Goal: Transaction & Acquisition: Purchase product/service

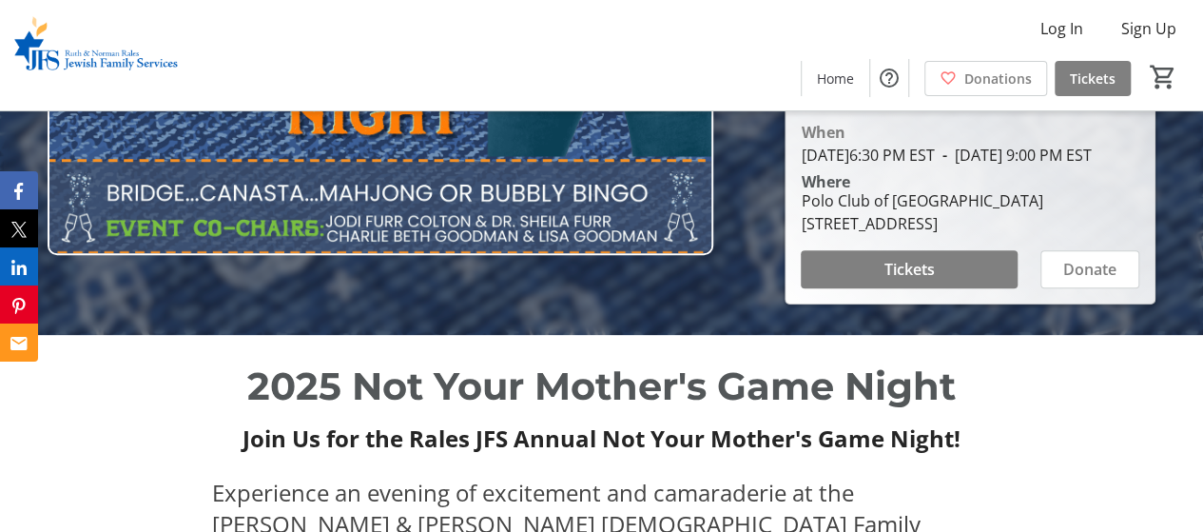
scroll to position [245, 0]
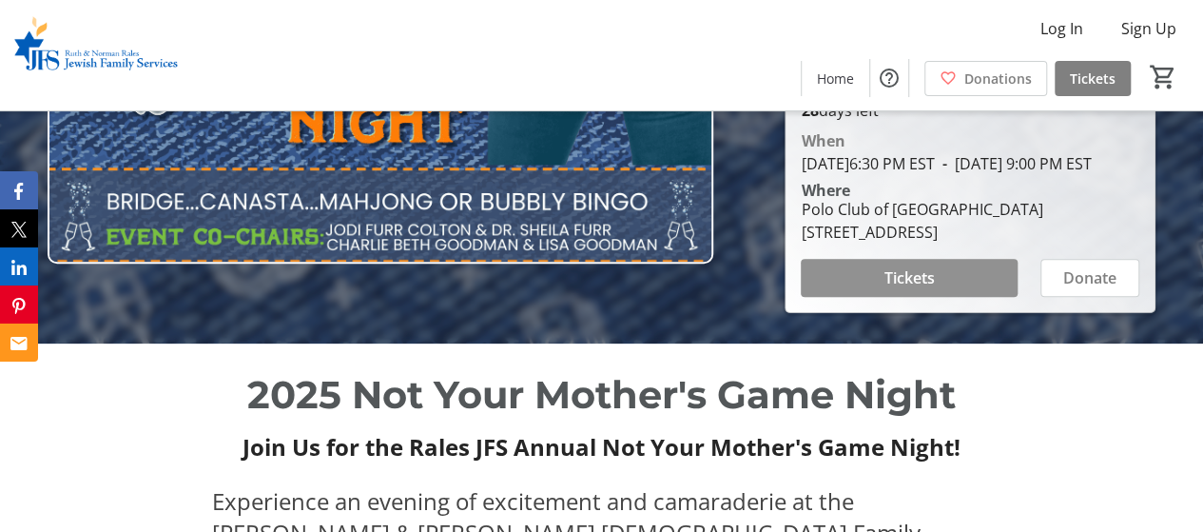
click at [876, 280] on span at bounding box center [909, 278] width 217 height 46
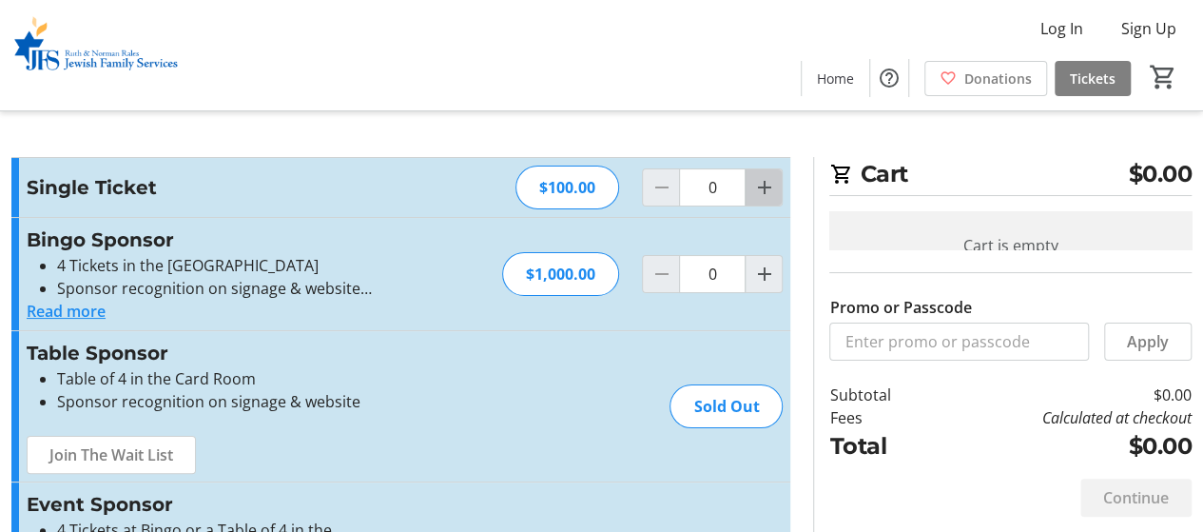
click at [749, 176] on span "Increment by one" at bounding box center [764, 187] width 36 height 36
type input "1"
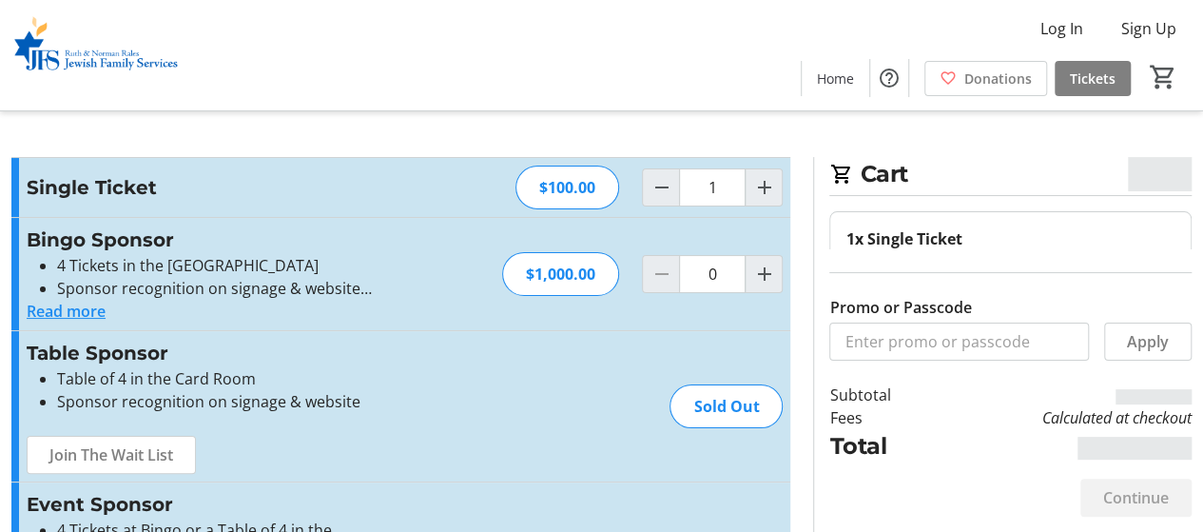
scroll to position [127, 0]
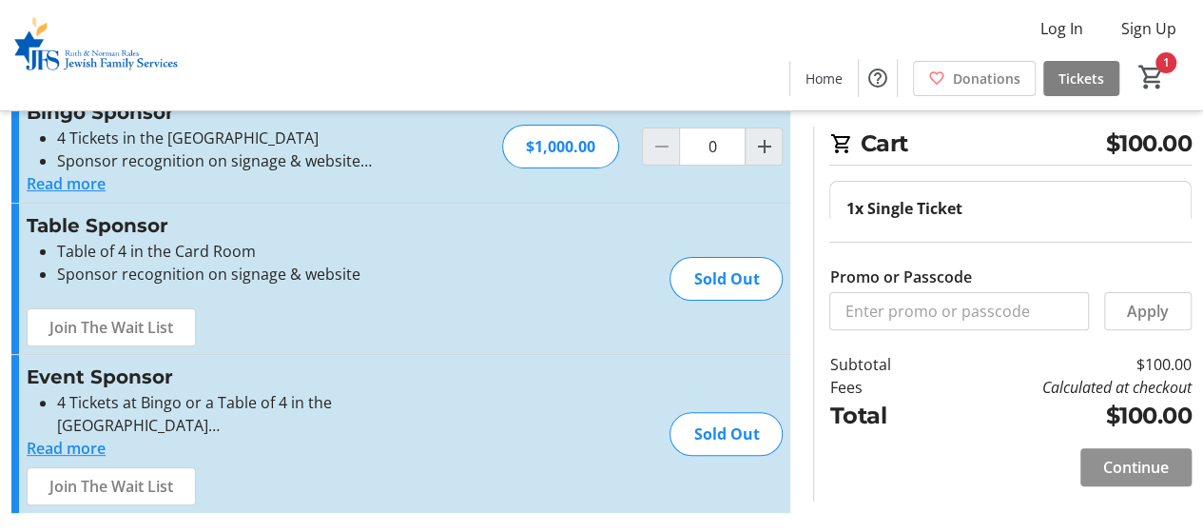
click at [1103, 463] on span "Continue" at bounding box center [1136, 467] width 66 height 23
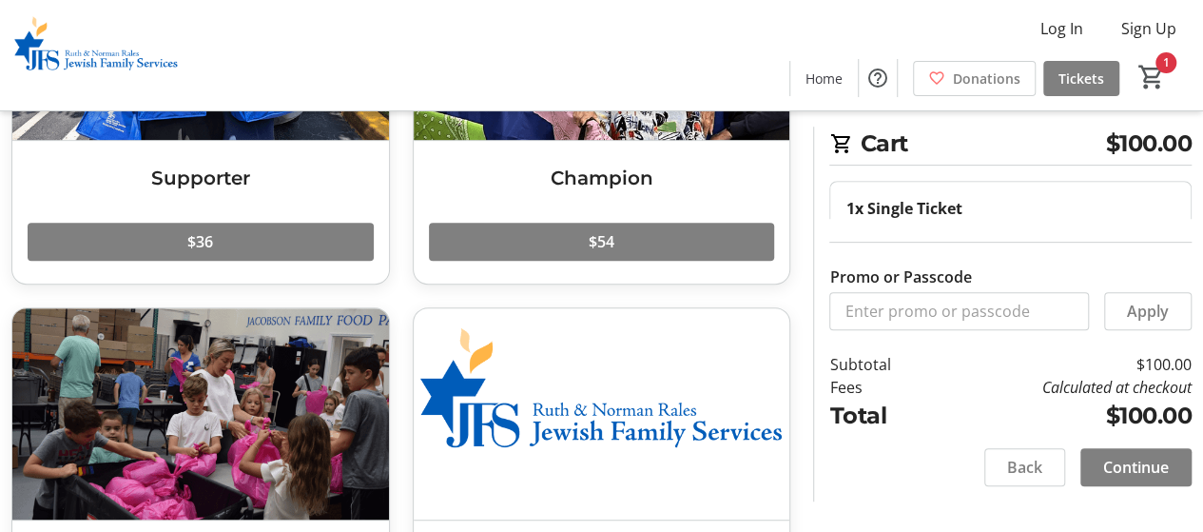
scroll to position [493, 0]
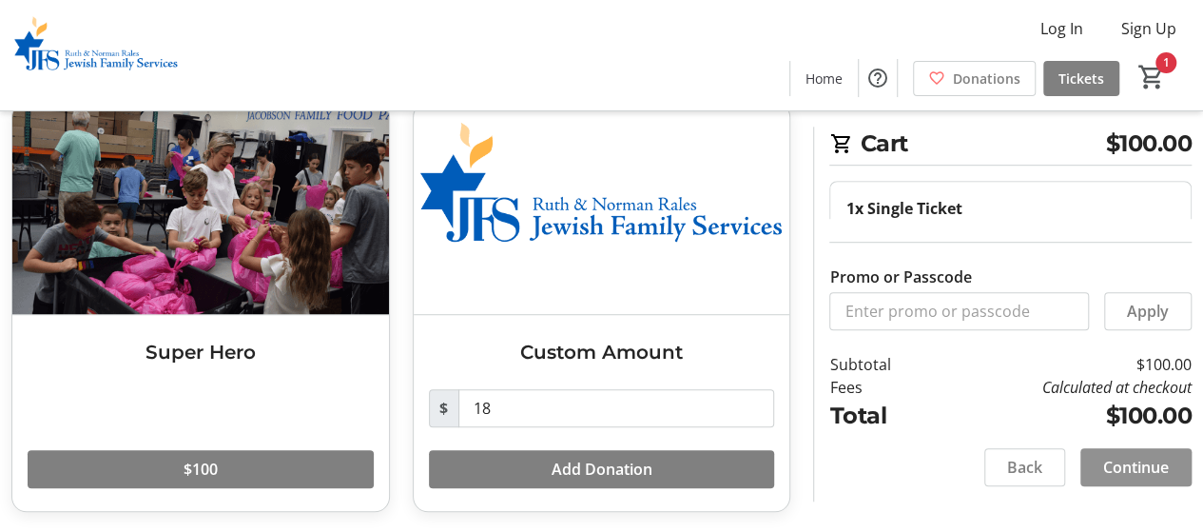
click at [1119, 467] on span "Continue" at bounding box center [1136, 467] width 66 height 23
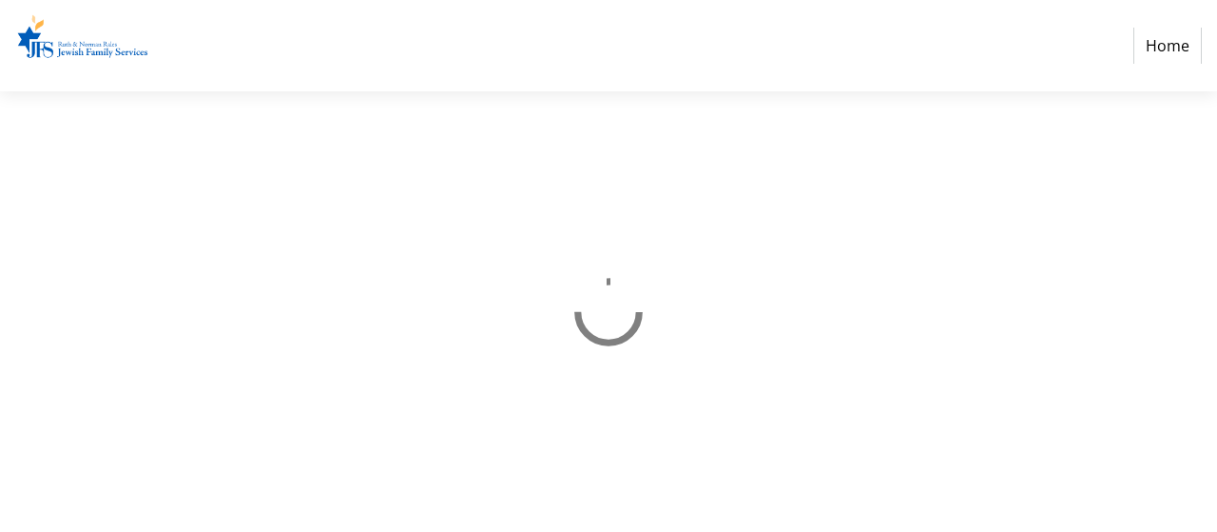
select select "US"
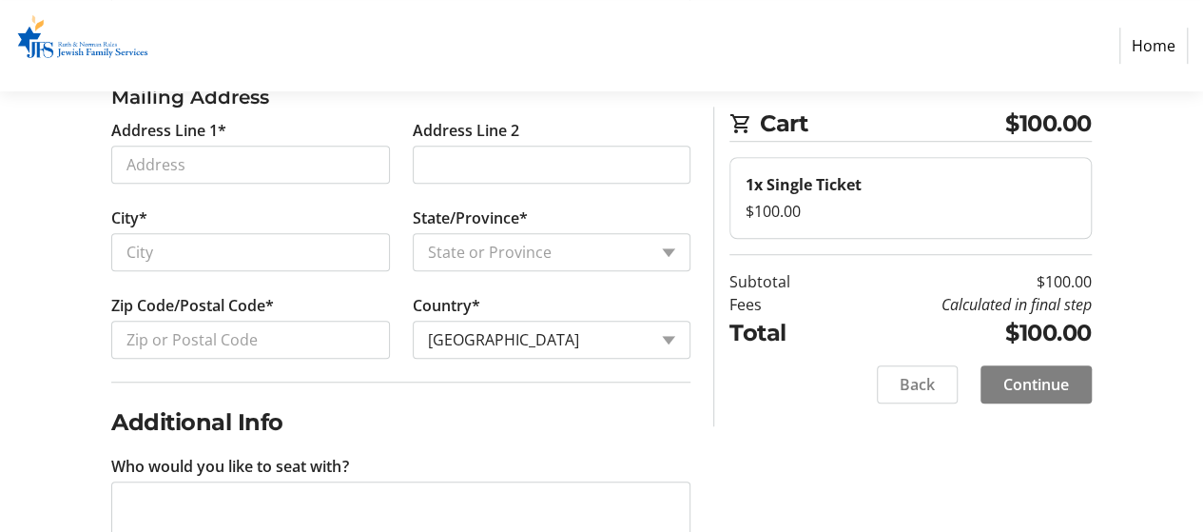
scroll to position [640, 0]
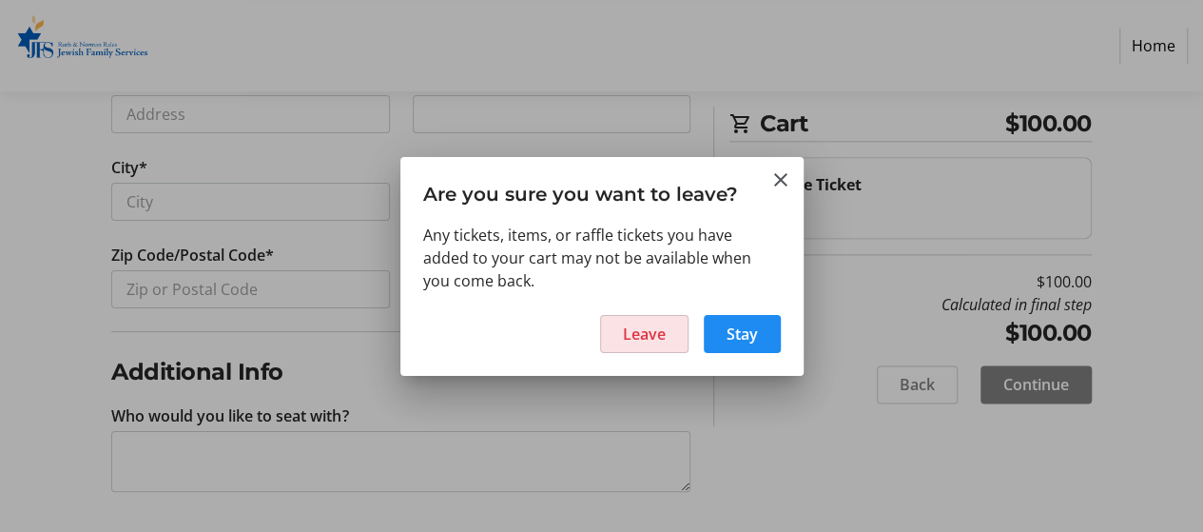
click at [642, 338] on span "Leave" at bounding box center [644, 333] width 43 height 23
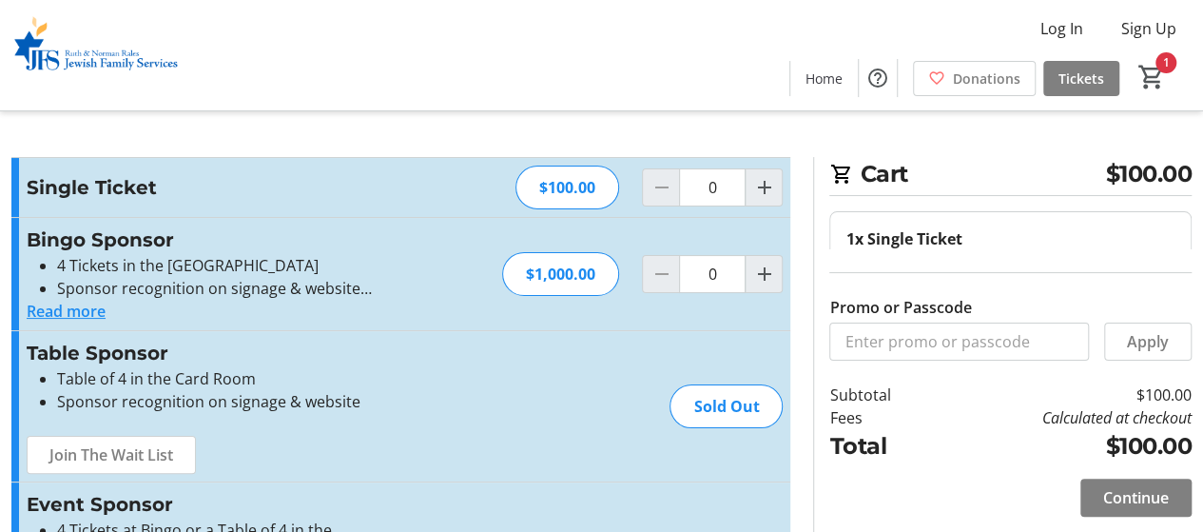
type input "1"
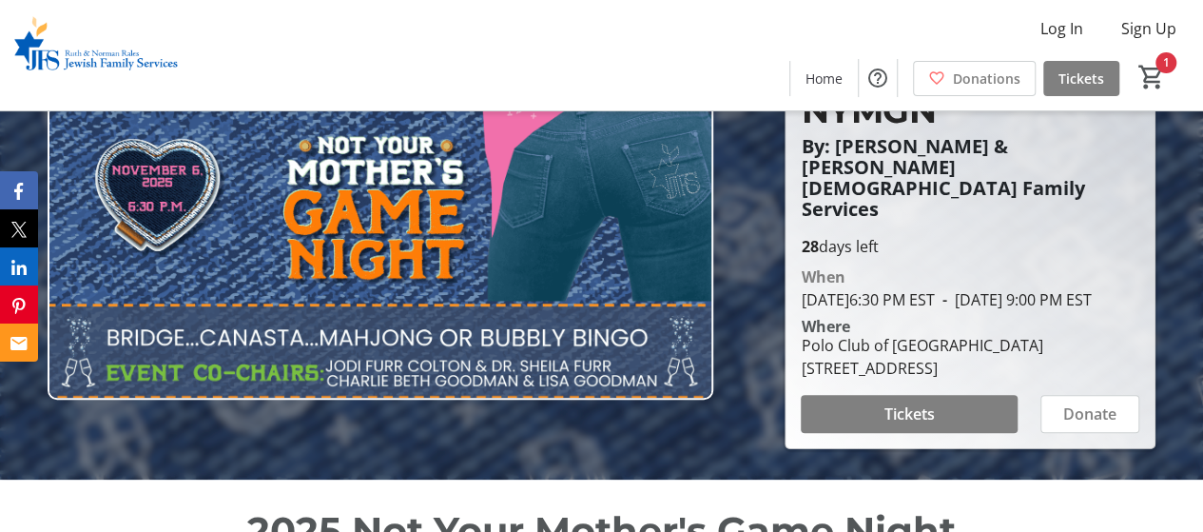
scroll to position [127, 0]
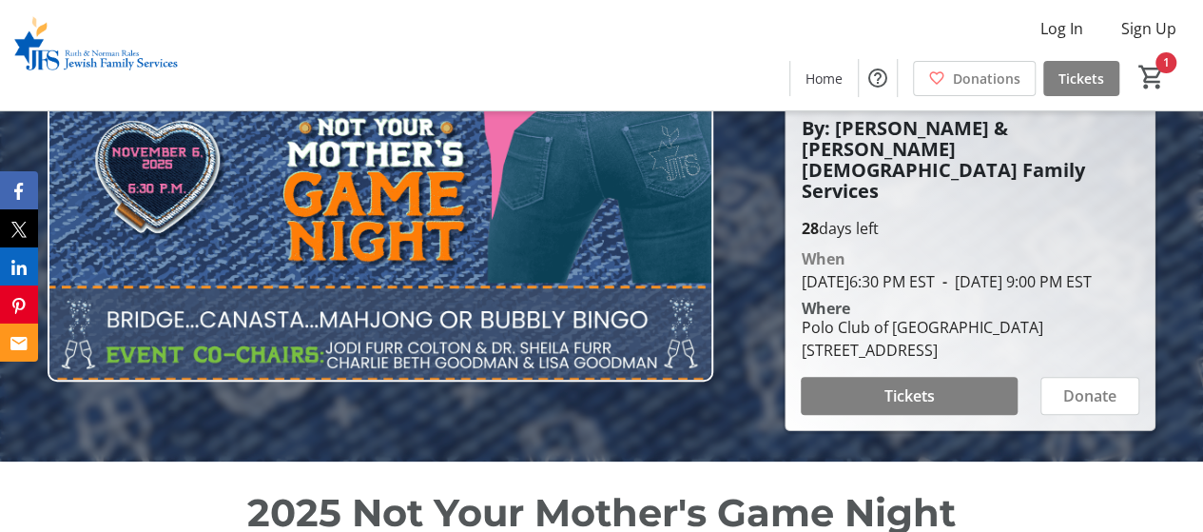
scroll to position [149, 0]
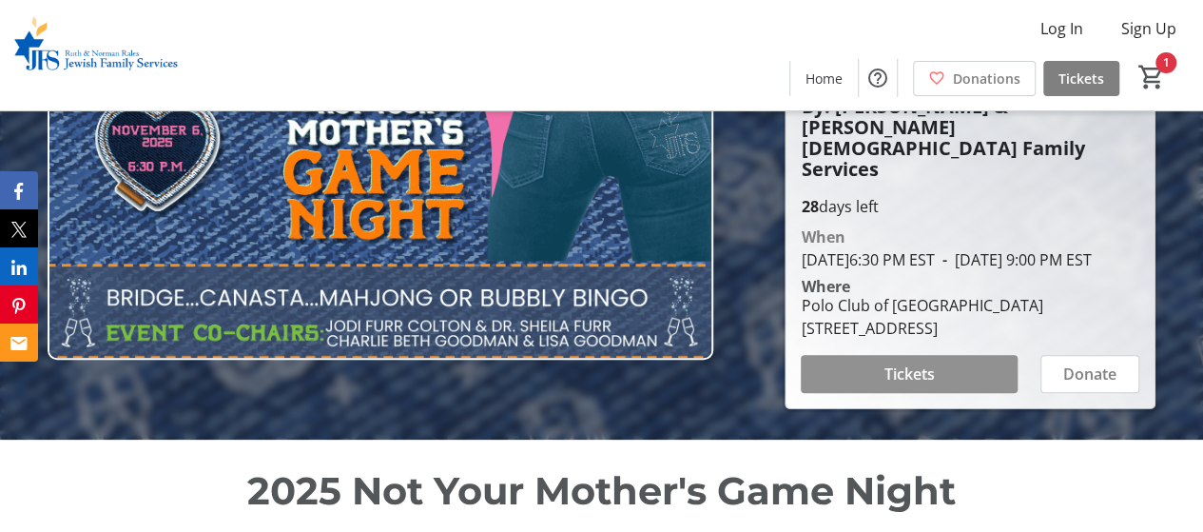
click at [883, 387] on span at bounding box center [909, 374] width 217 height 46
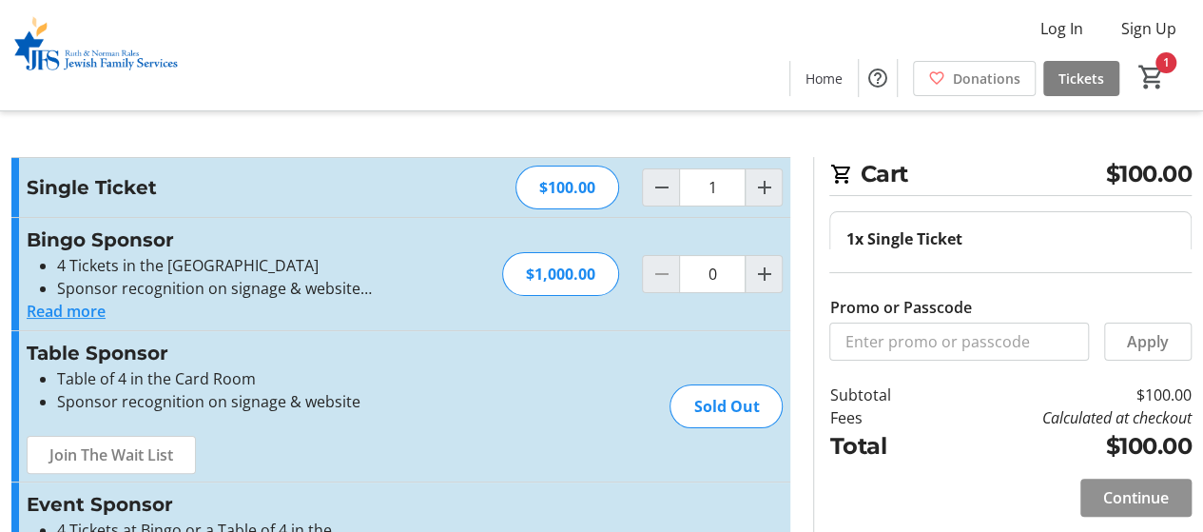
click at [1097, 497] on span at bounding box center [1135, 498] width 111 height 46
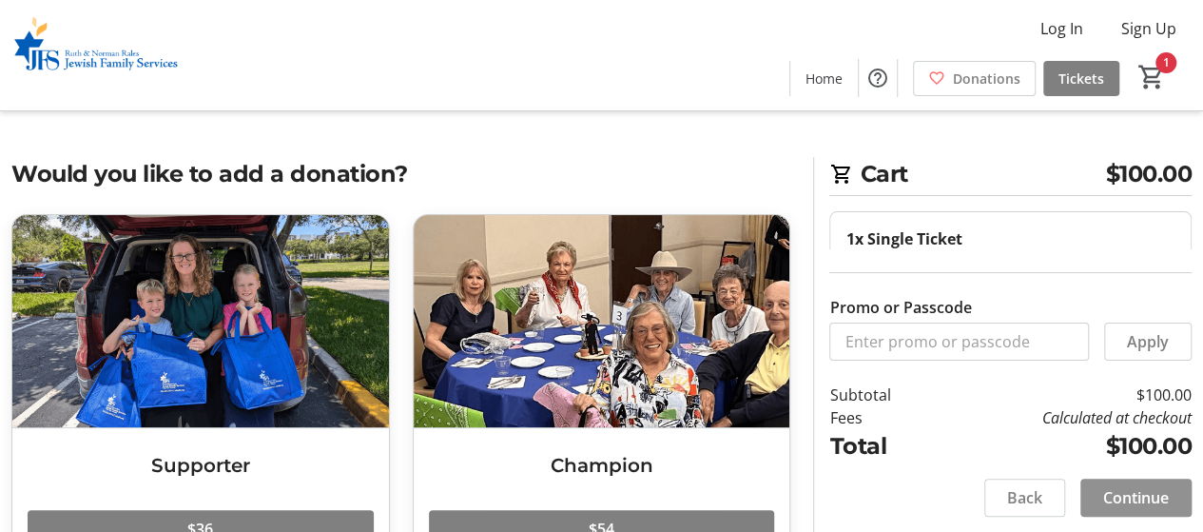
click at [1145, 499] on span "Continue" at bounding box center [1136, 497] width 66 height 23
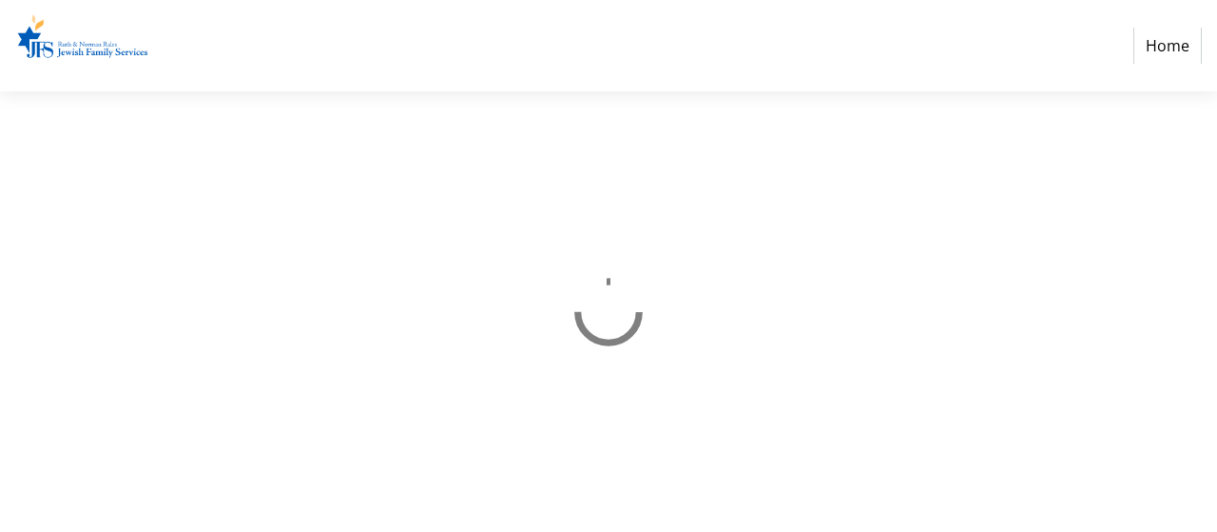
select select "US"
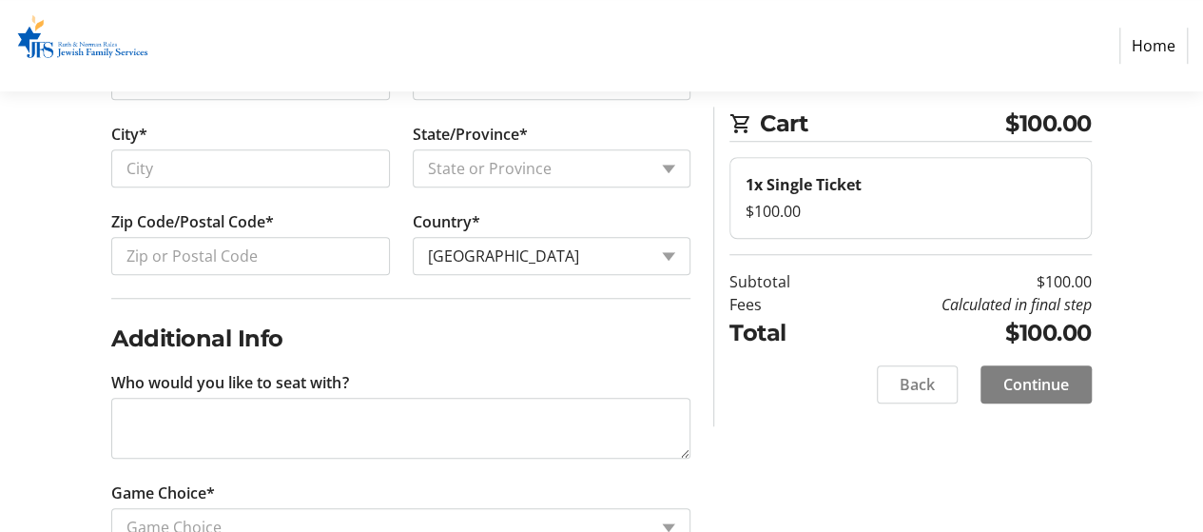
scroll to position [728, 0]
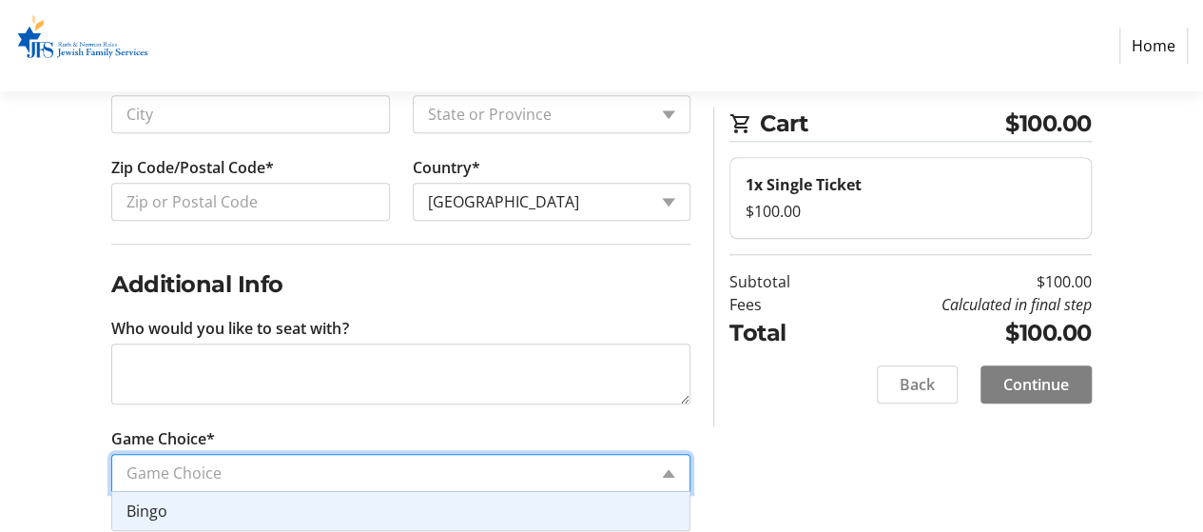
click at [665, 475] on div "Game Choice" at bounding box center [400, 473] width 579 height 38
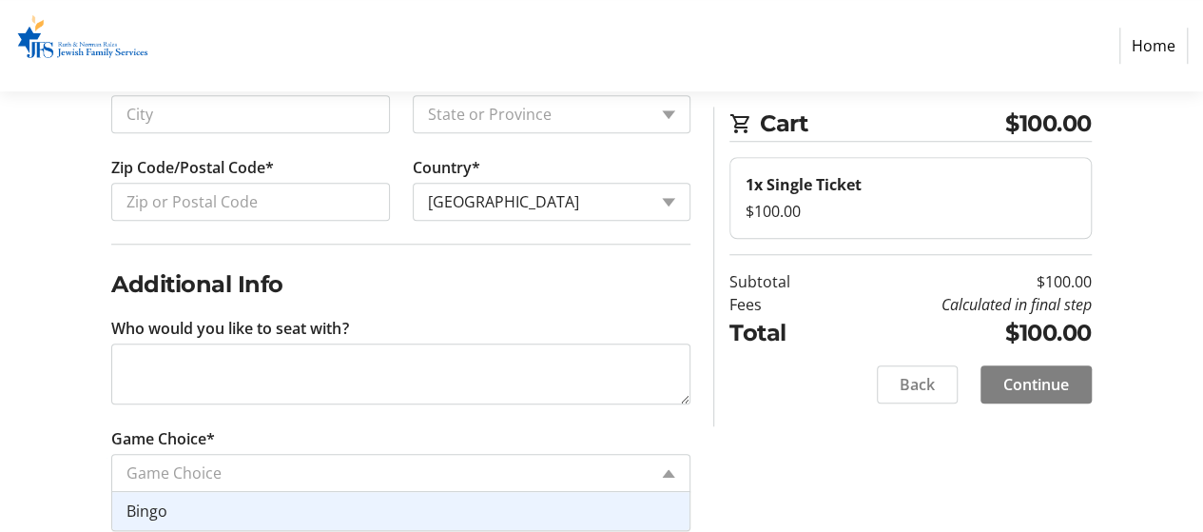
click at [727, 454] on div "Contact Information Have an account? Log in to checkout more quickly and easily…" at bounding box center [601, 2] width 1203 height 1069
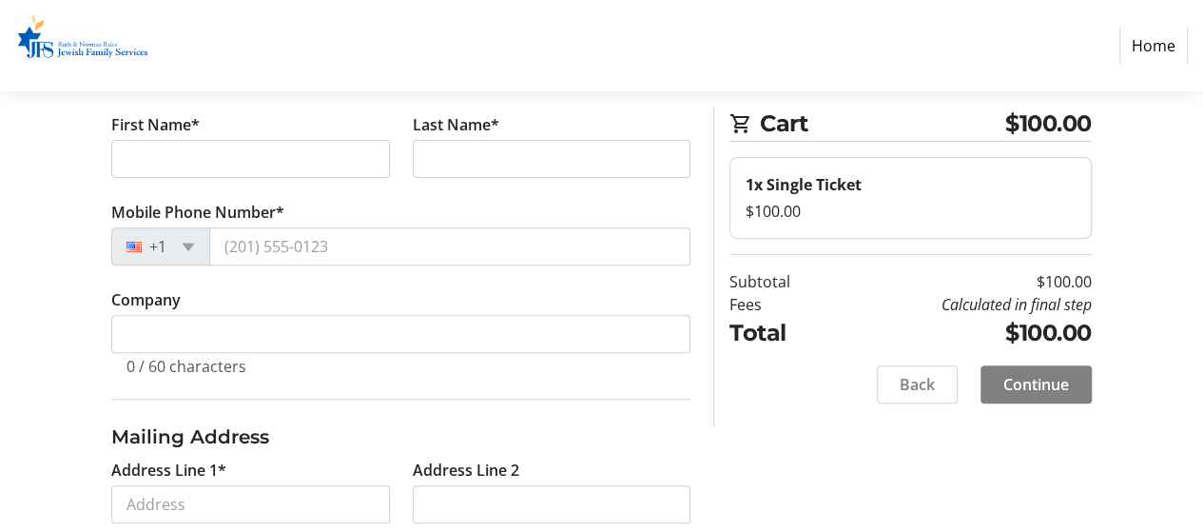
scroll to position [0, 0]
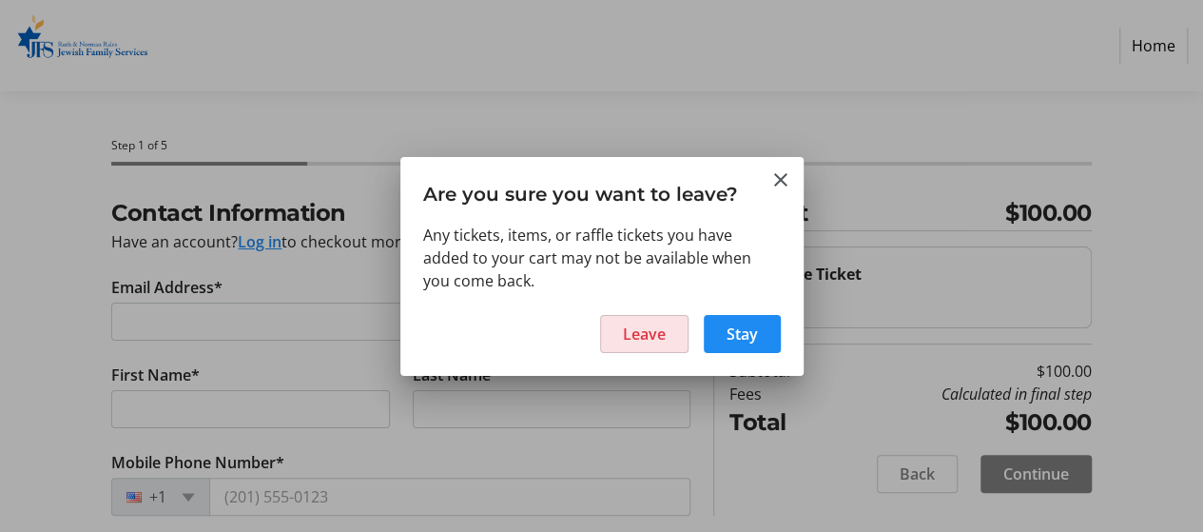
click at [622, 328] on span at bounding box center [644, 334] width 87 height 46
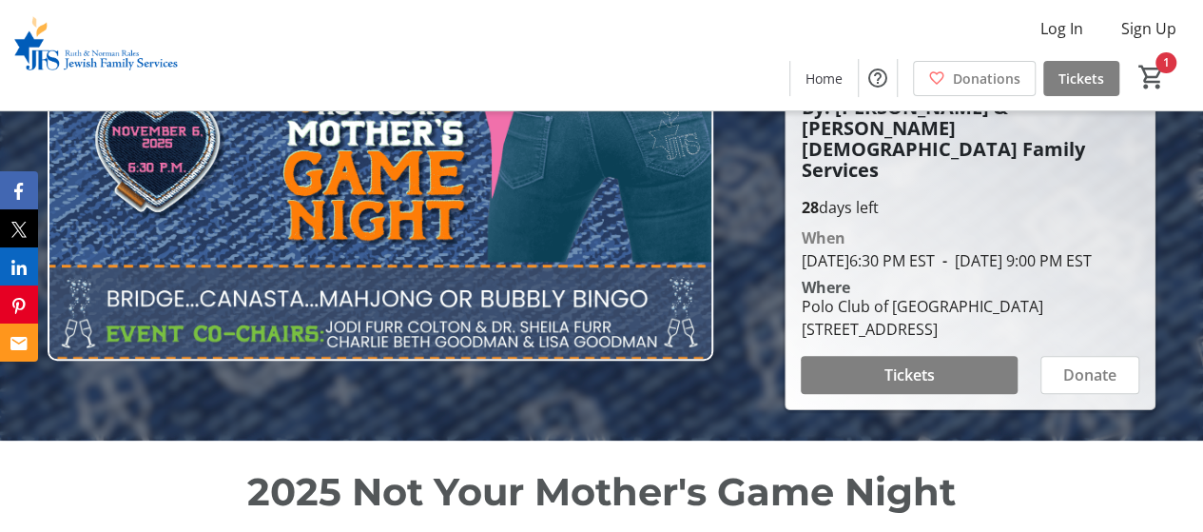
scroll to position [149, 0]
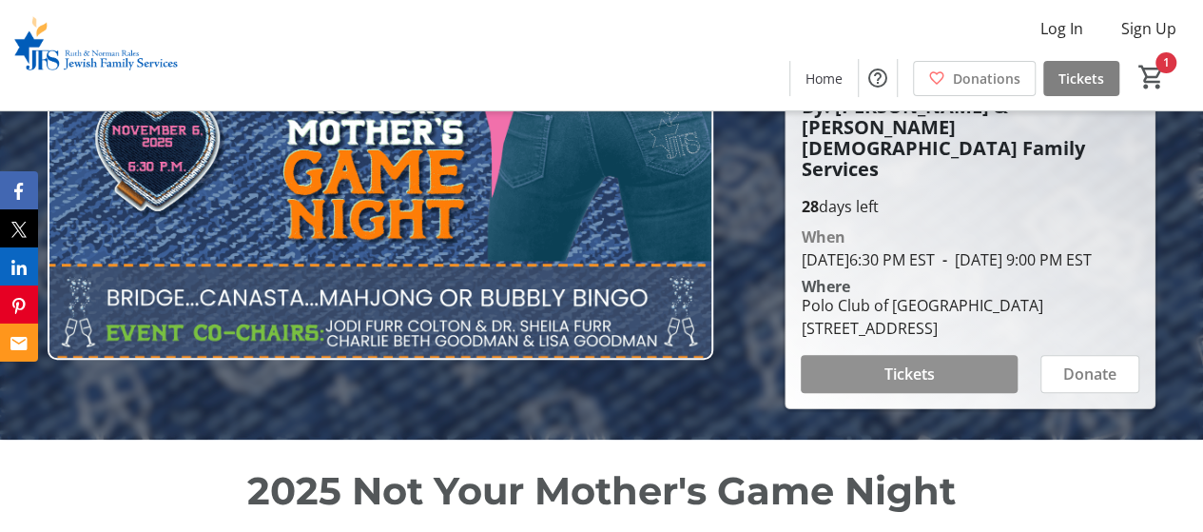
click at [884, 385] on span "Tickets" at bounding box center [909, 373] width 50 height 23
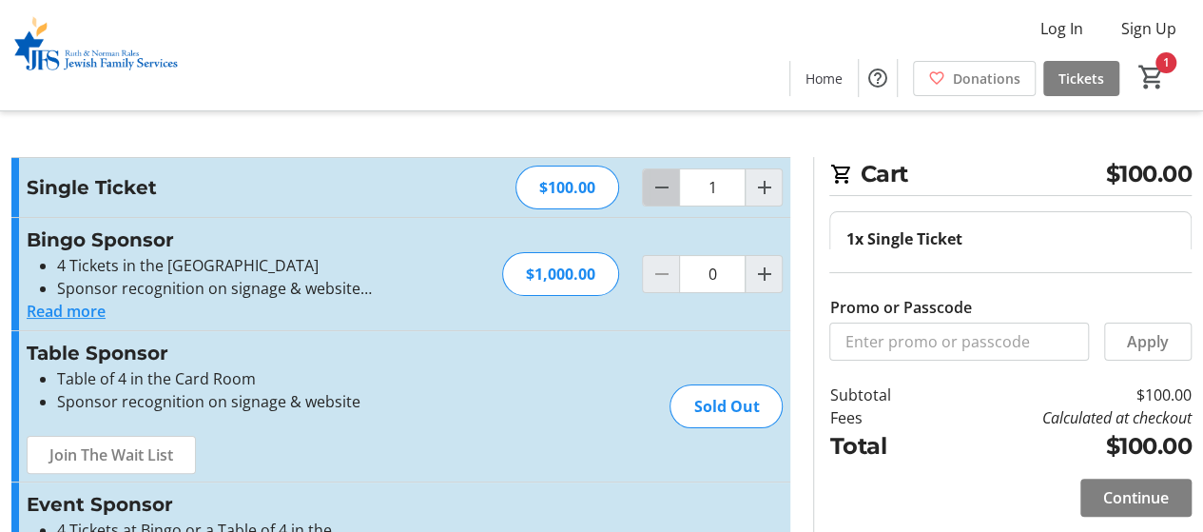
click at [671, 173] on span "Decrement by one" at bounding box center [661, 187] width 36 height 36
type input "0"
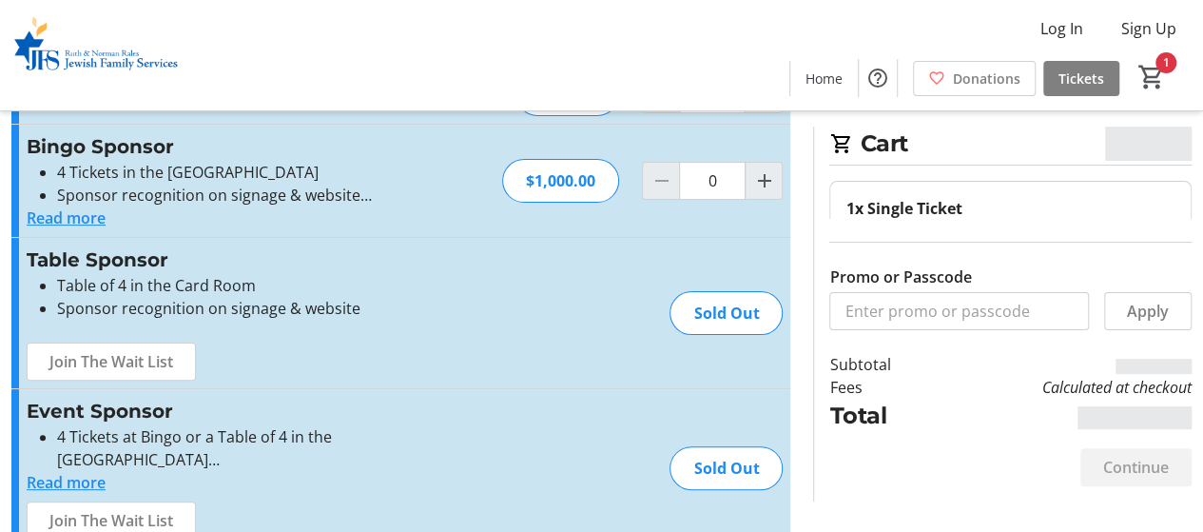
scroll to position [127, 0]
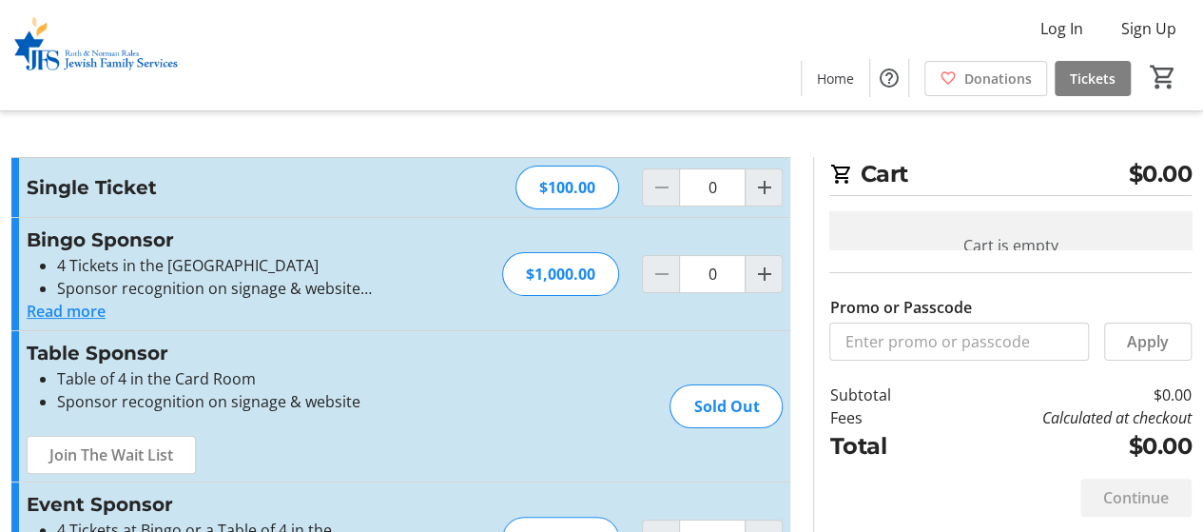
scroll to position [83, 0]
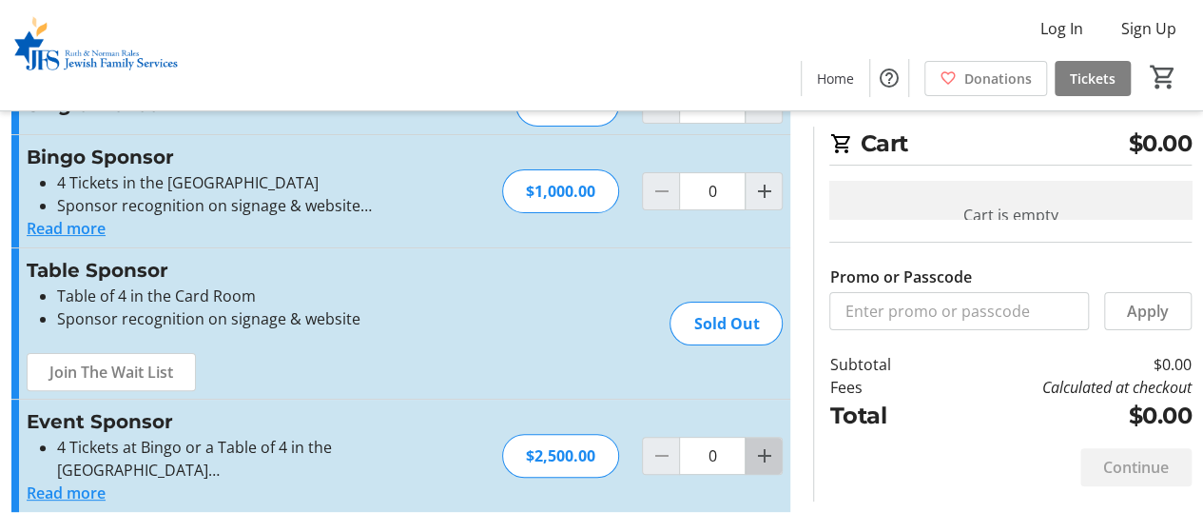
click at [764, 465] on span "Increment by one" at bounding box center [764, 455] width 36 height 36
type input "1"
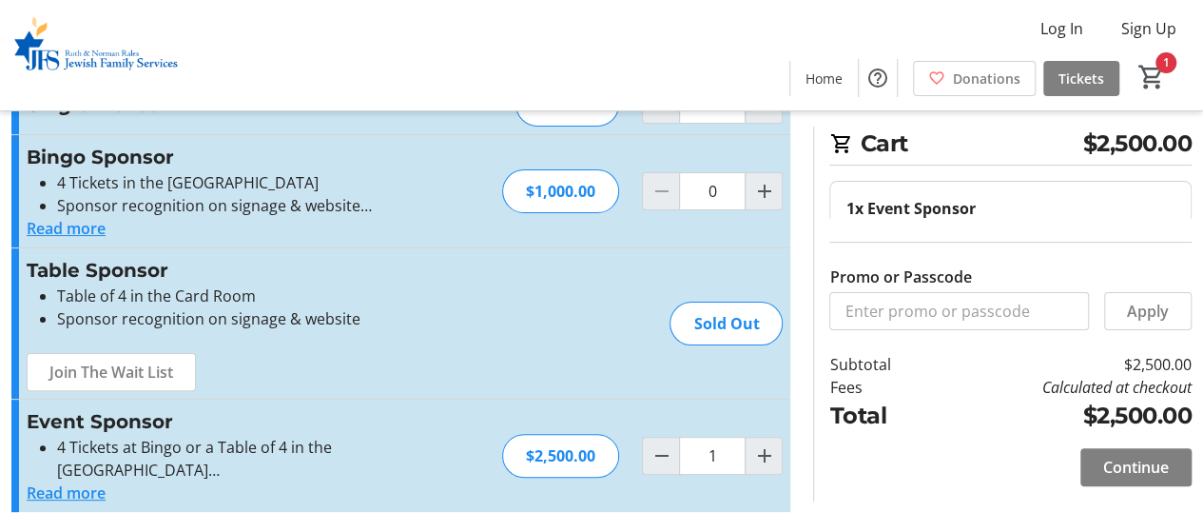
click at [36, 492] on button "Read more" at bounding box center [66, 492] width 79 height 23
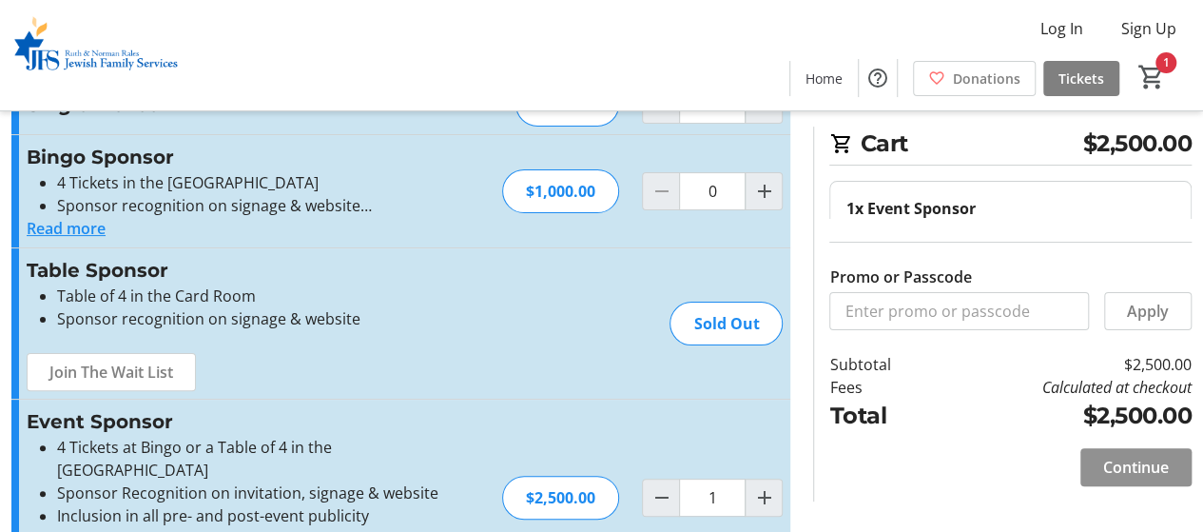
click at [1105, 484] on span at bounding box center [1135, 467] width 111 height 46
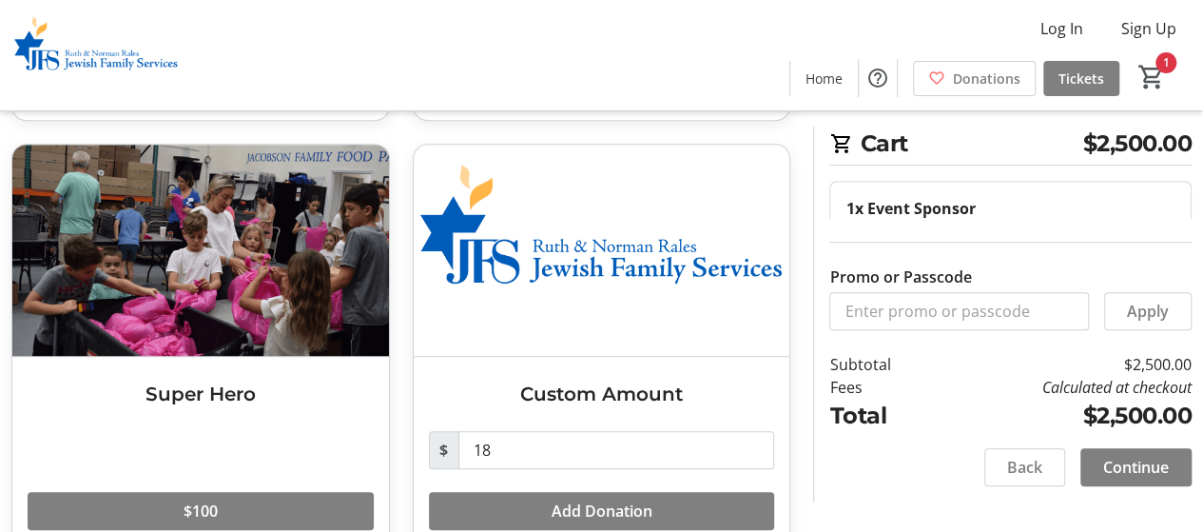
scroll to position [457, 0]
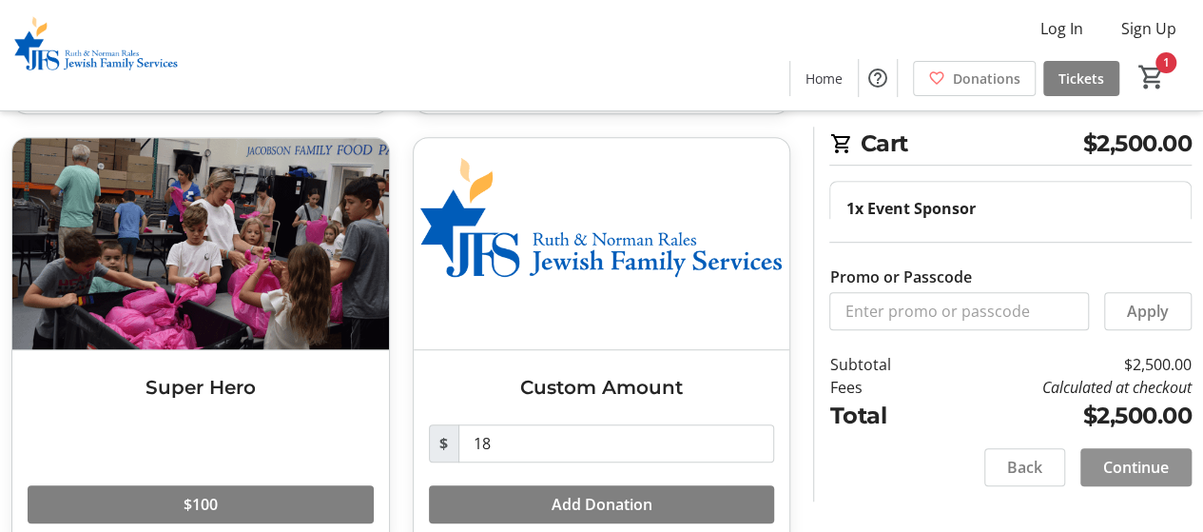
click at [1131, 467] on span "Continue" at bounding box center [1136, 467] width 66 height 23
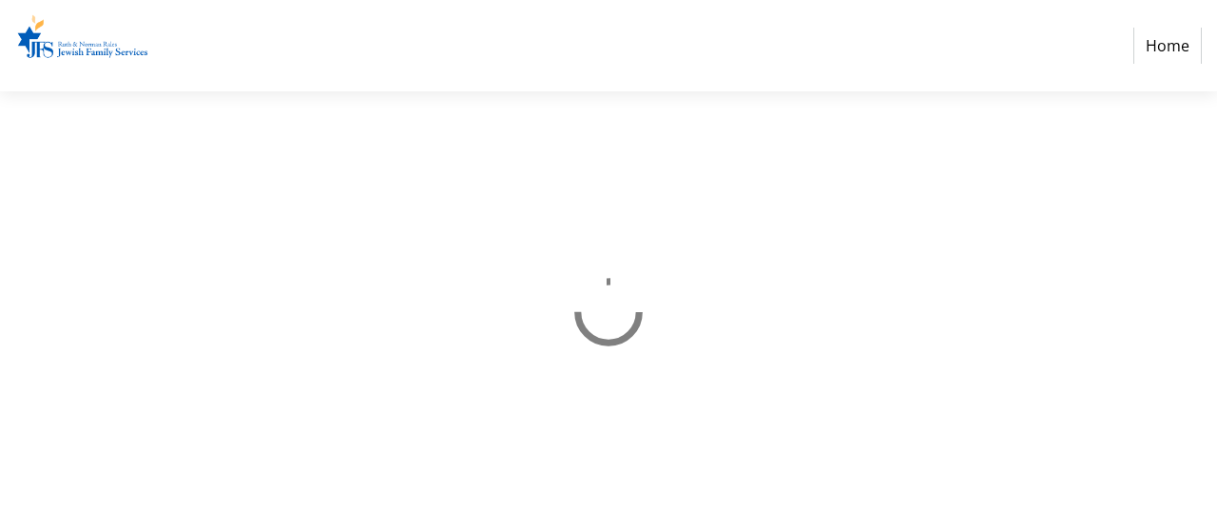
select select "US"
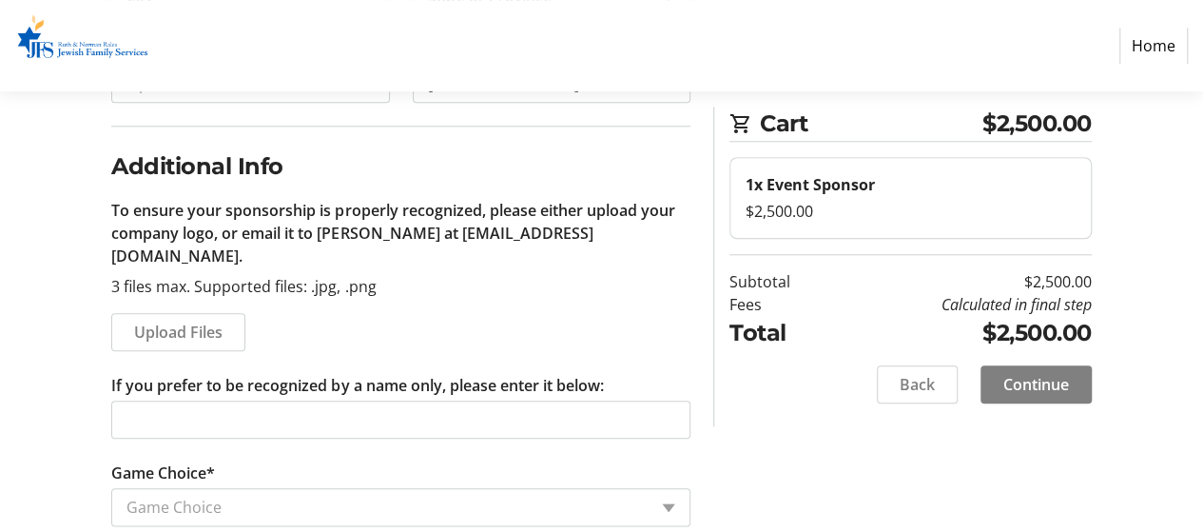
scroll to position [856, 0]
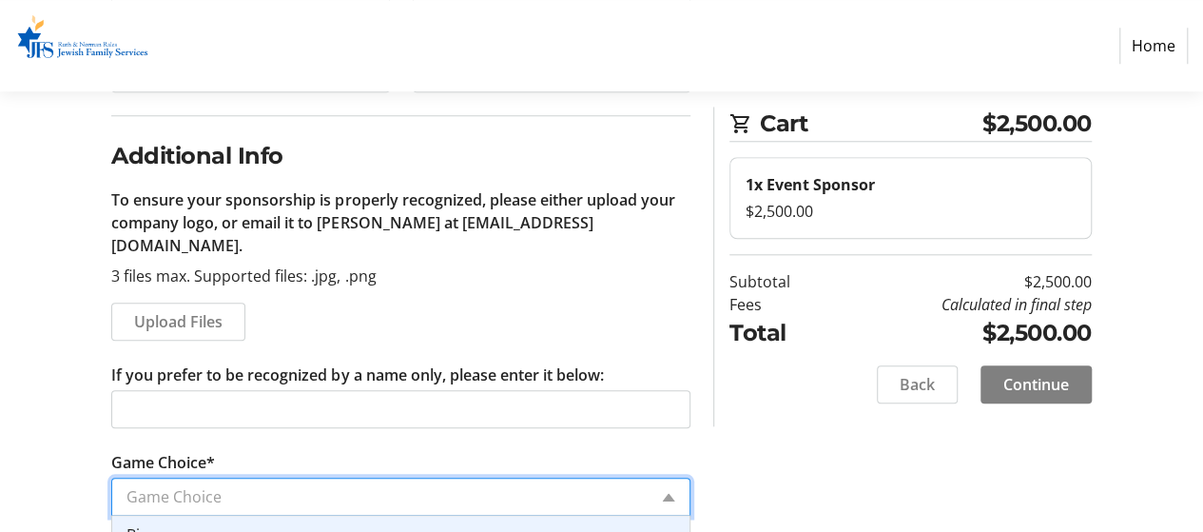
click at [571, 485] on input "Game Choice*" at bounding box center [386, 496] width 520 height 23
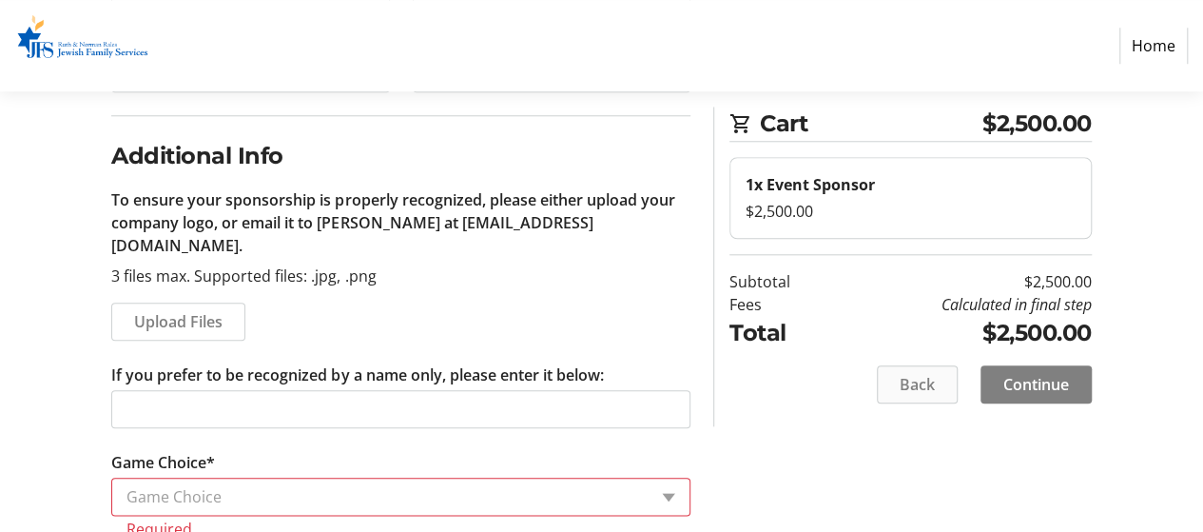
click at [896, 397] on span at bounding box center [917, 384] width 79 height 46
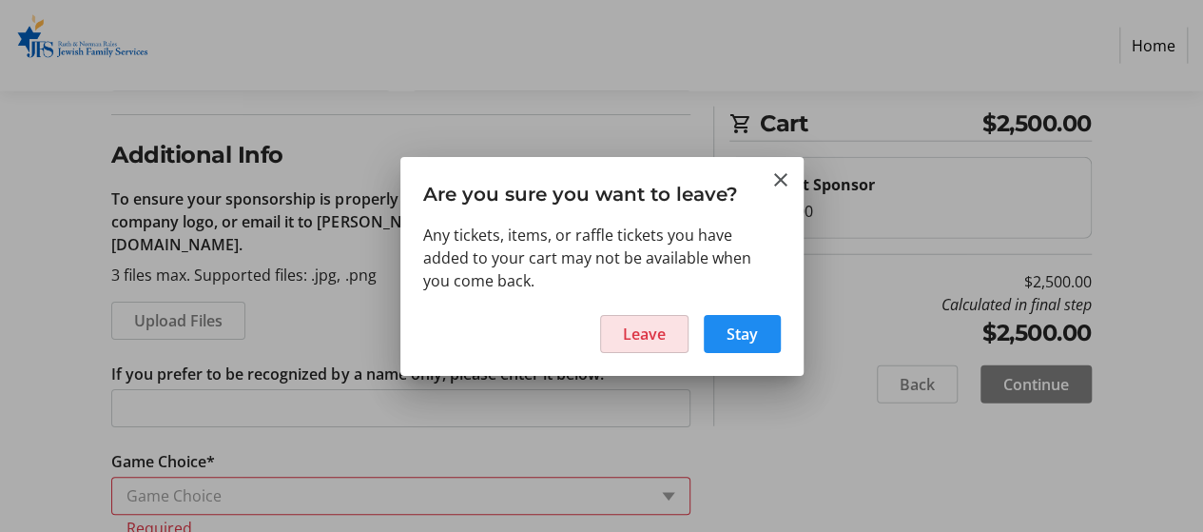
click at [654, 340] on span "Leave" at bounding box center [644, 333] width 43 height 23
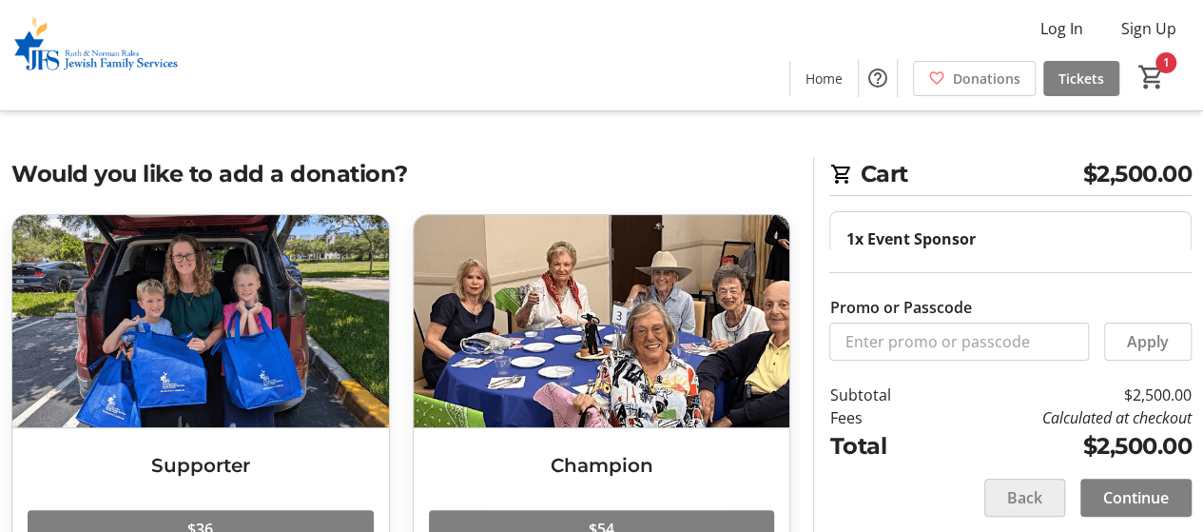
click at [1016, 512] on span at bounding box center [1024, 498] width 79 height 46
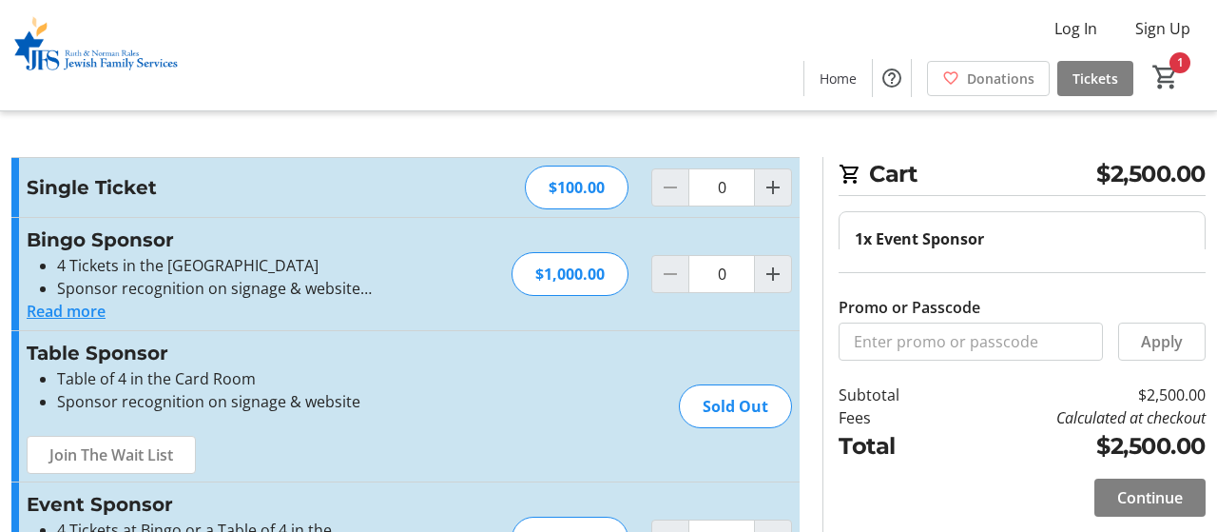
type input "1"
click at [758, 178] on mat-icon "Increment by one" at bounding box center [763, 187] width 23 height 23
type input "1"
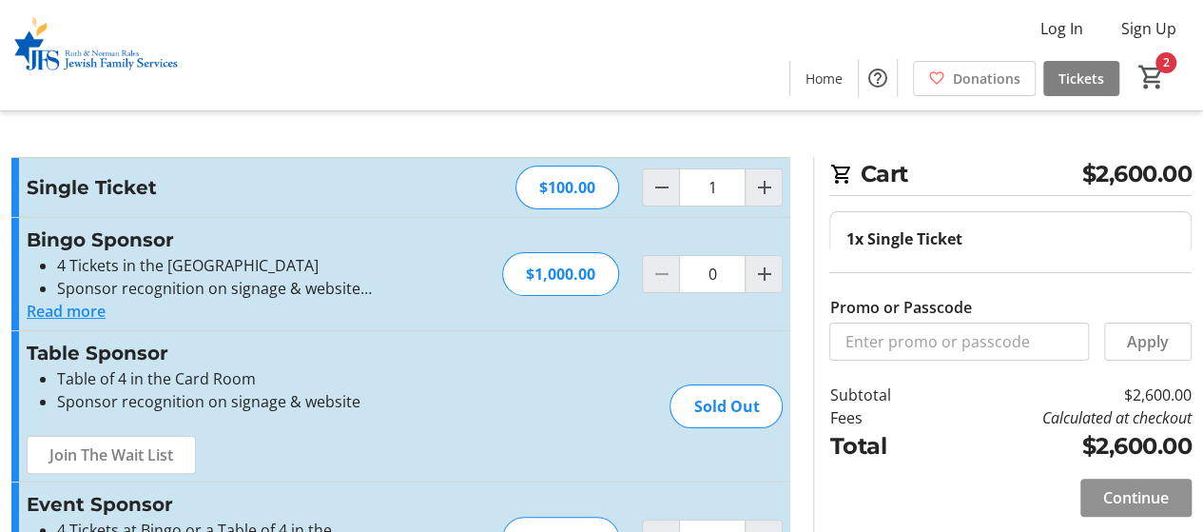
click at [1099, 494] on span at bounding box center [1135, 498] width 111 height 46
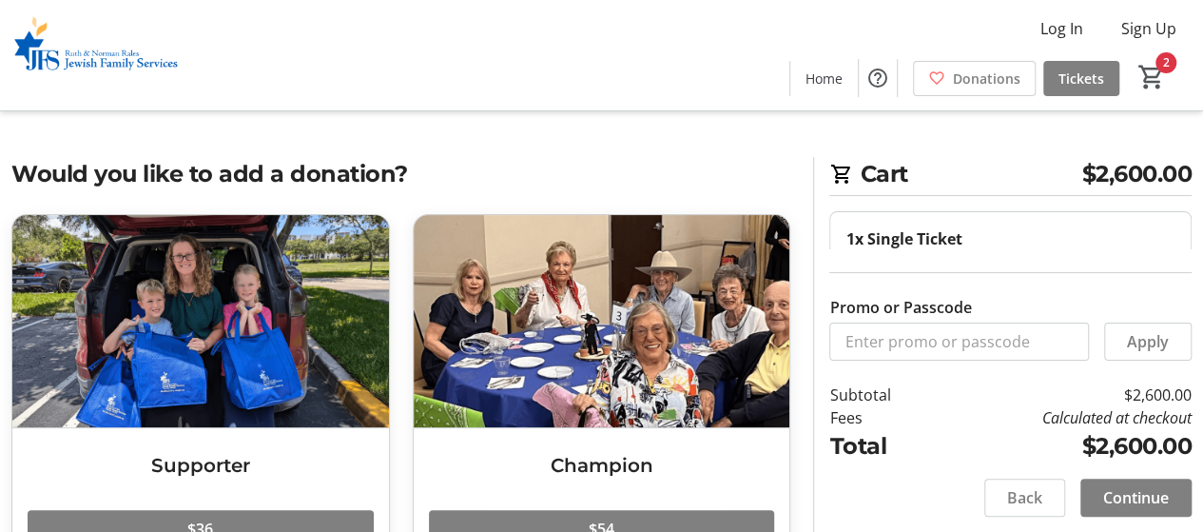
scroll to position [493, 0]
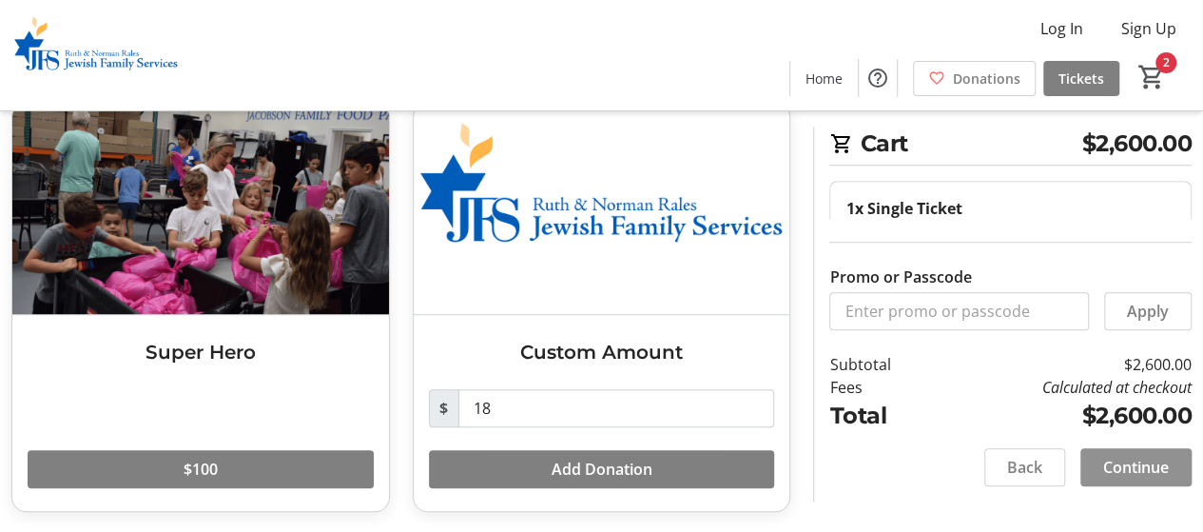
click at [1115, 473] on span "Continue" at bounding box center [1136, 467] width 66 height 23
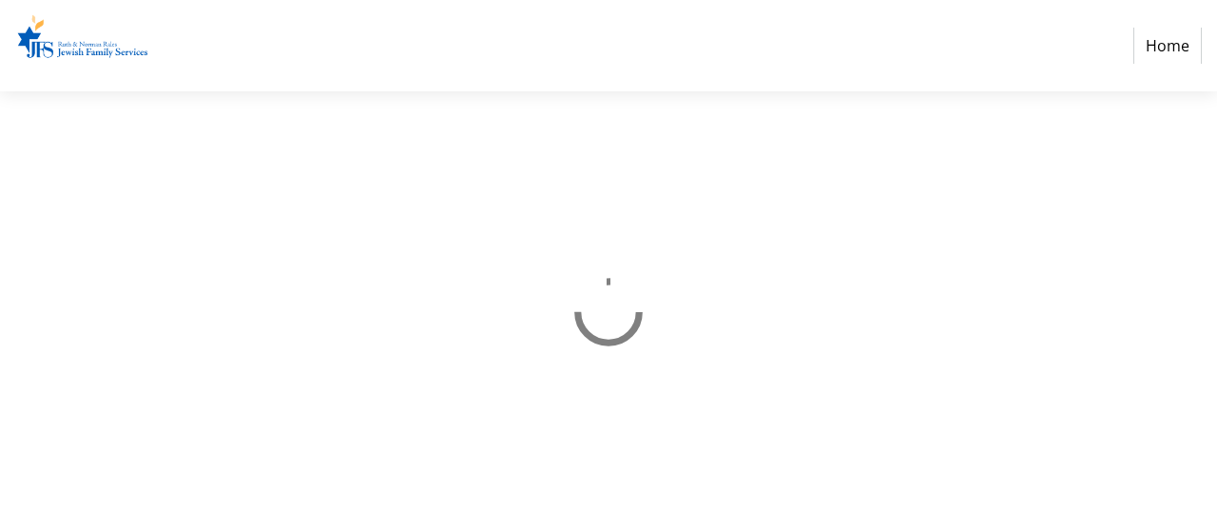
select select "US"
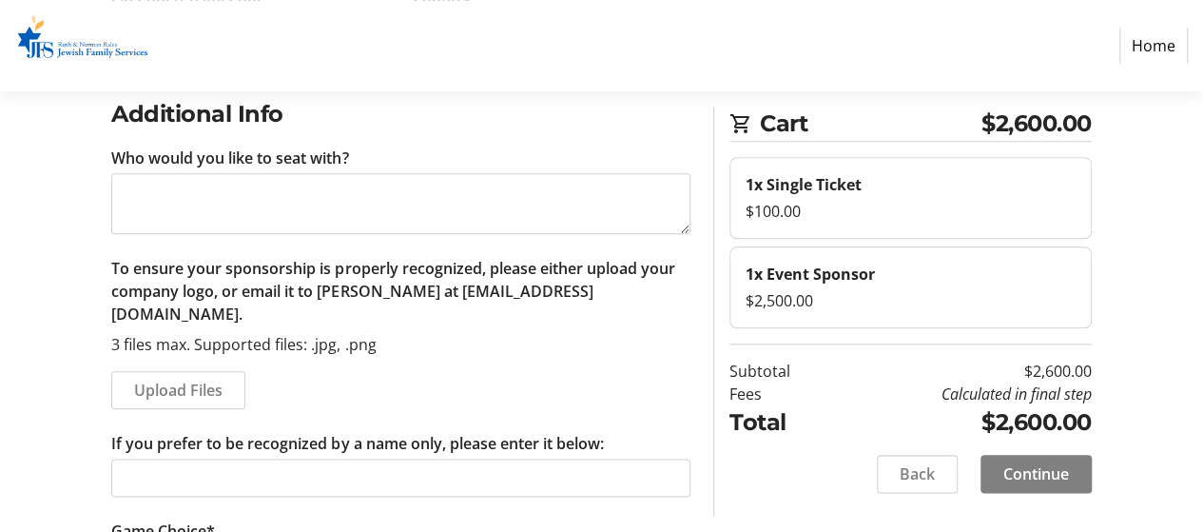
scroll to position [966, 0]
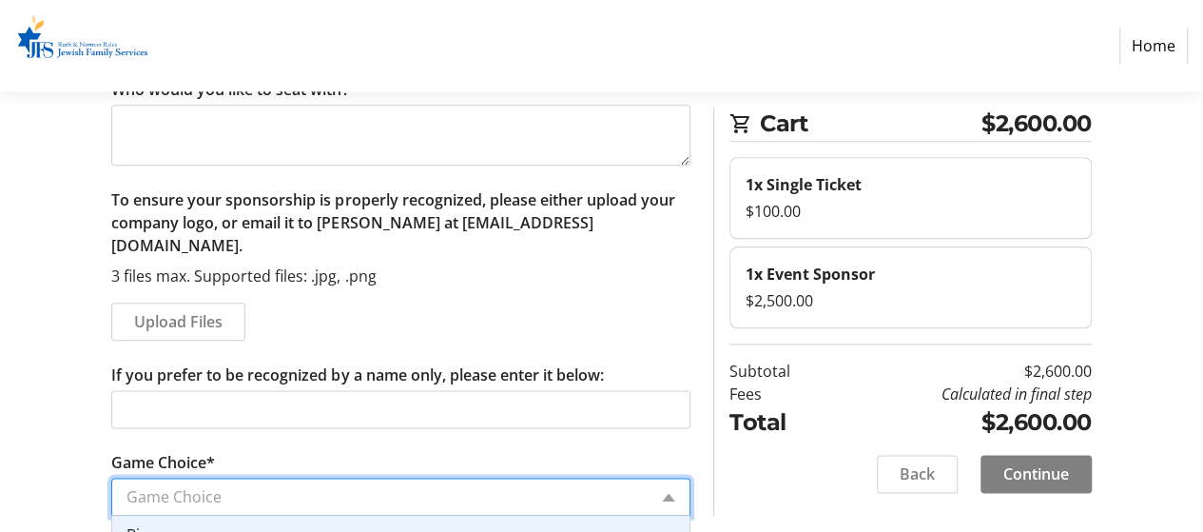
click at [268, 485] on input "Game Choice*" at bounding box center [386, 496] width 520 height 23
click at [900, 476] on span "Back" at bounding box center [917, 473] width 35 height 23
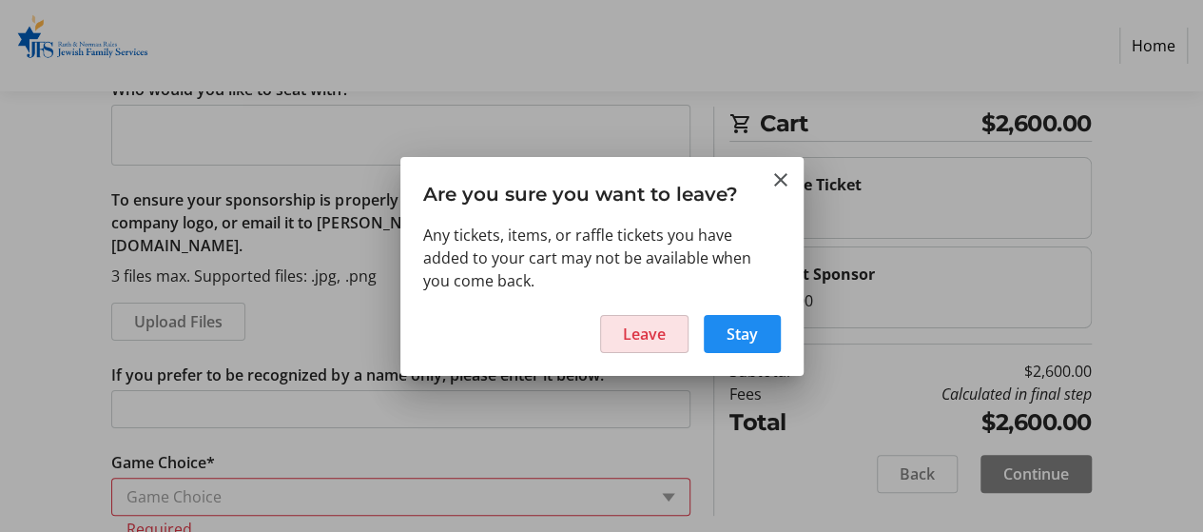
click at [650, 326] on span "Leave" at bounding box center [644, 333] width 43 height 23
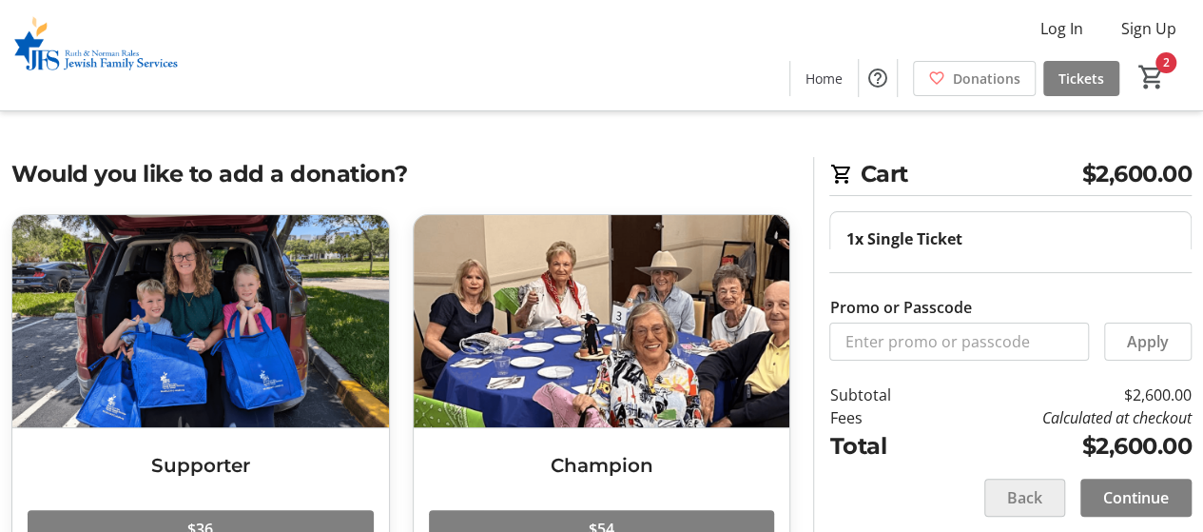
click at [997, 494] on span at bounding box center [1024, 498] width 79 height 46
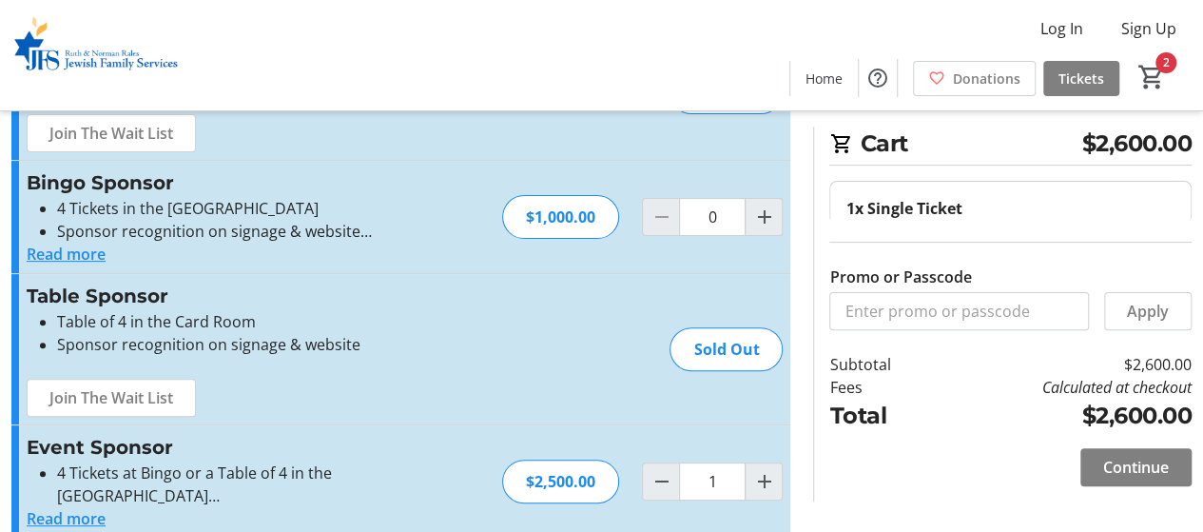
scroll to position [218, 0]
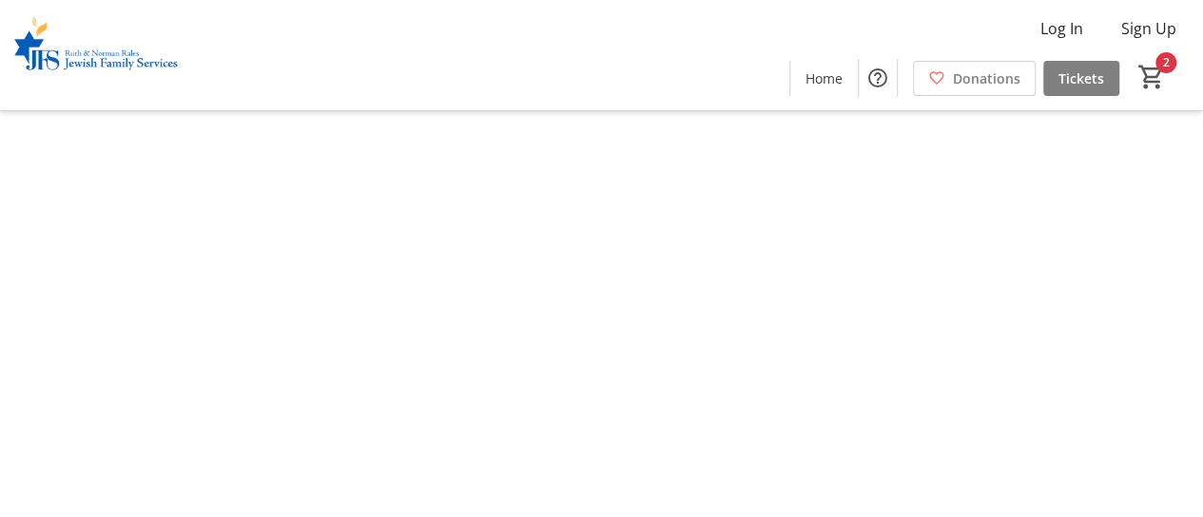
type input "1"
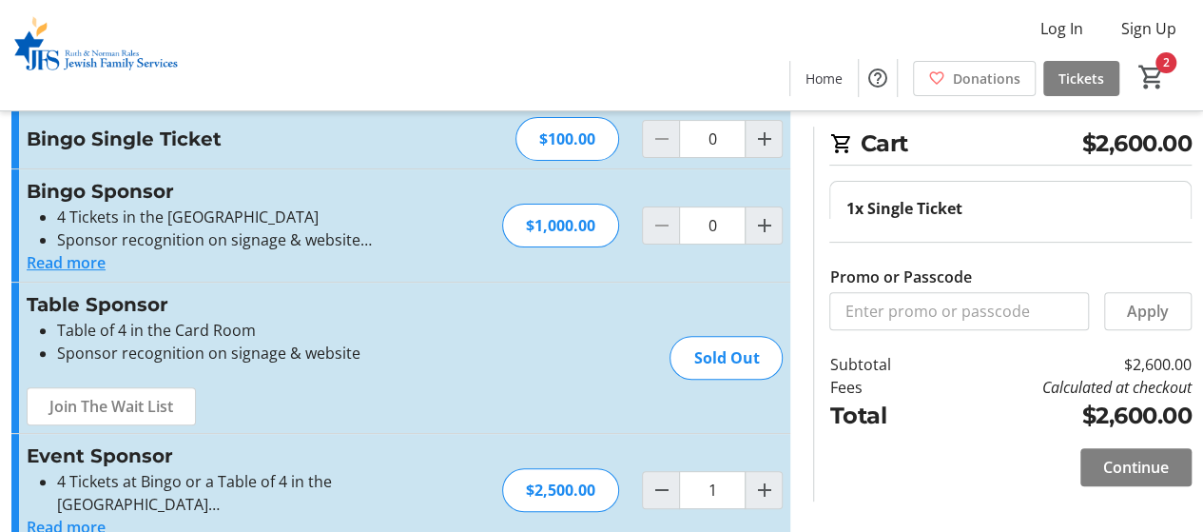
scroll to position [218, 0]
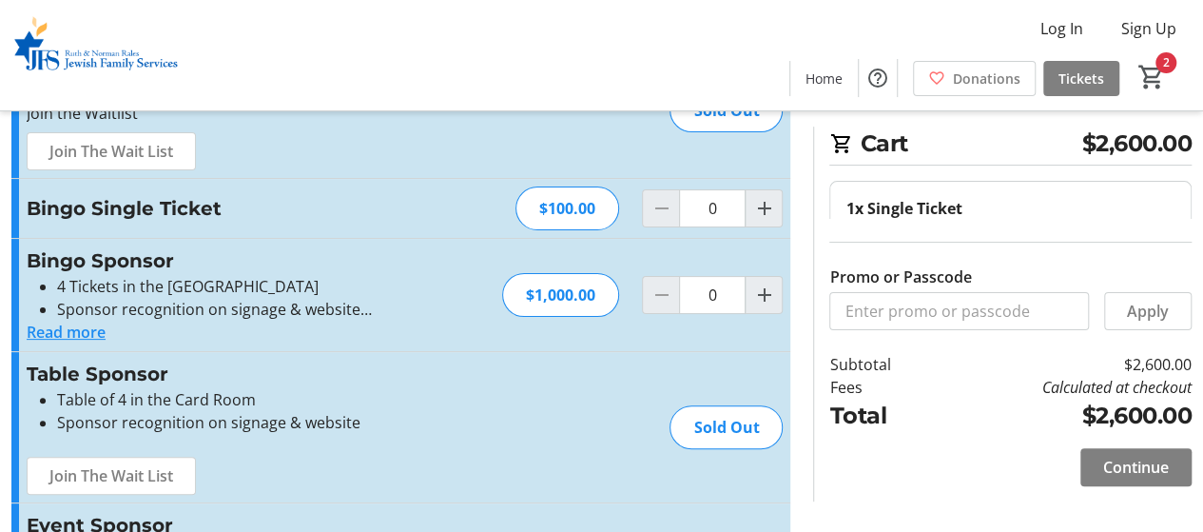
scroll to position [116, 0]
click at [773, 211] on mat-icon "Increment by one" at bounding box center [763, 207] width 23 height 23
type input "1"
click at [1107, 465] on span "Continue" at bounding box center [1136, 467] width 66 height 23
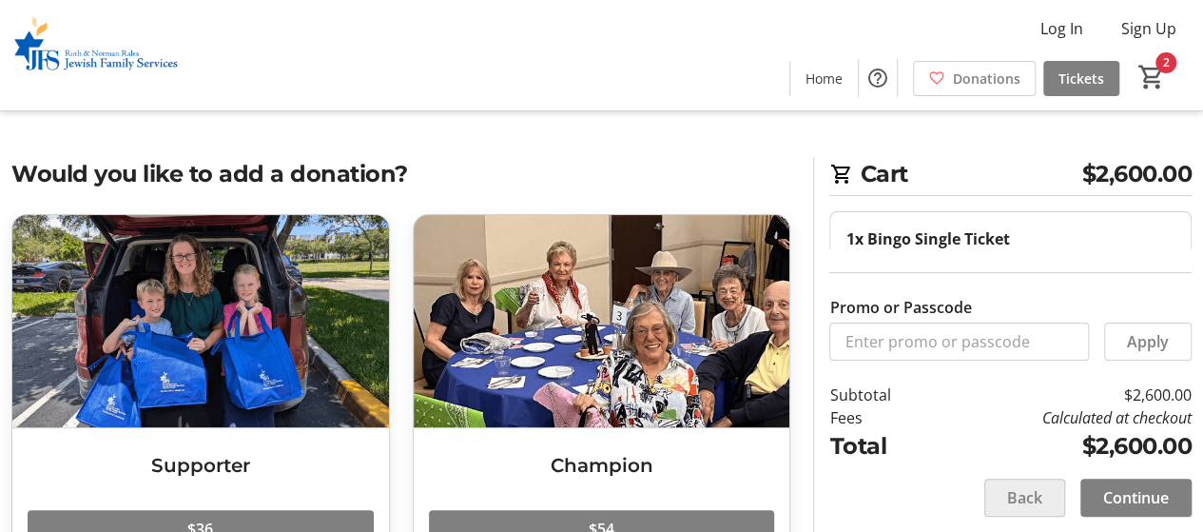
click at [1027, 491] on span "Back" at bounding box center [1024, 497] width 35 height 23
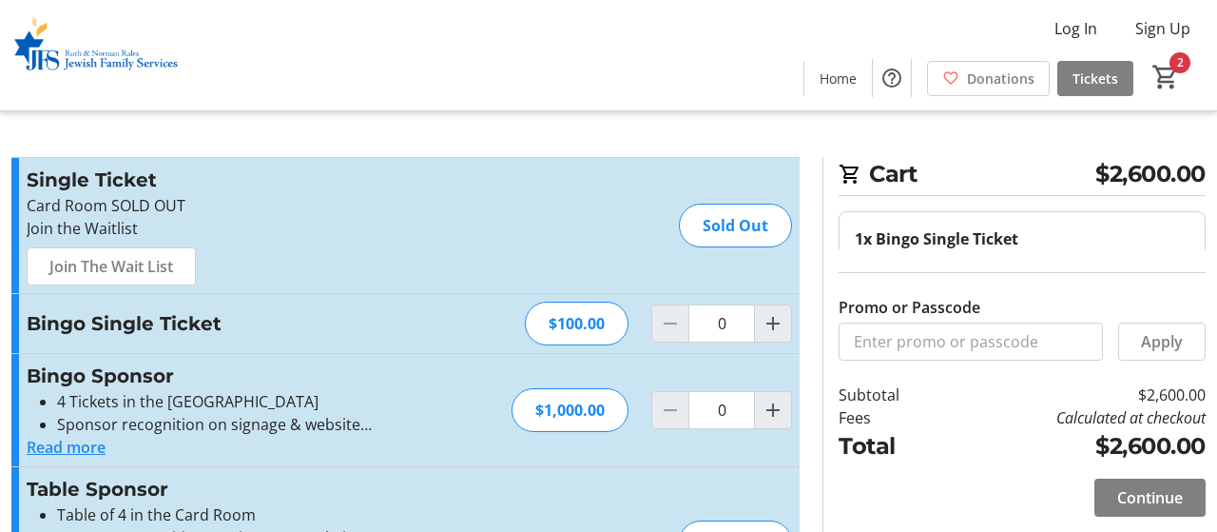
type input "1"
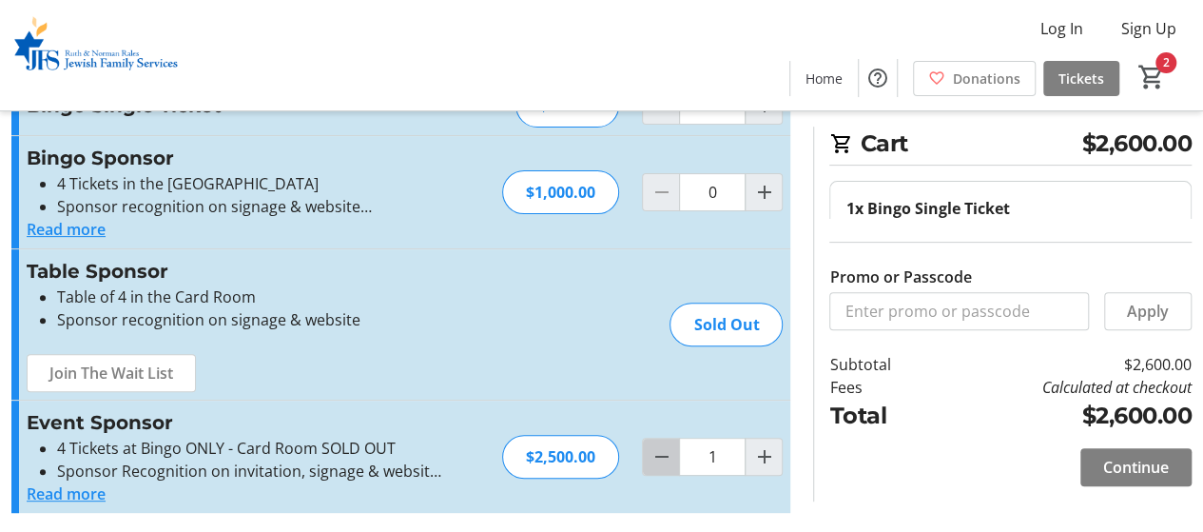
click at [677, 442] on span "Decrement by one" at bounding box center [661, 456] width 36 height 36
type input "0"
click at [1108, 471] on span "Continue" at bounding box center [1136, 467] width 66 height 23
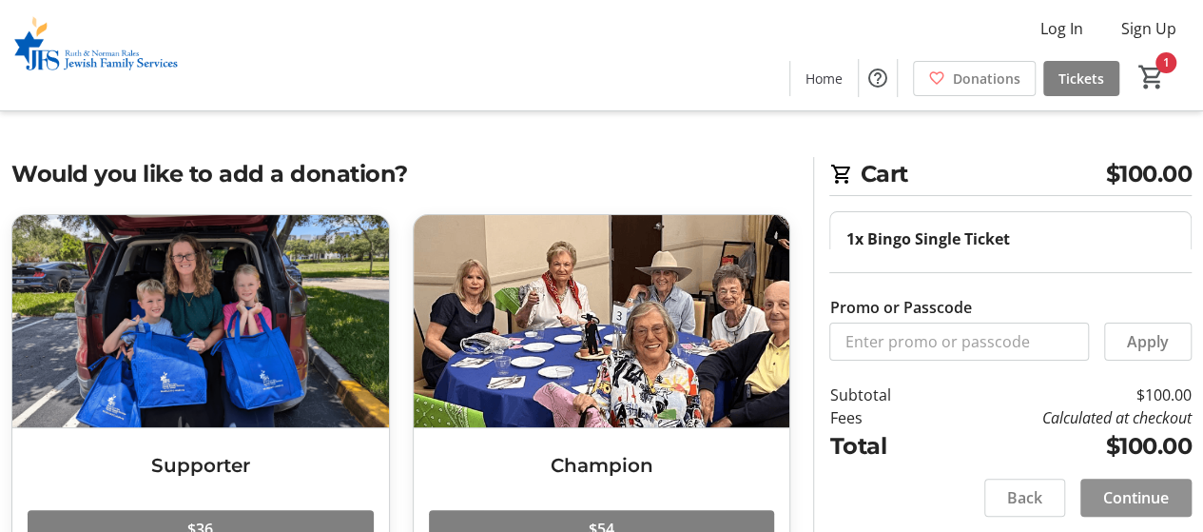
click at [1113, 494] on span "Continue" at bounding box center [1136, 497] width 66 height 23
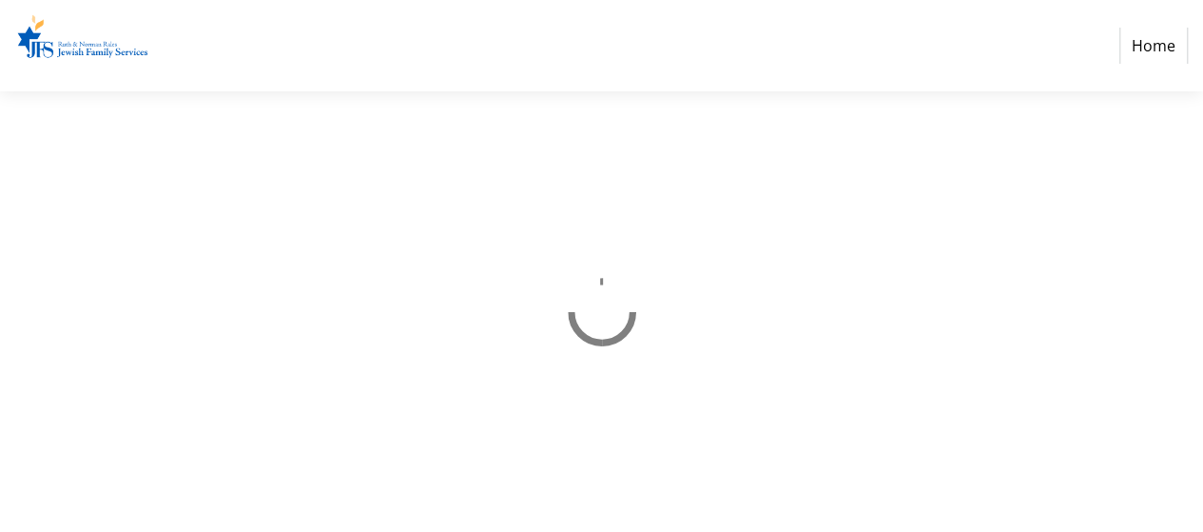
select select "US"
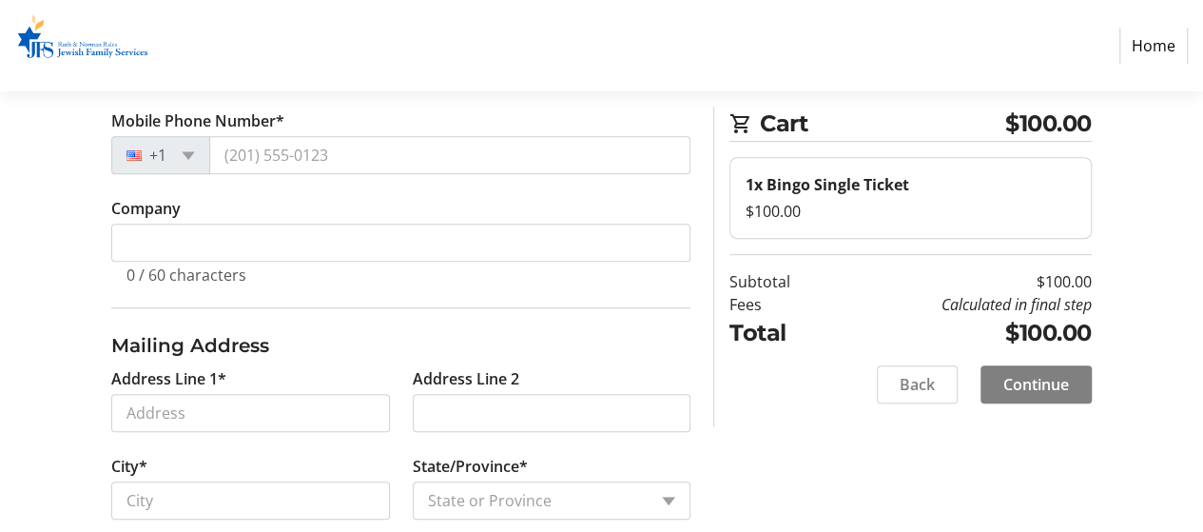
scroll to position [457, 0]
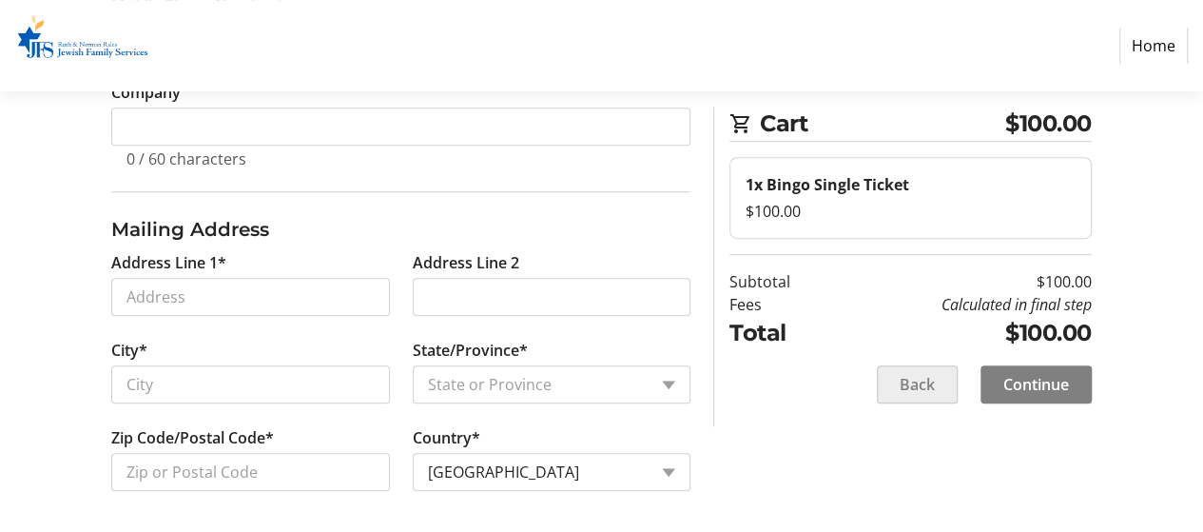
click at [903, 375] on span "Back" at bounding box center [917, 384] width 35 height 23
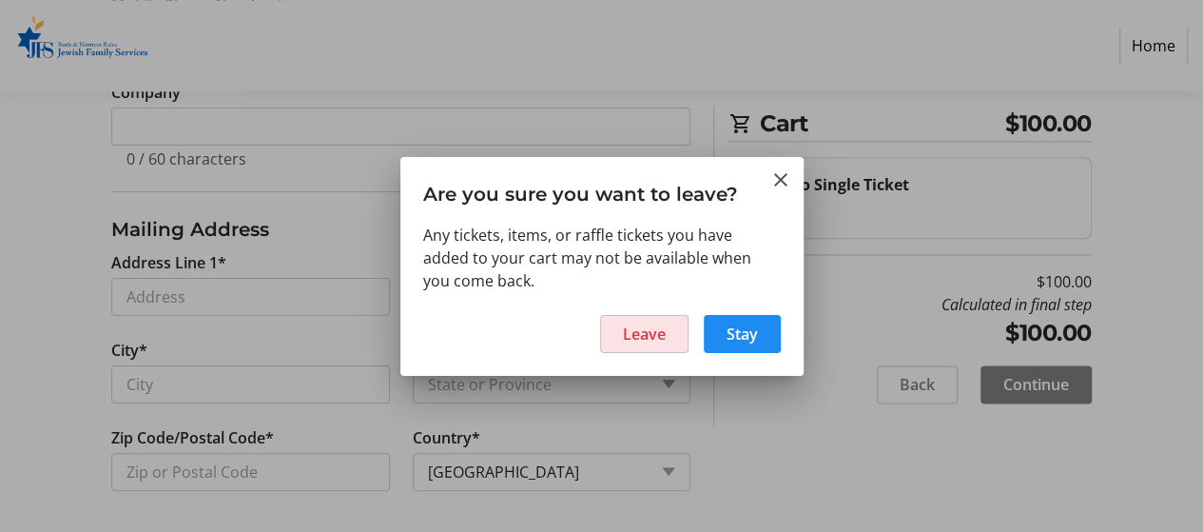
click at [633, 333] on span "Leave" at bounding box center [644, 333] width 43 height 23
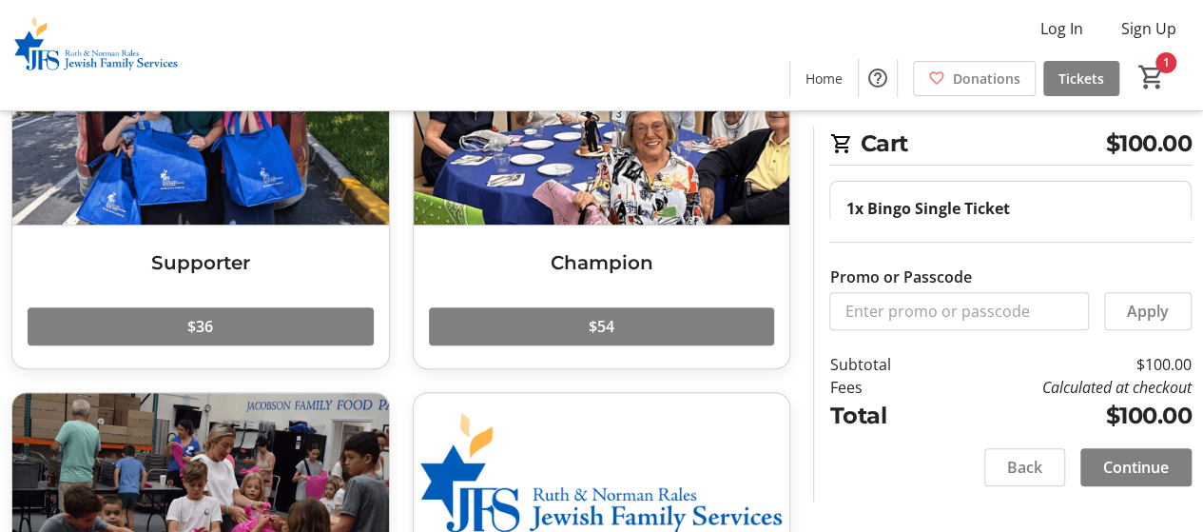
scroll to position [208, 0]
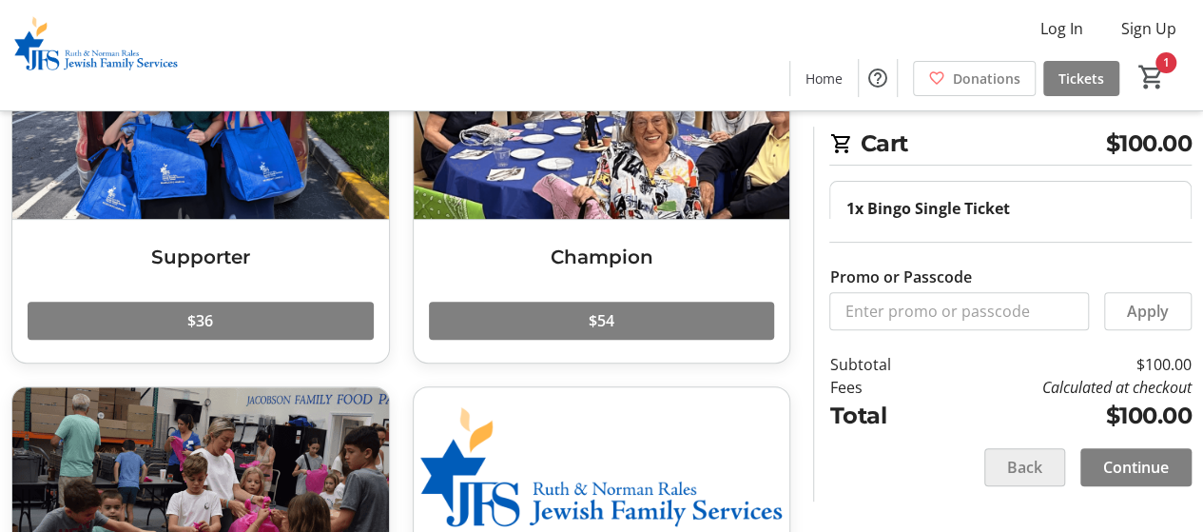
click at [1014, 471] on span "Back" at bounding box center [1024, 467] width 35 height 23
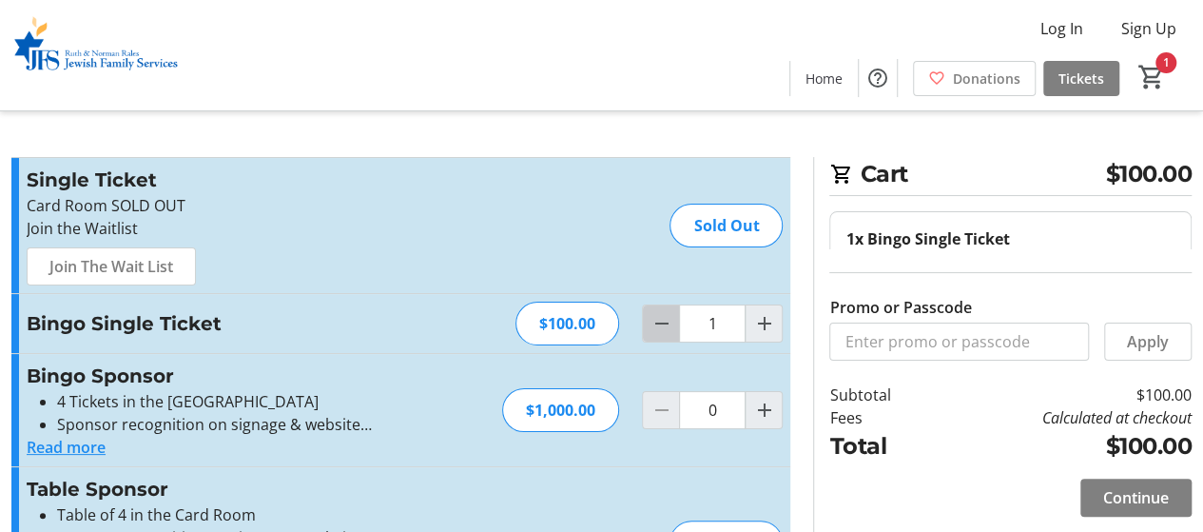
click at [645, 324] on span "Decrement by one" at bounding box center [661, 323] width 36 height 36
type input "0"
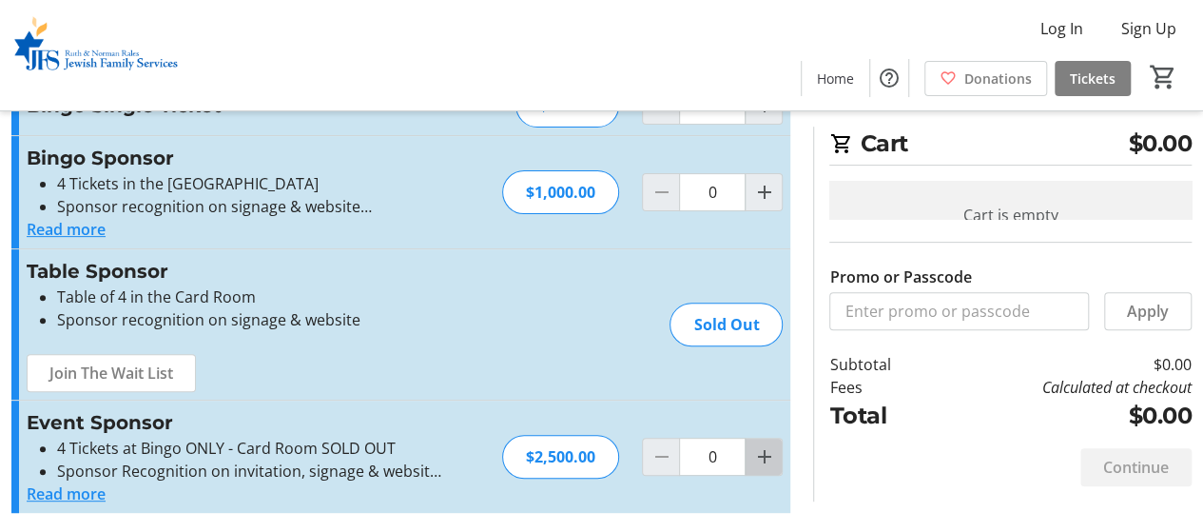
click at [758, 458] on mat-icon "Increment by one" at bounding box center [763, 456] width 23 height 23
type input "1"
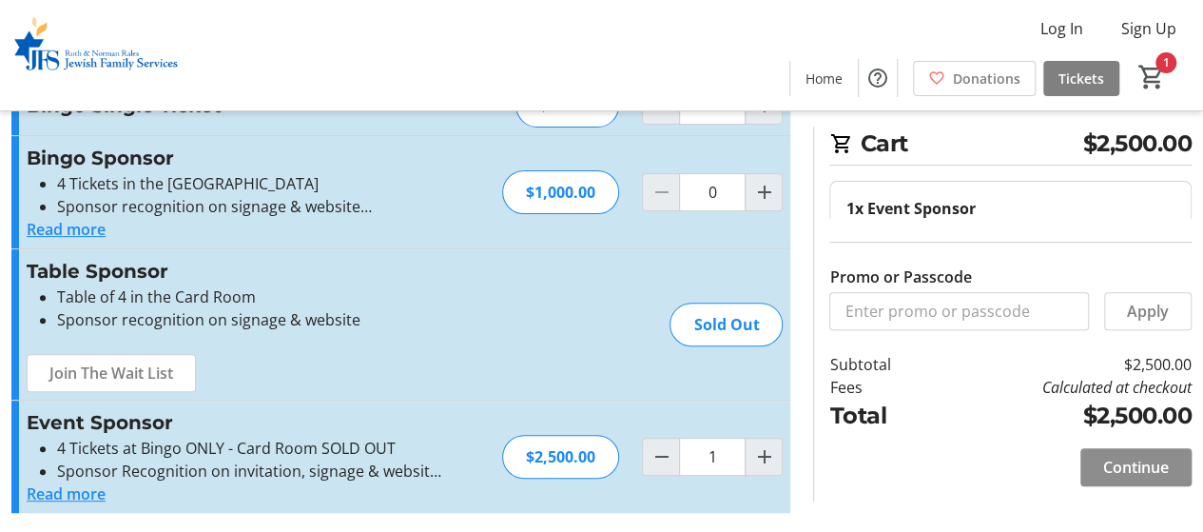
click at [1132, 461] on span "Continue" at bounding box center [1136, 467] width 66 height 23
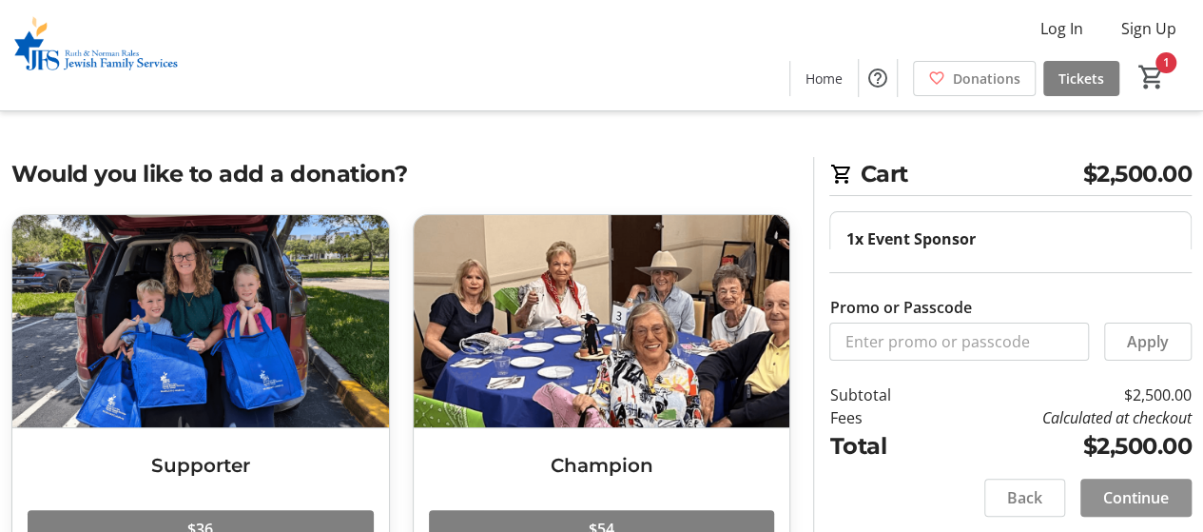
click at [1155, 509] on span at bounding box center [1135, 498] width 111 height 46
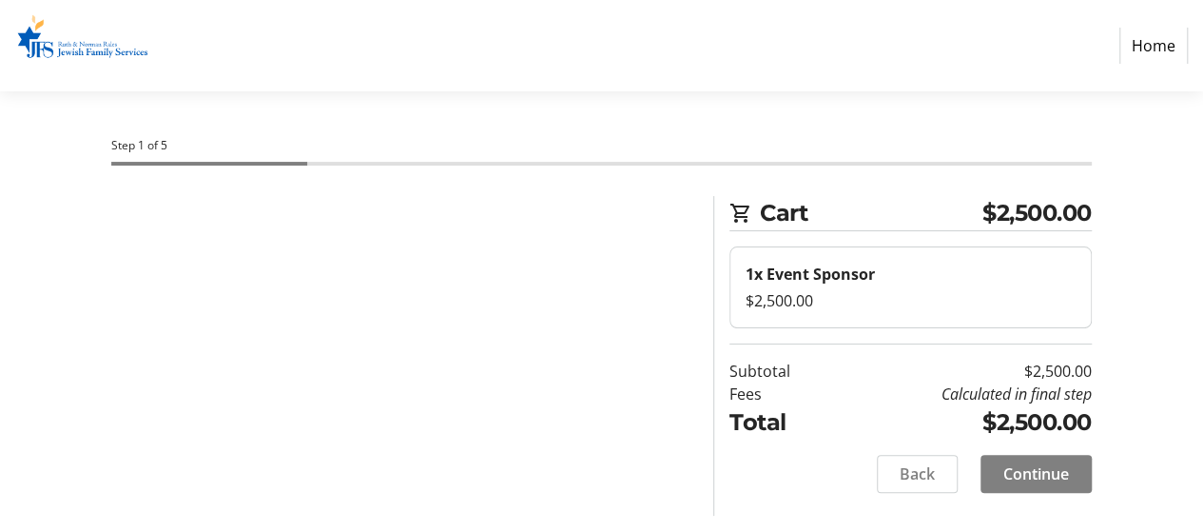
select select "US"
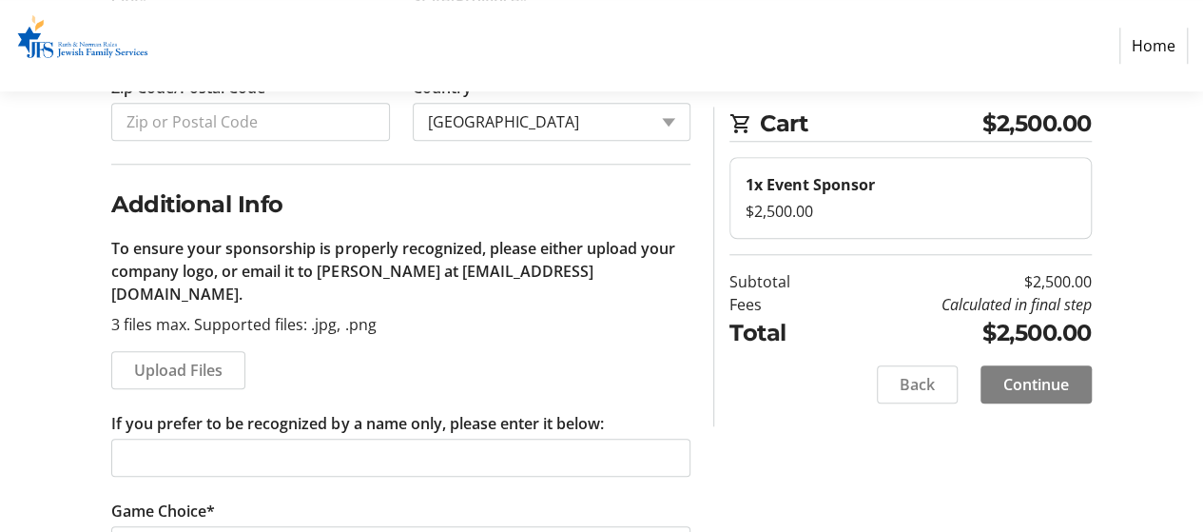
scroll to position [856, 0]
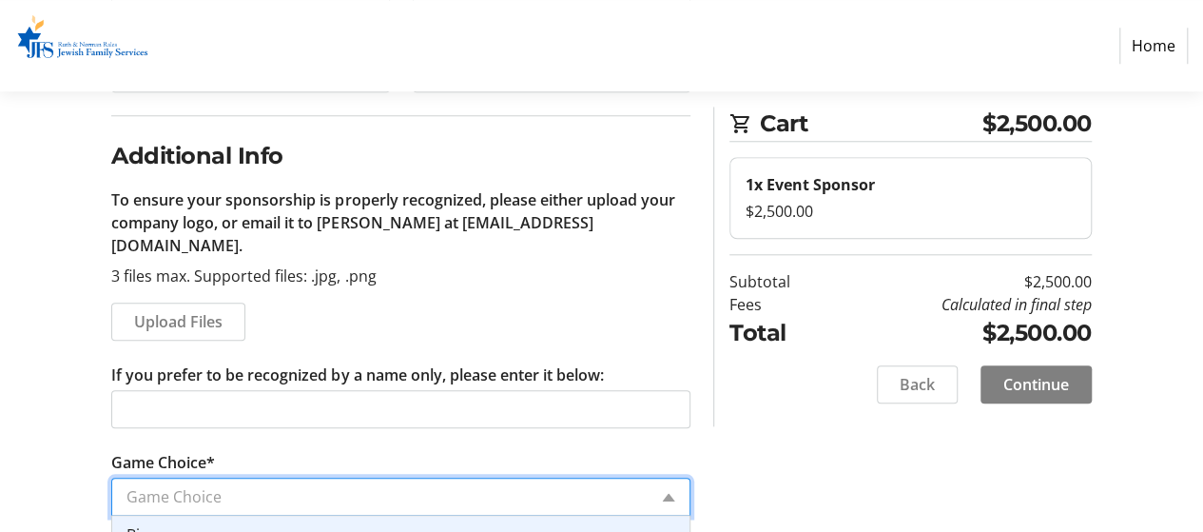
click at [464, 485] on input "Game Choice*" at bounding box center [386, 496] width 520 height 23
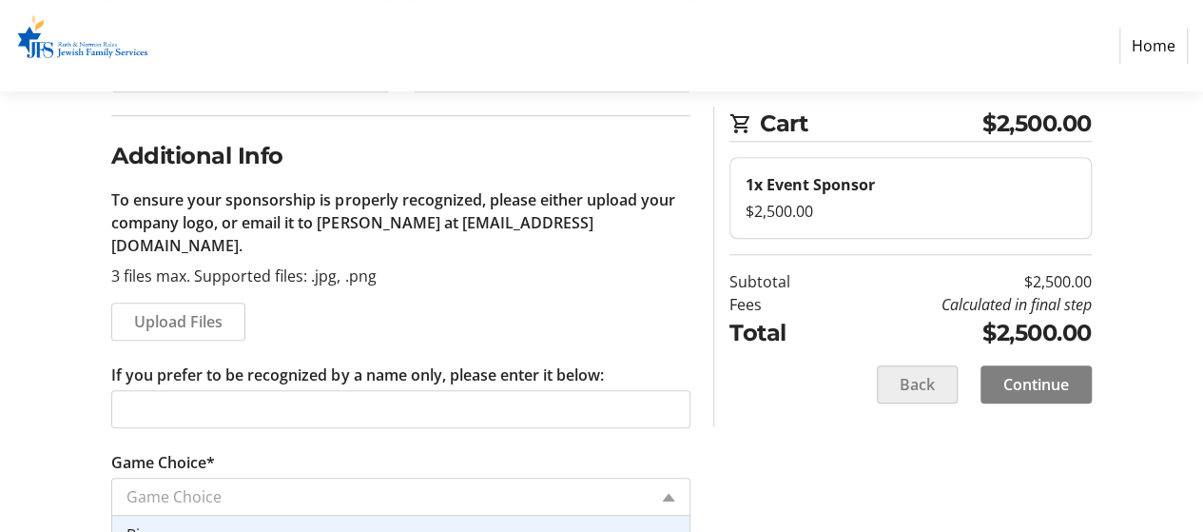
click at [886, 374] on span at bounding box center [917, 384] width 79 height 46
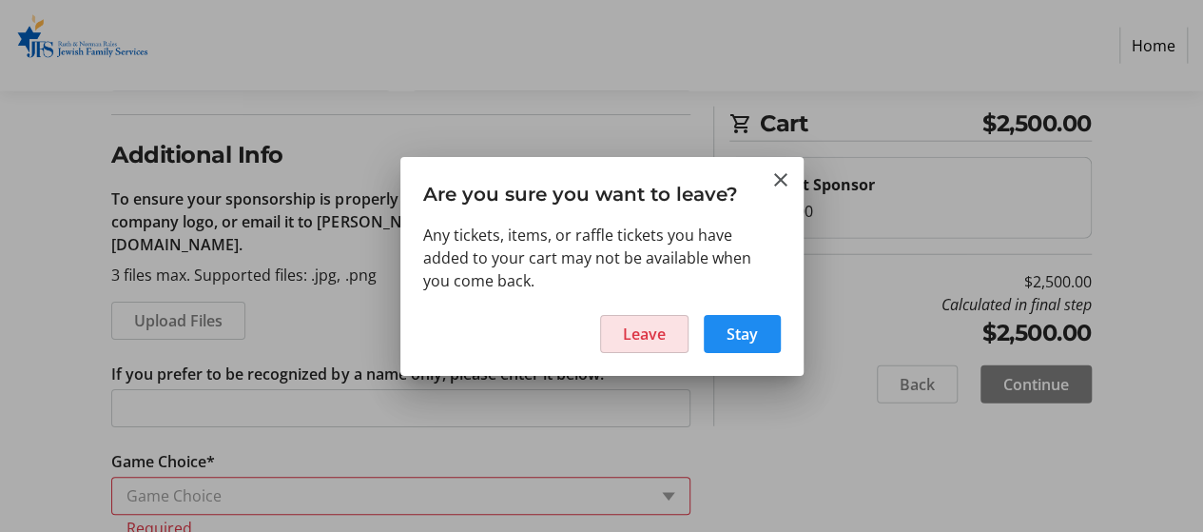
click at [649, 320] on span at bounding box center [644, 334] width 87 height 46
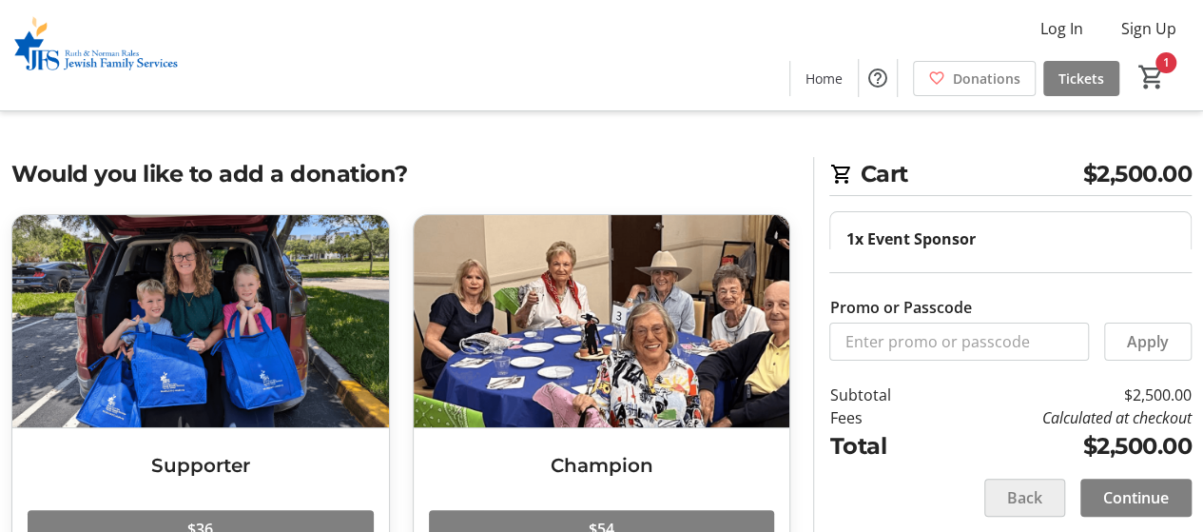
click at [1001, 488] on span at bounding box center [1024, 498] width 79 height 46
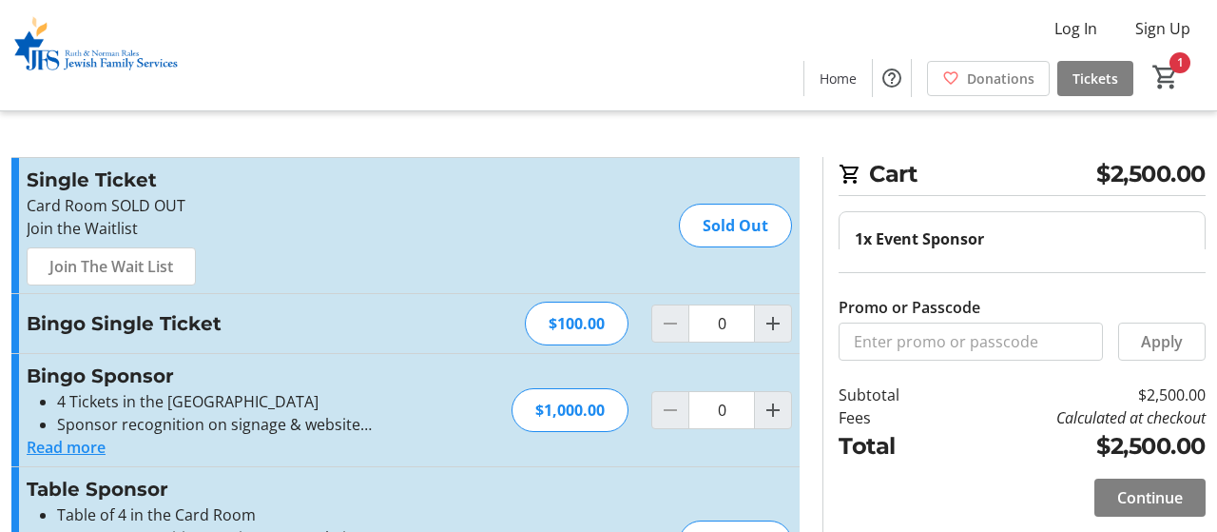
type input "1"
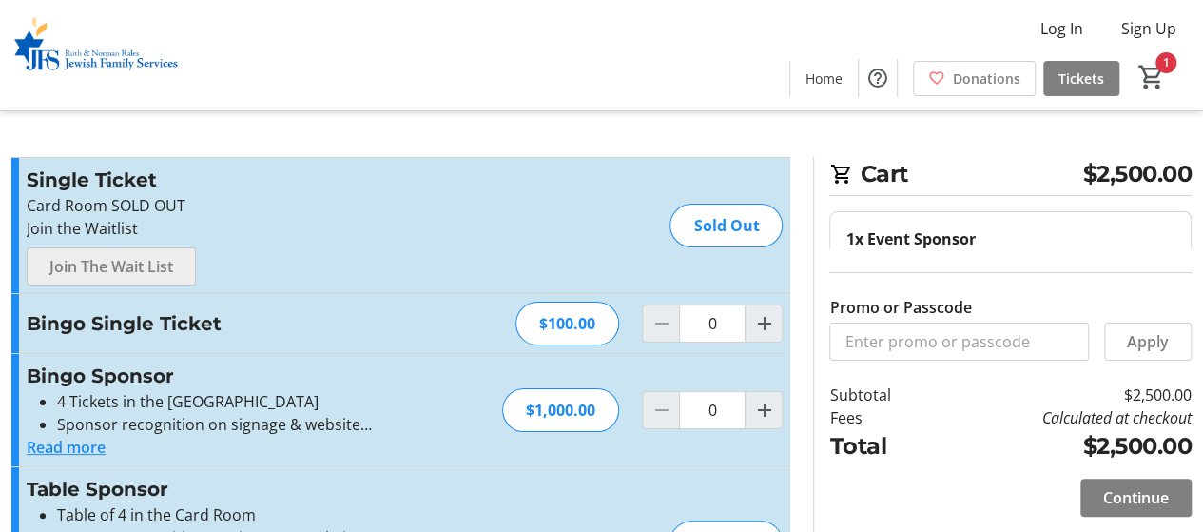
click at [167, 271] on span "Join The Wait List" at bounding box center [111, 266] width 124 height 23
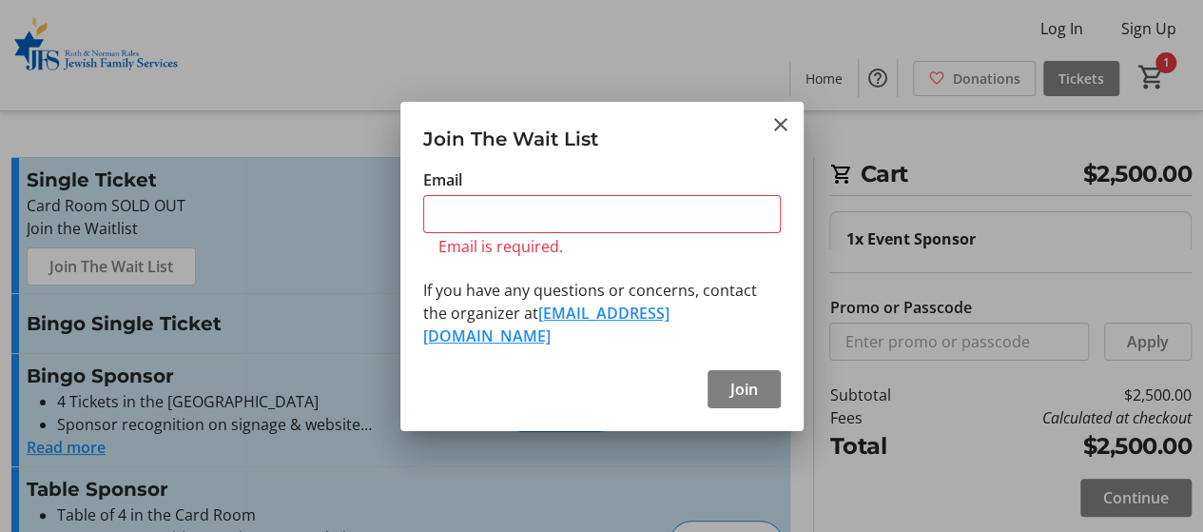
click at [479, 315] on p "If you have any questions or concerns, contact the organizer at heatherk@ralesj…" at bounding box center [602, 313] width 358 height 68
click at [789, 129] on mat-icon "Close" at bounding box center [780, 124] width 23 height 23
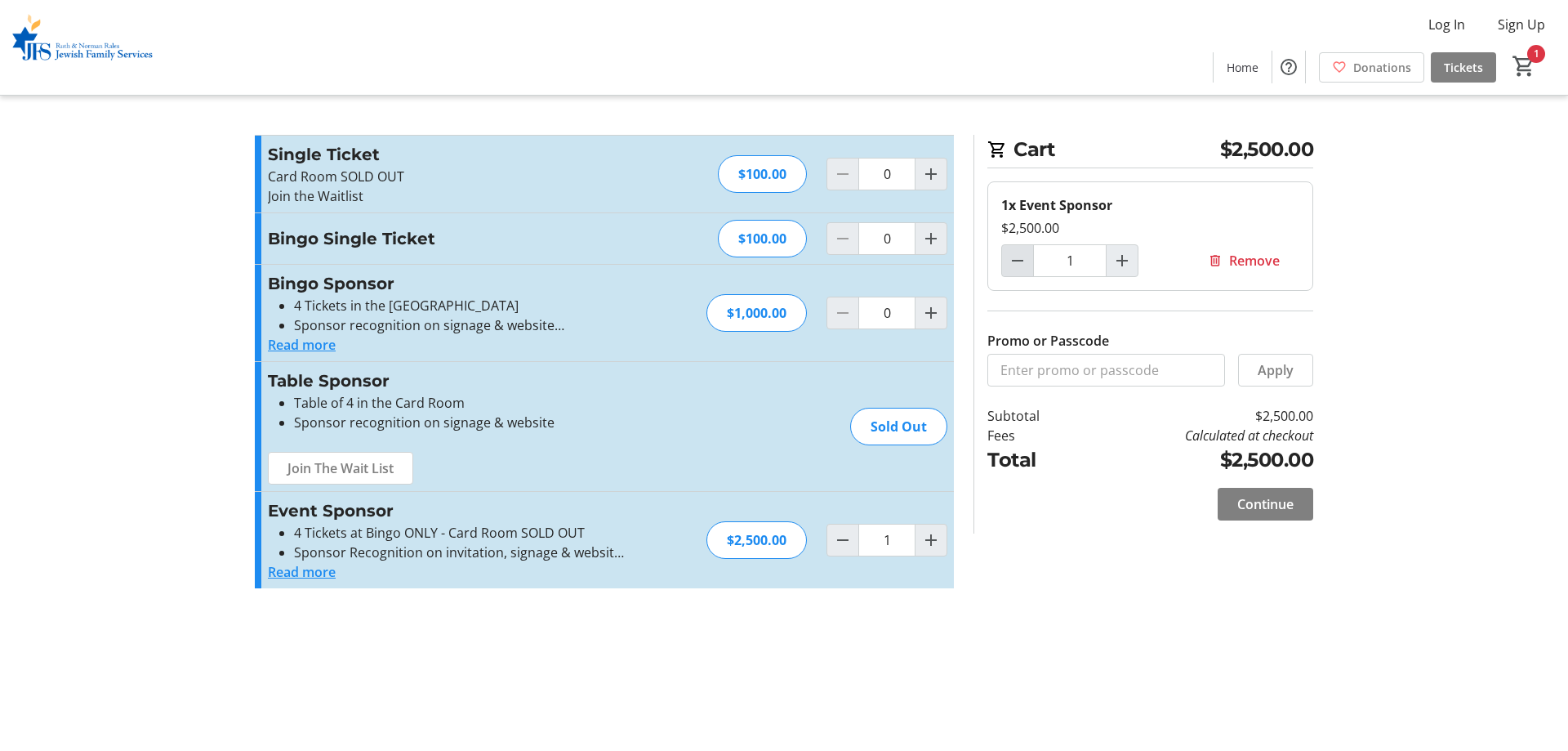
click at [1030, 264] on span "Decrement by one" at bounding box center [1018, 260] width 31 height 31
type input "0"
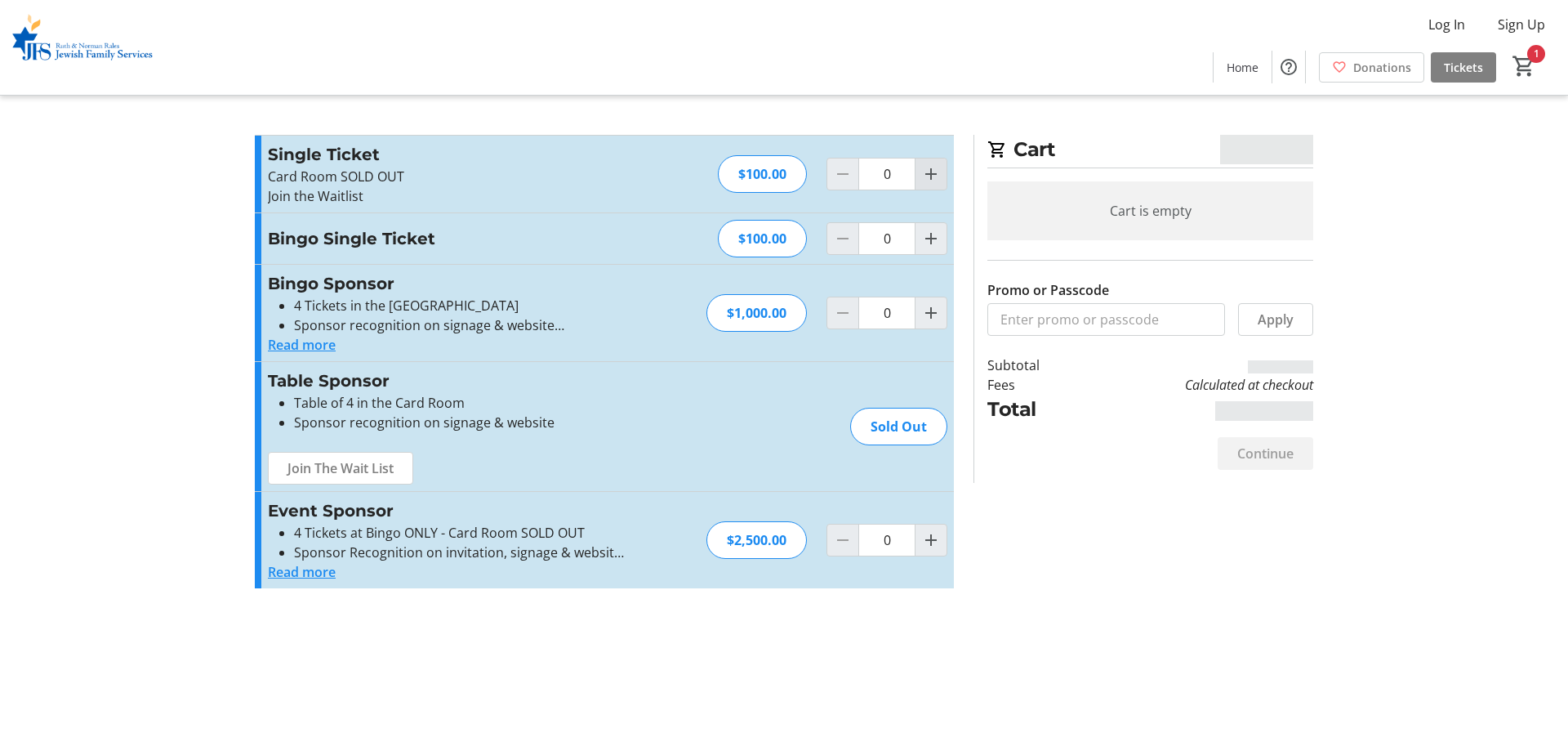
click at [919, 179] on span "Increment by one" at bounding box center [931, 174] width 31 height 31
type input "1"
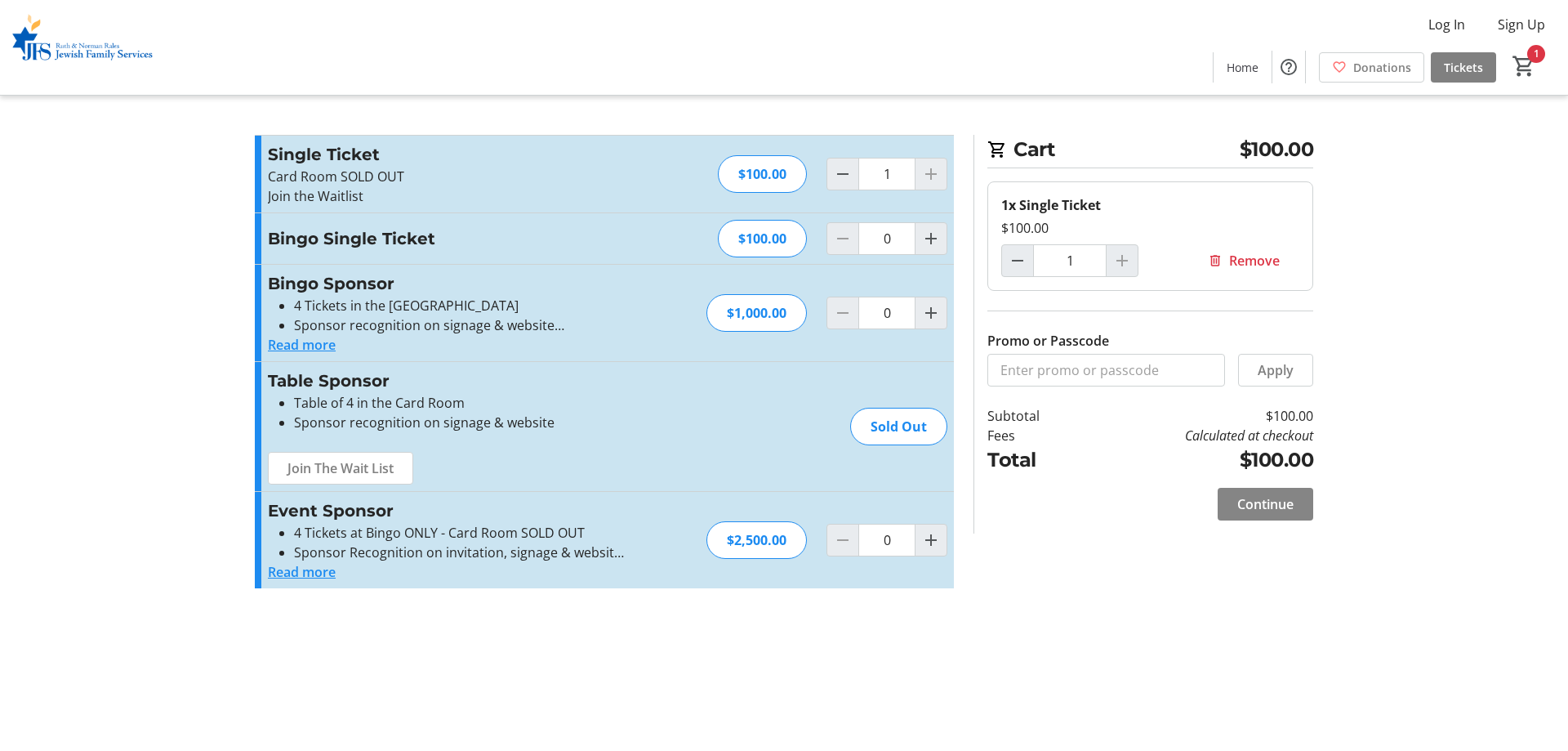
click at [1263, 501] on span "Continue" at bounding box center [1266, 504] width 57 height 20
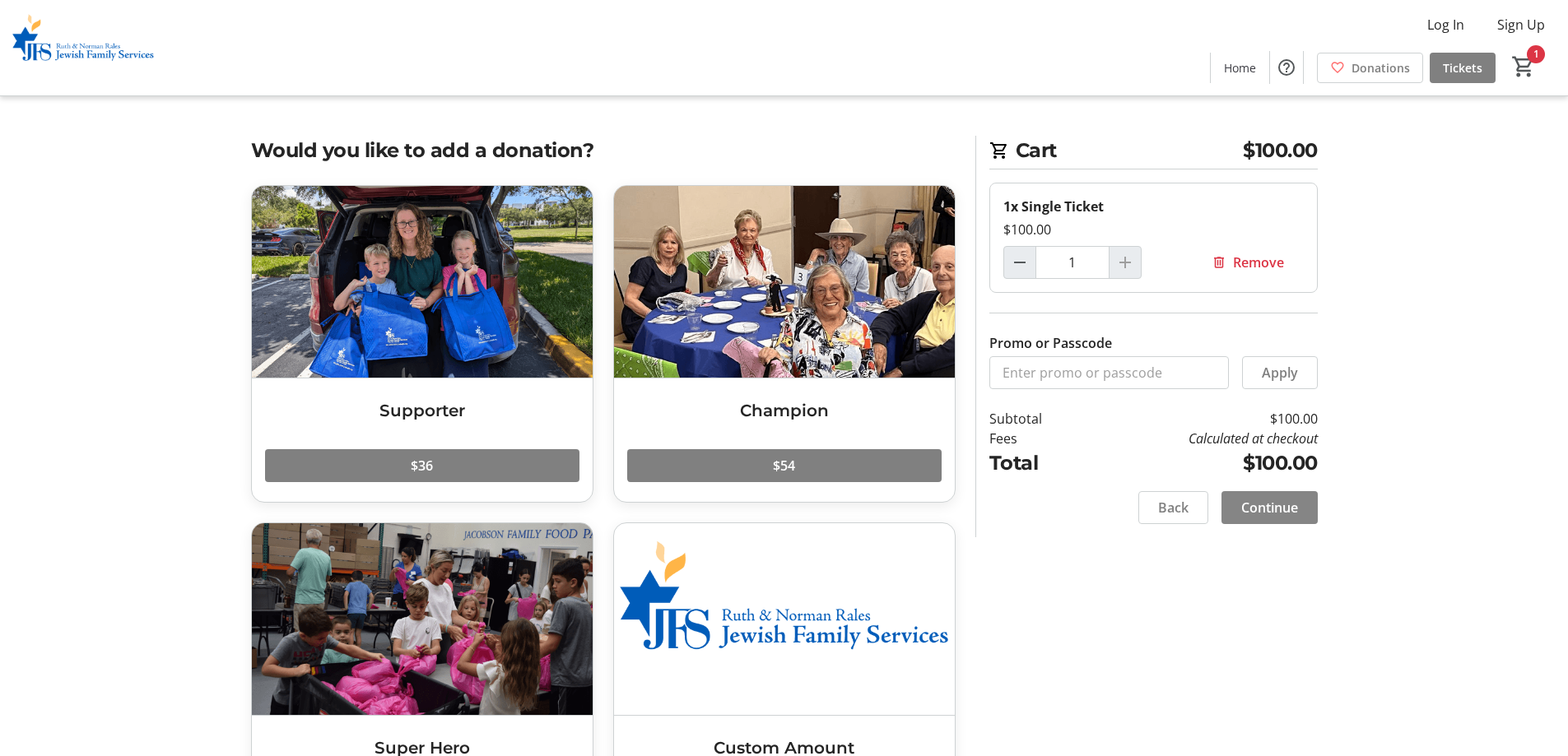
click at [1288, 506] on span "Continue" at bounding box center [1269, 507] width 57 height 20
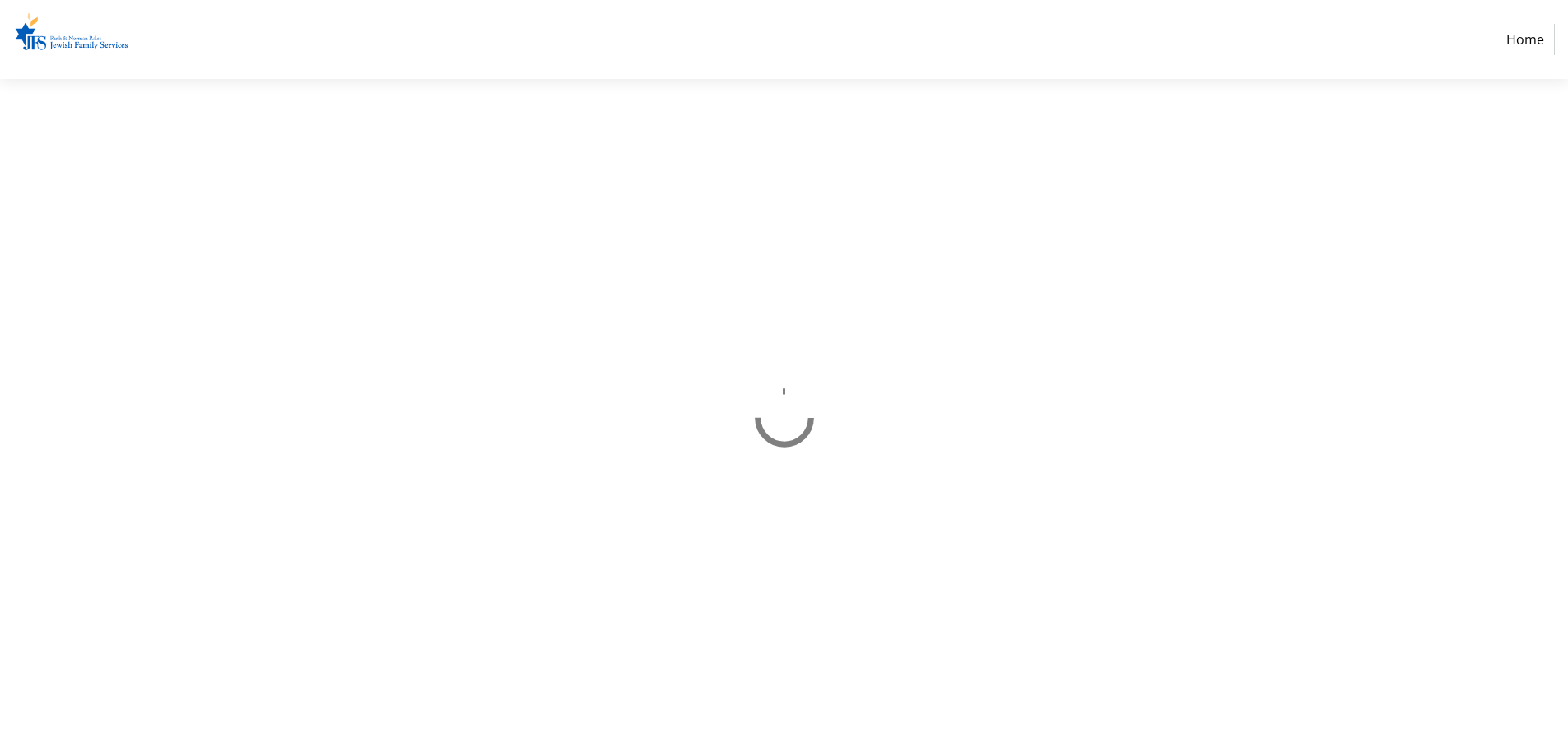
select select "US"
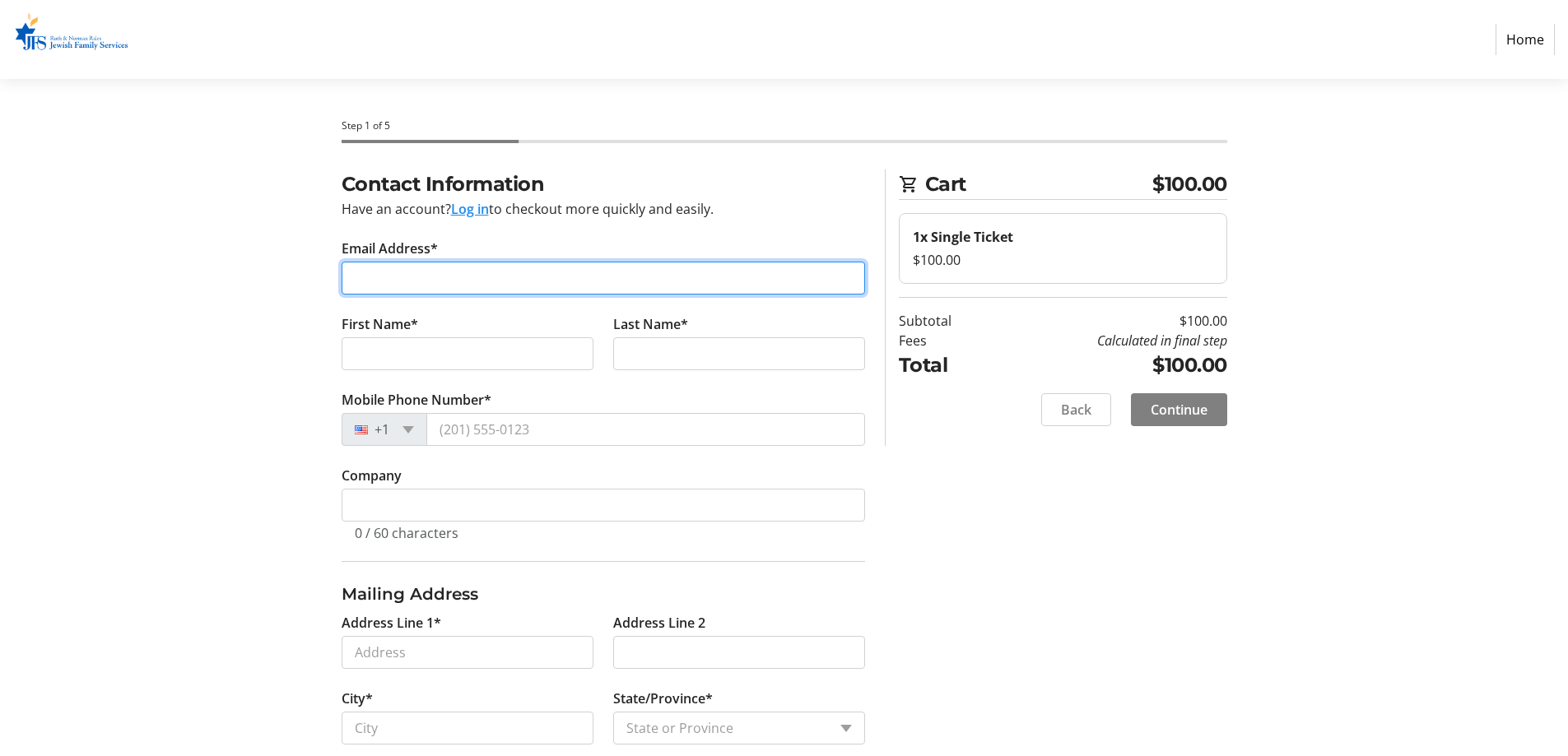
click at [460, 285] on input "Email Address*" at bounding box center [603, 278] width 524 height 33
type input "ronitadler1@aol.com"
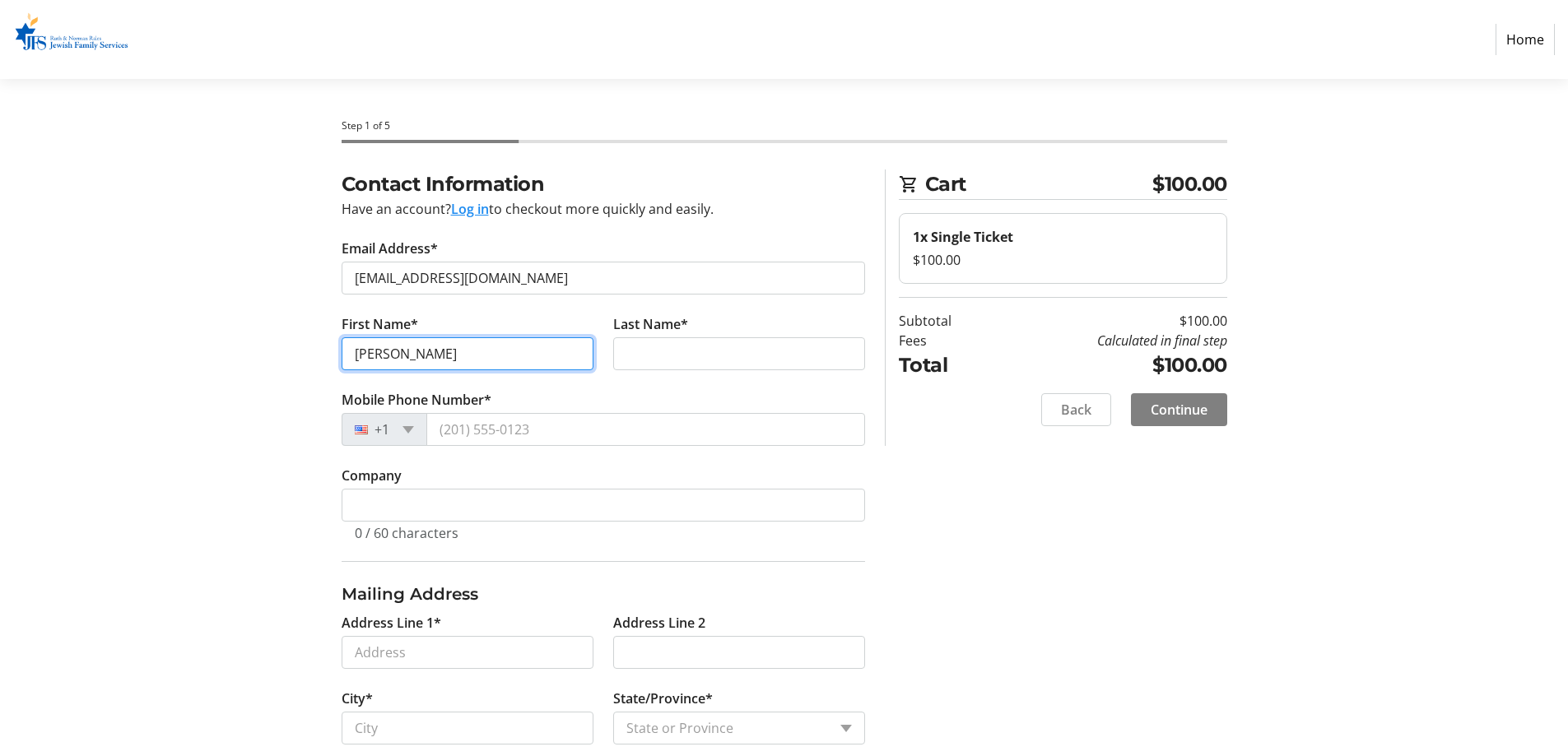
type input "Ronit"
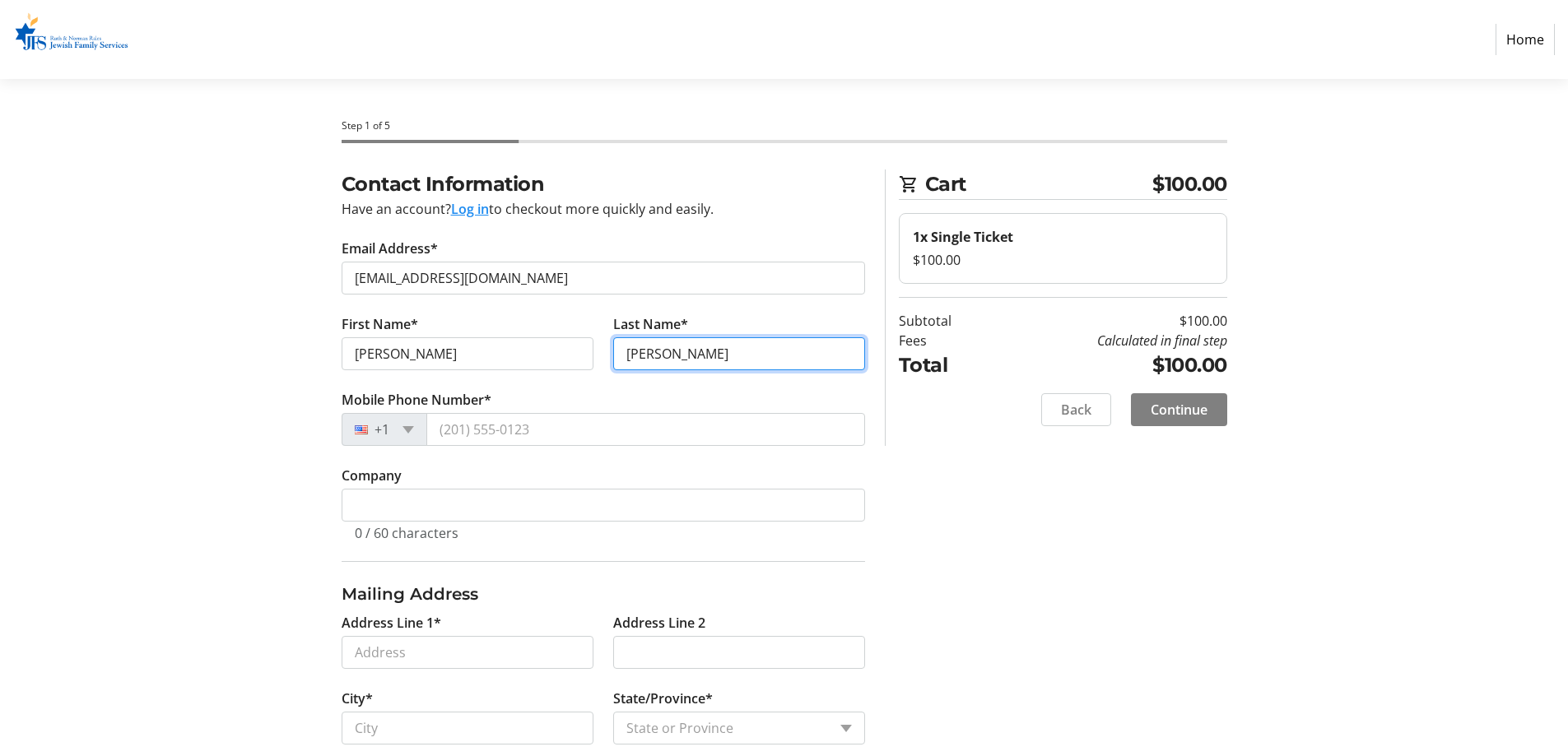
type input "Adler"
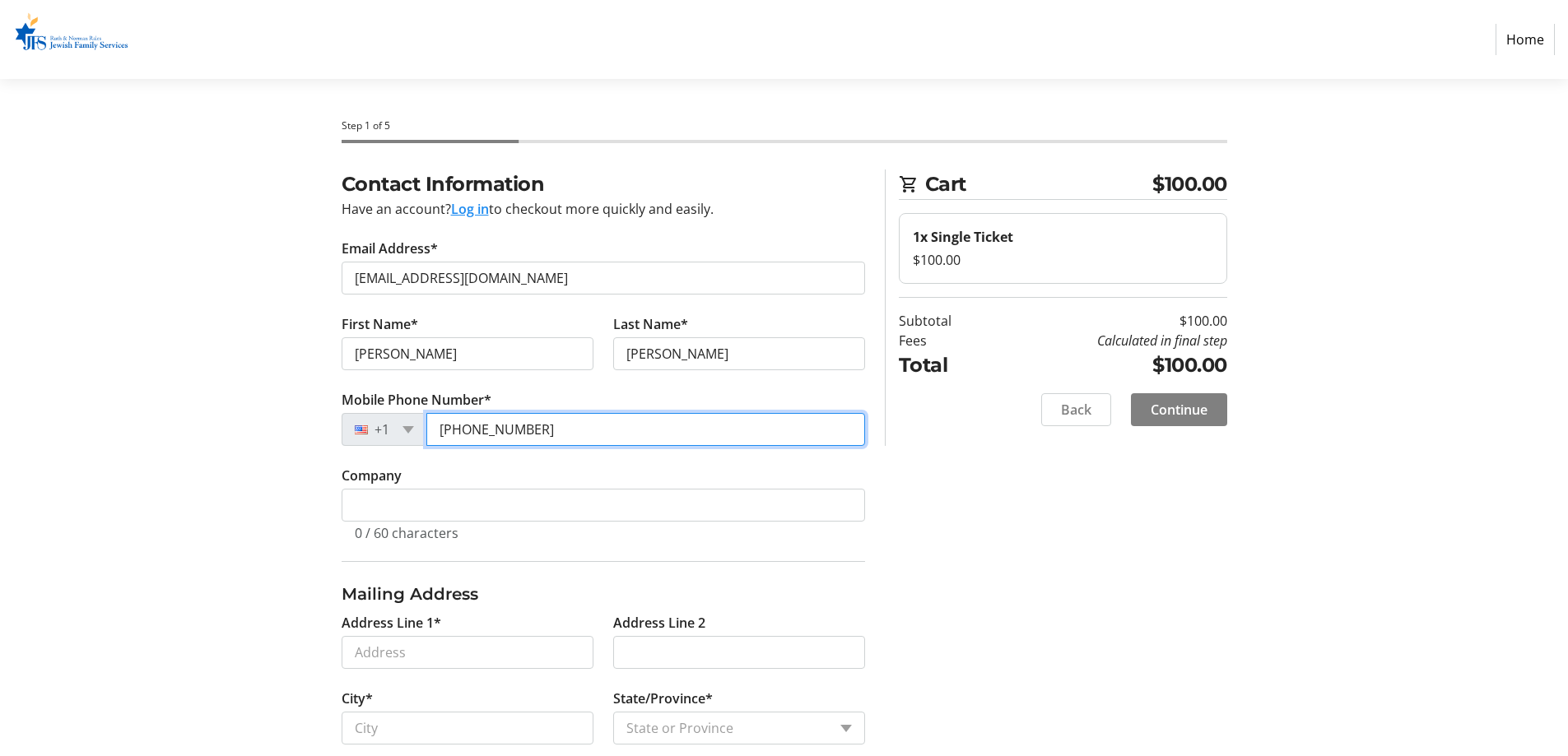
type input "(516) 382-4039"
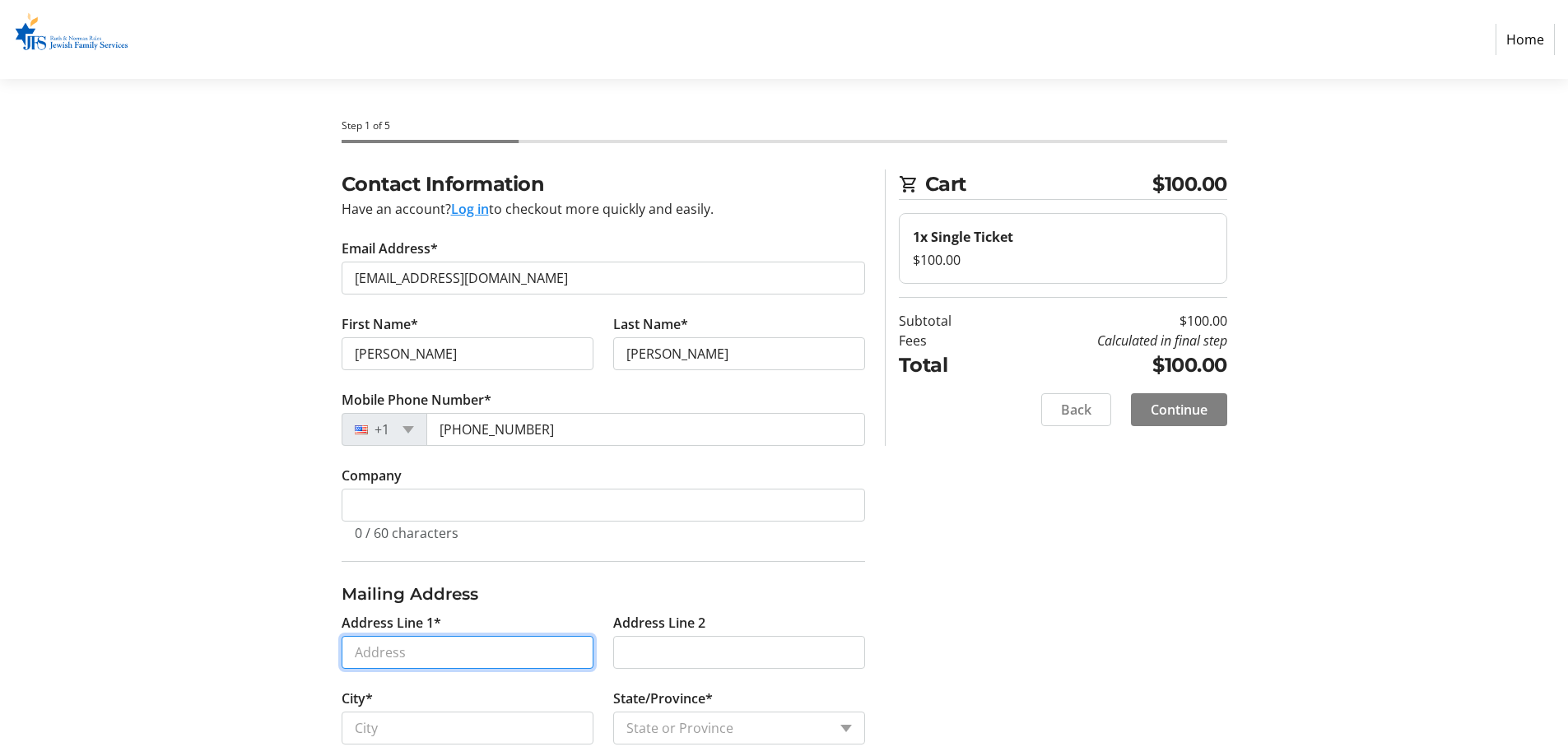
click at [444, 648] on input "Address Line 1*" at bounding box center [467, 652] width 252 height 33
type input "220 Southeast Mizner Boulevard"
type input "Boca Raton"
select select "FL"
type input "33432"
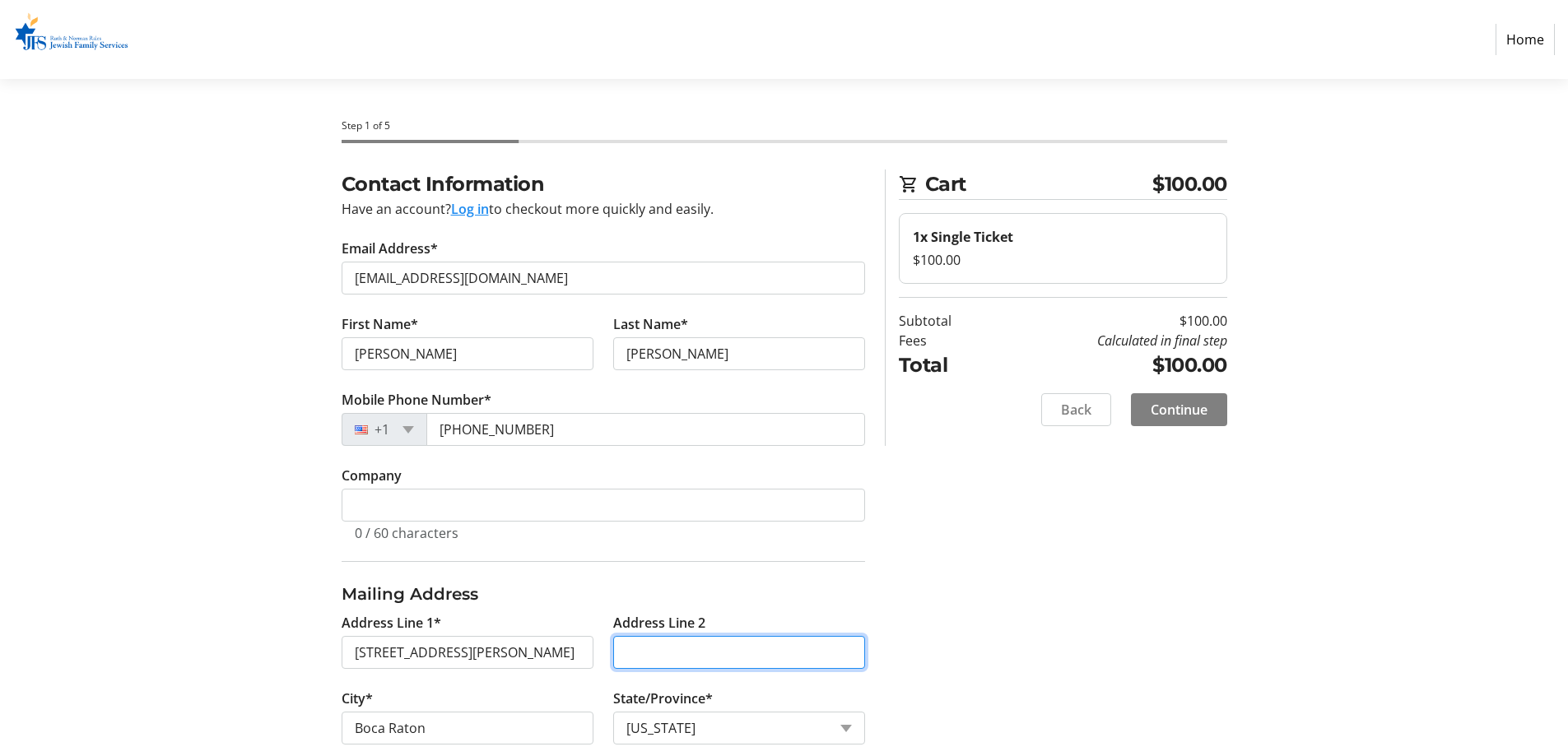
click at [632, 652] on input "Address Line 2" at bounding box center [738, 652] width 252 height 33
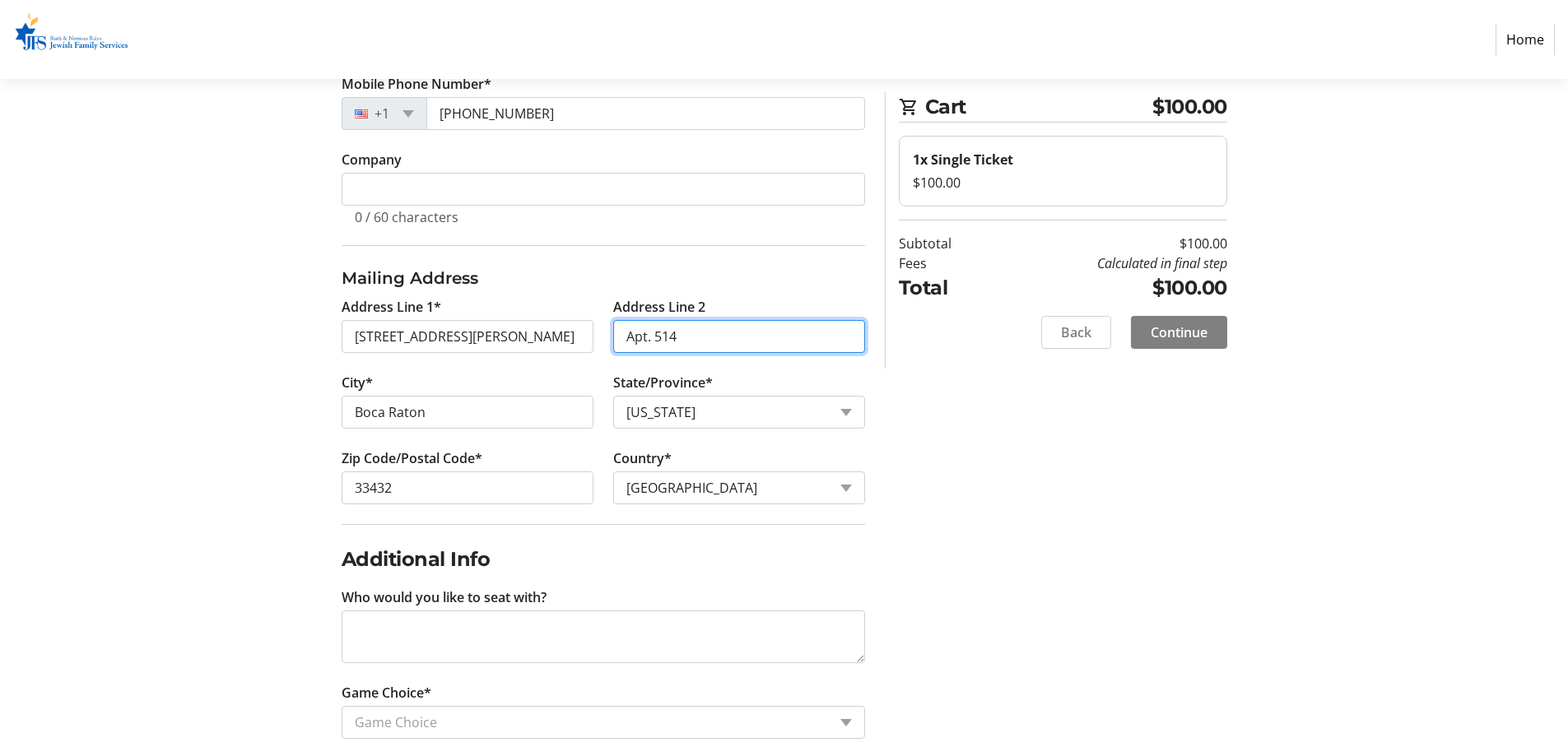
scroll to position [329, 0]
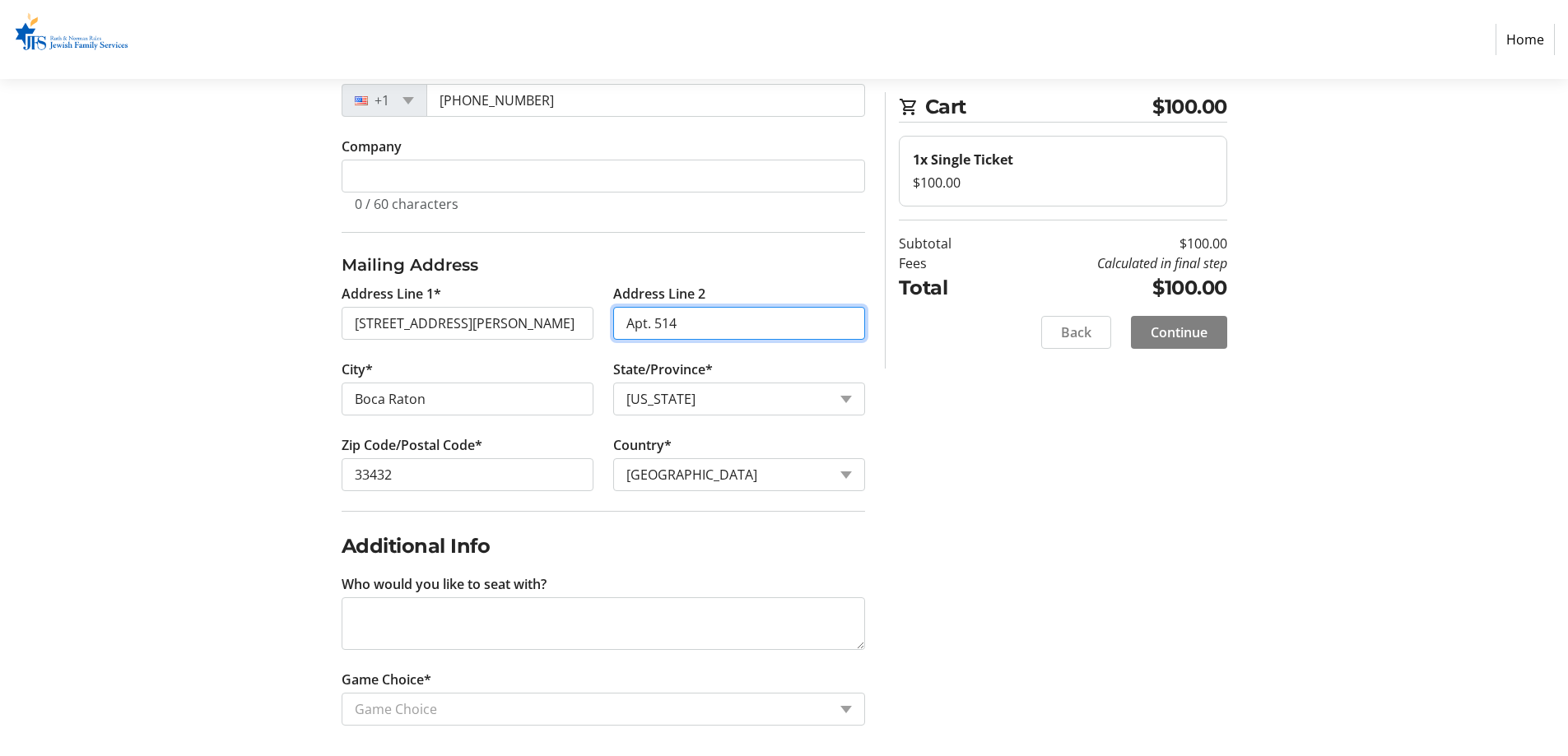
type input "Apt. 514"
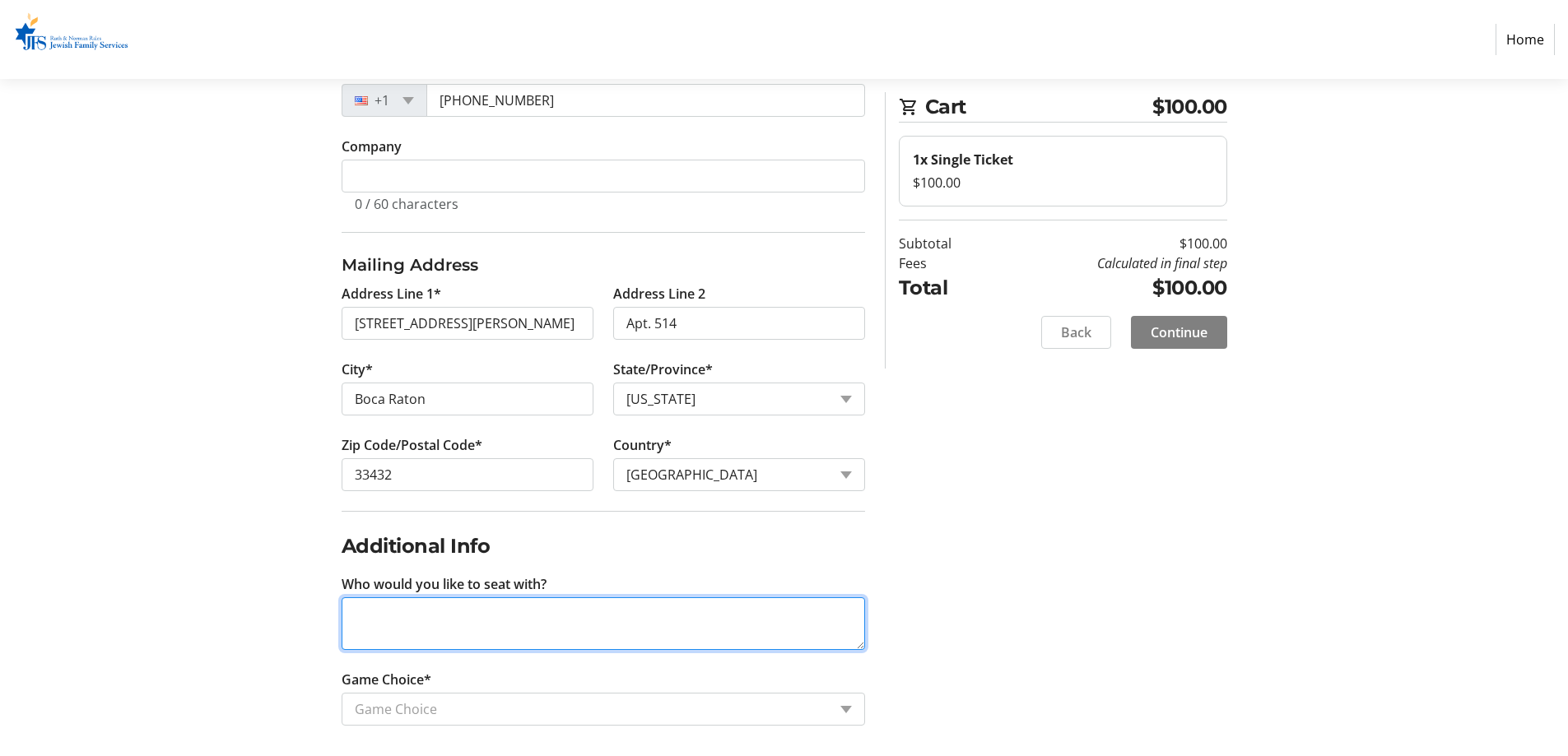
click at [499, 623] on textarea "Who would you like to seat with?" at bounding box center [603, 623] width 524 height 53
type textarea "Lisa Swill Table"
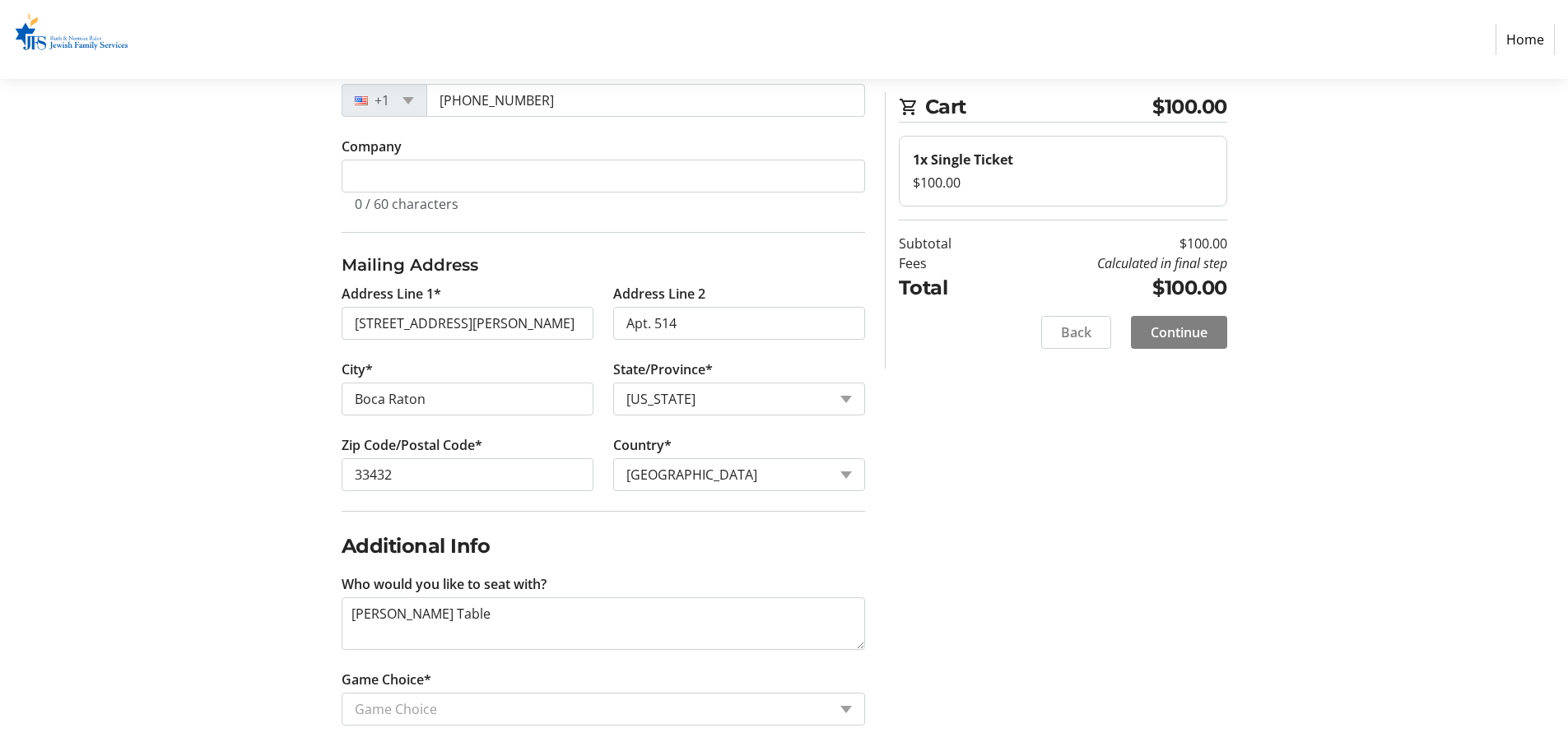
click at [466, 721] on div "Game Choice" at bounding box center [585, 709] width 485 height 31
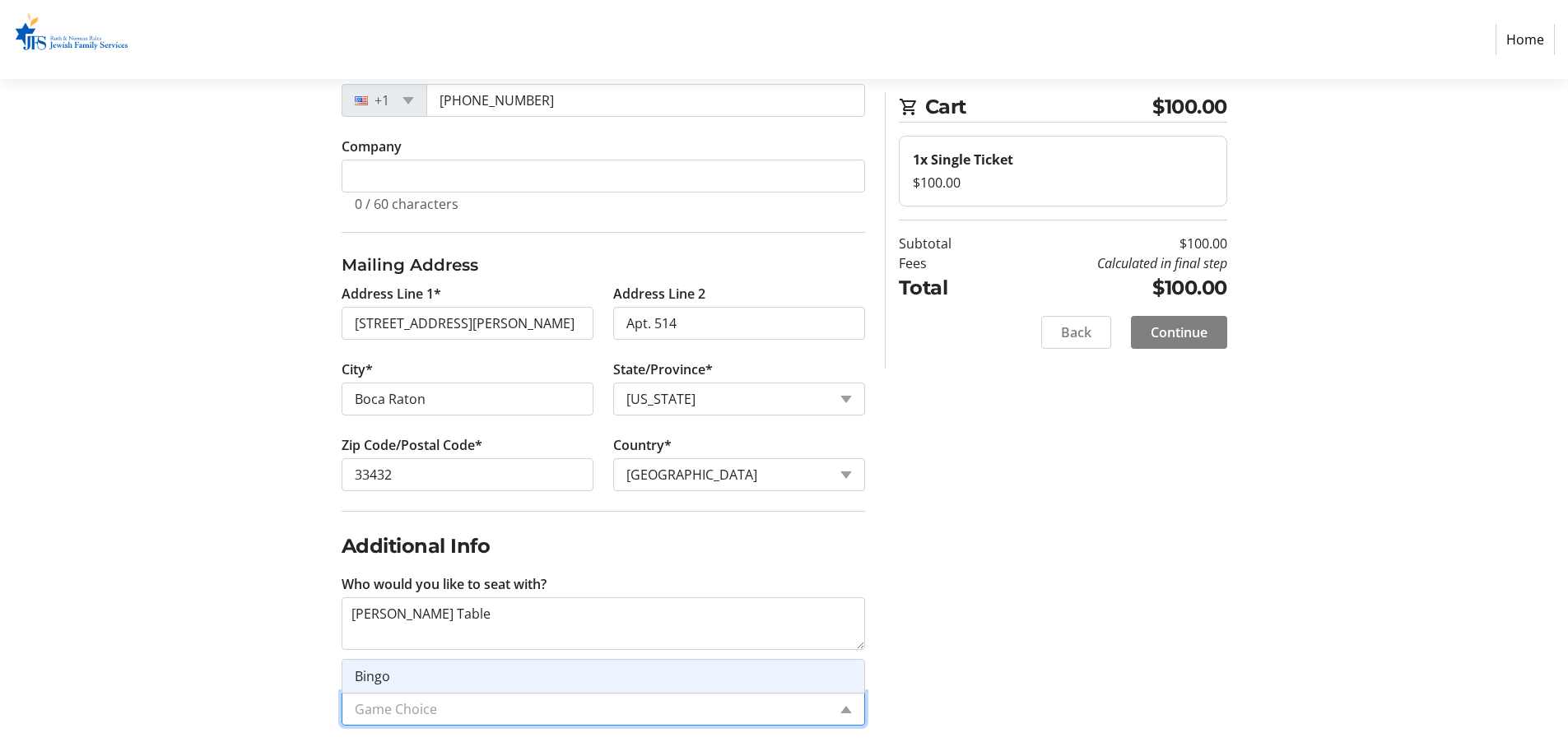
click at [420, 703] on input "Game Choice*" at bounding box center [591, 708] width 472 height 20
click at [500, 703] on input "Game Choice*" at bounding box center [591, 708] width 472 height 20
click at [908, 652] on div "Contact Information Have an account? Log in to checkout more quickly and easily…" at bounding box center [784, 303] width 1086 height 925
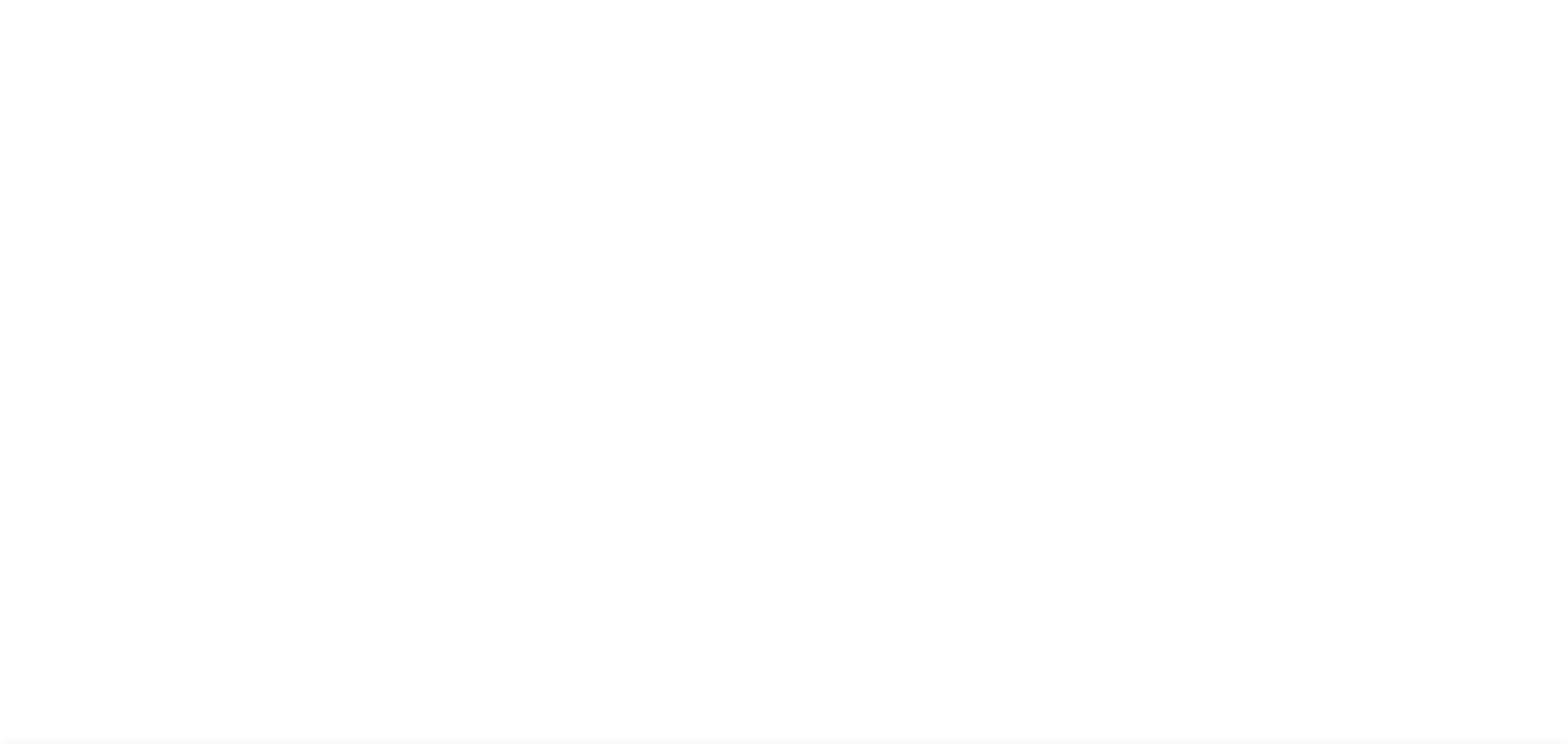
select select "FL"
select select "US"
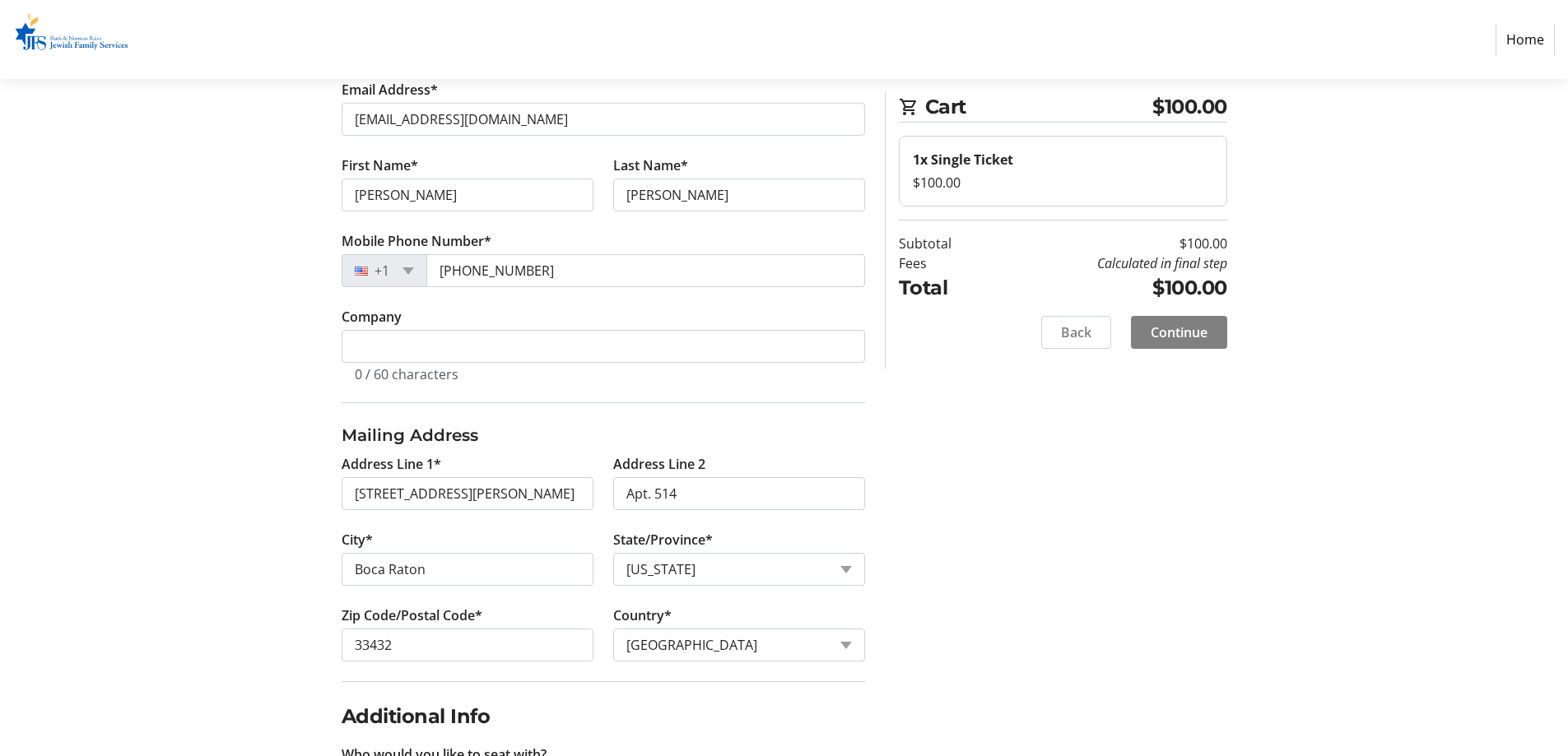
scroll to position [338, 0]
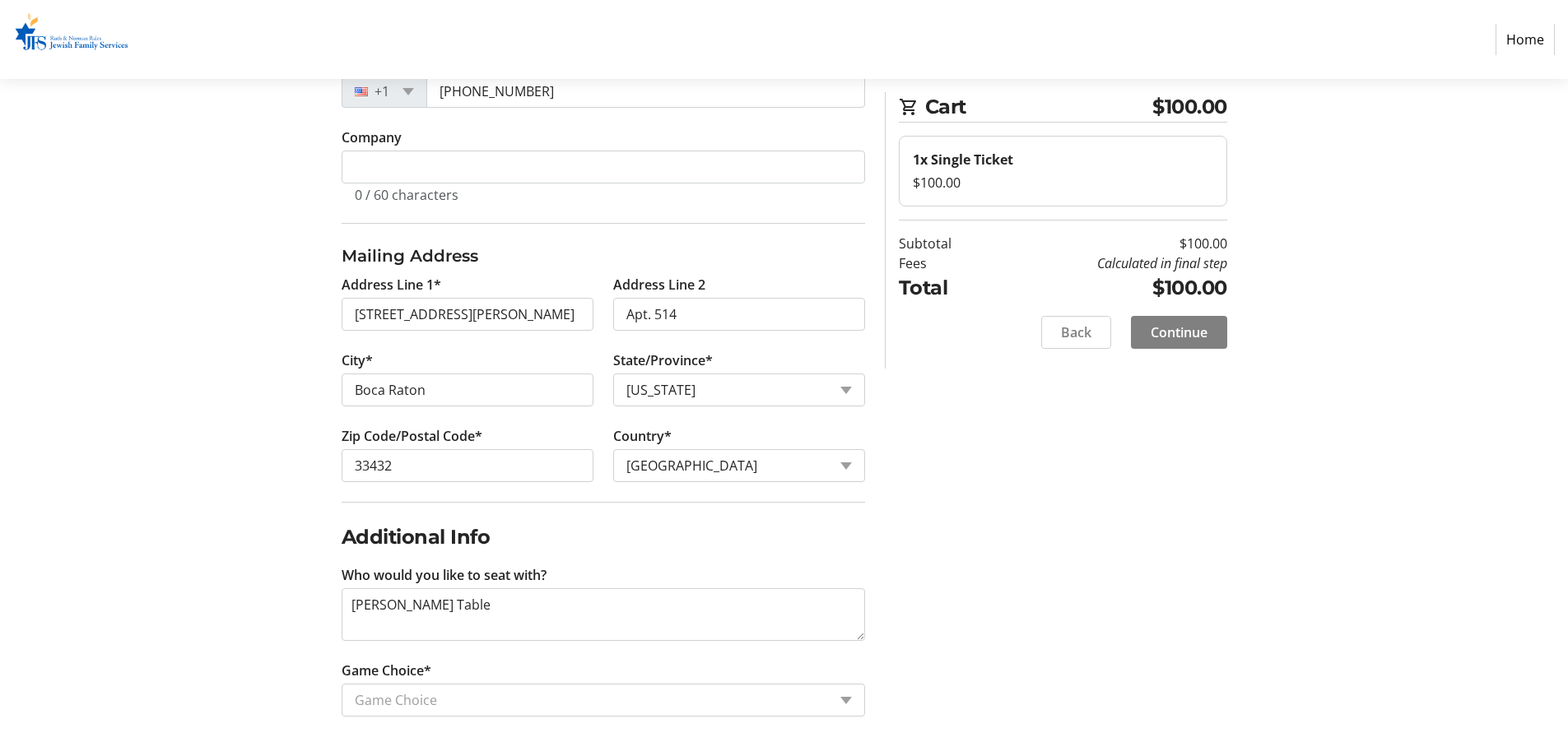
click at [537, 691] on input "Game Choice*" at bounding box center [591, 700] width 472 height 20
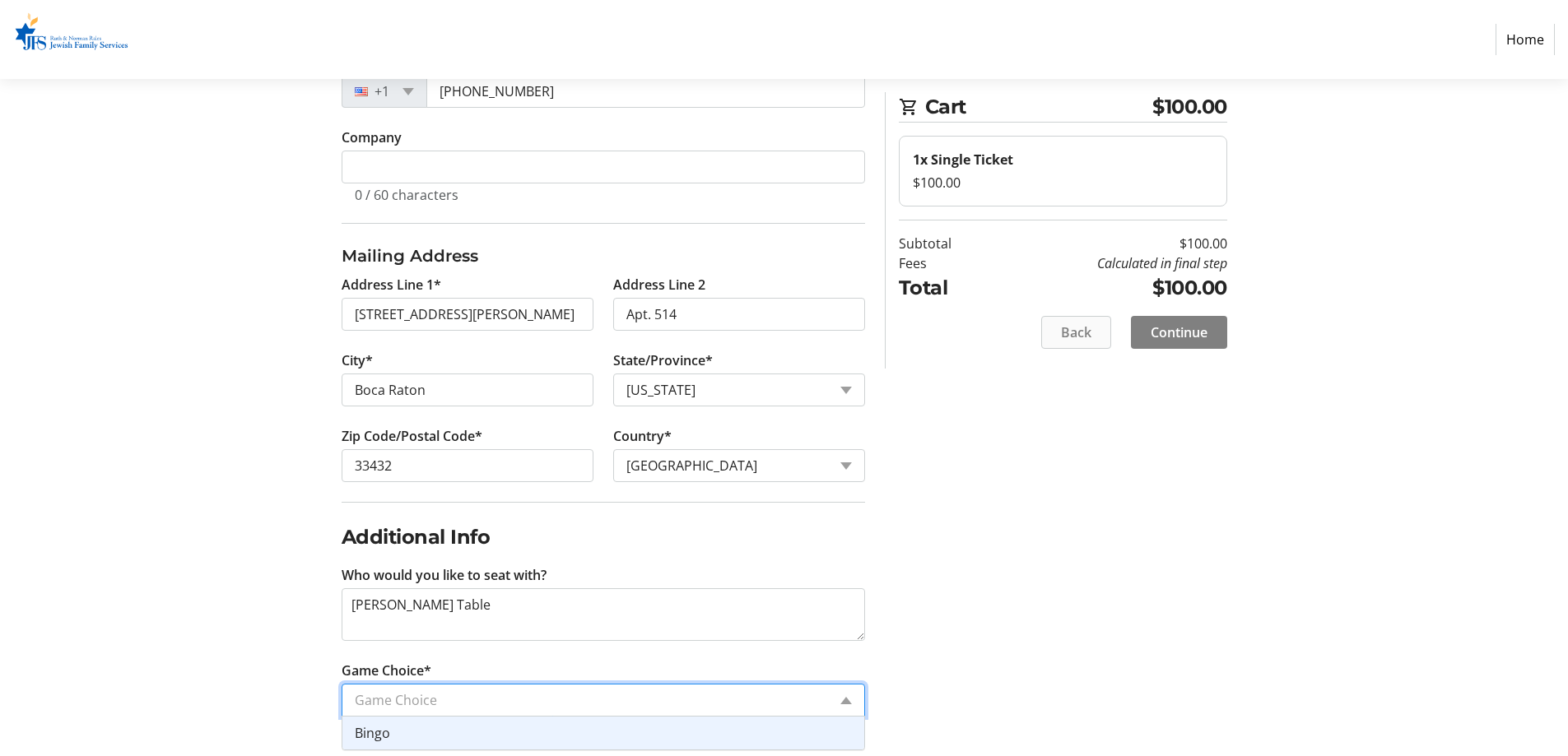
click at [1075, 331] on span "Back" at bounding box center [1076, 332] width 30 height 20
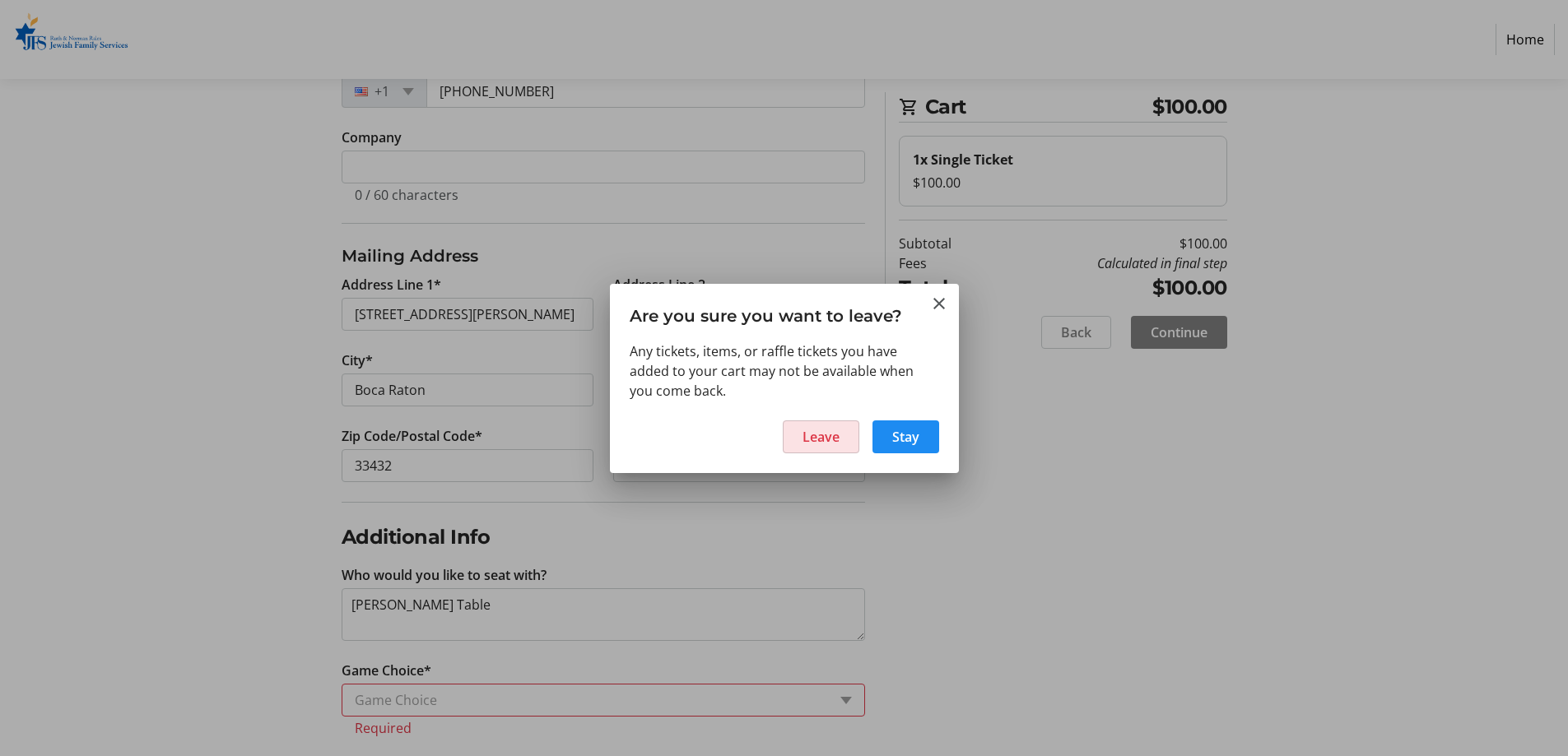
click at [832, 430] on span "Leave" at bounding box center [820, 437] width 37 height 20
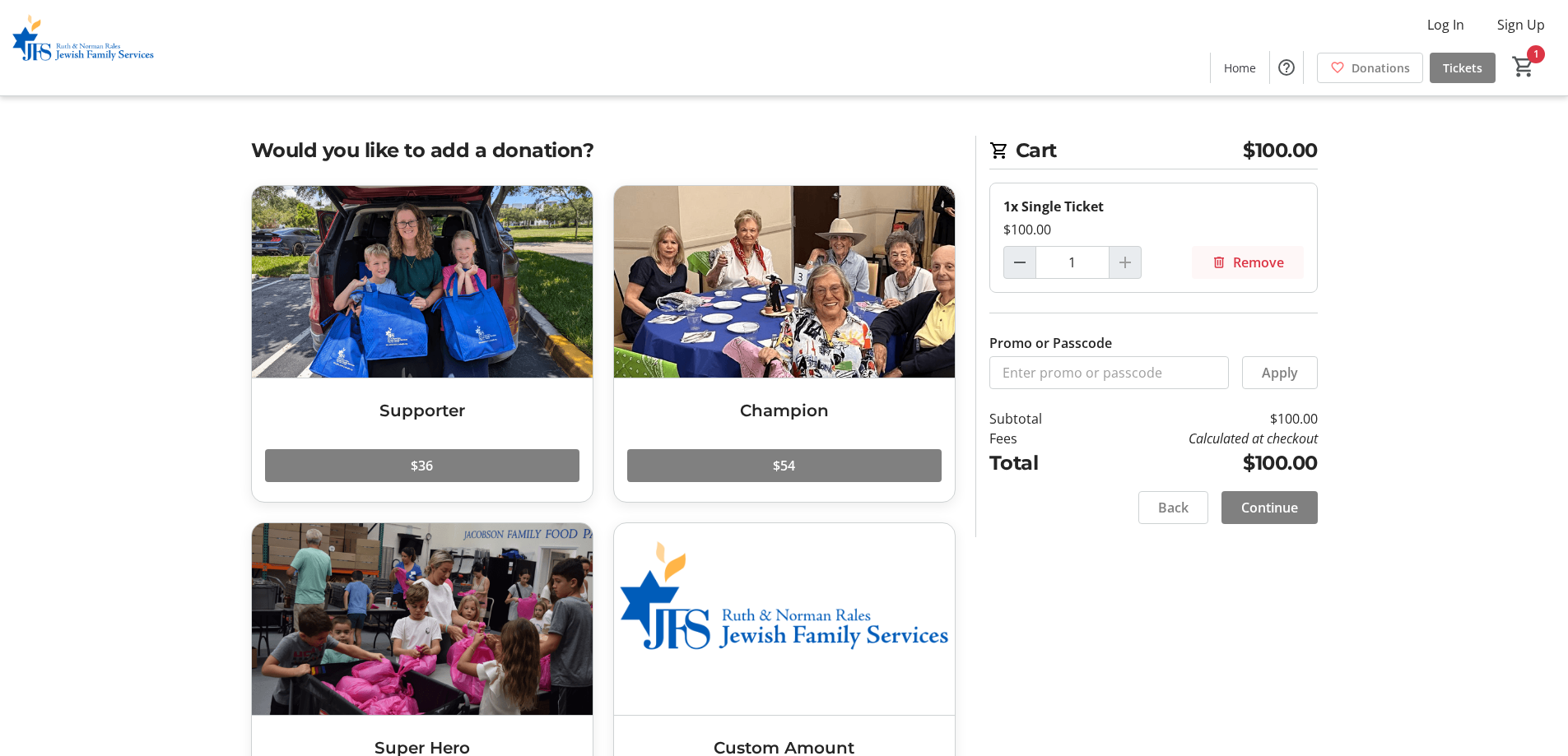
click at [1235, 250] on span at bounding box center [1247, 263] width 112 height 40
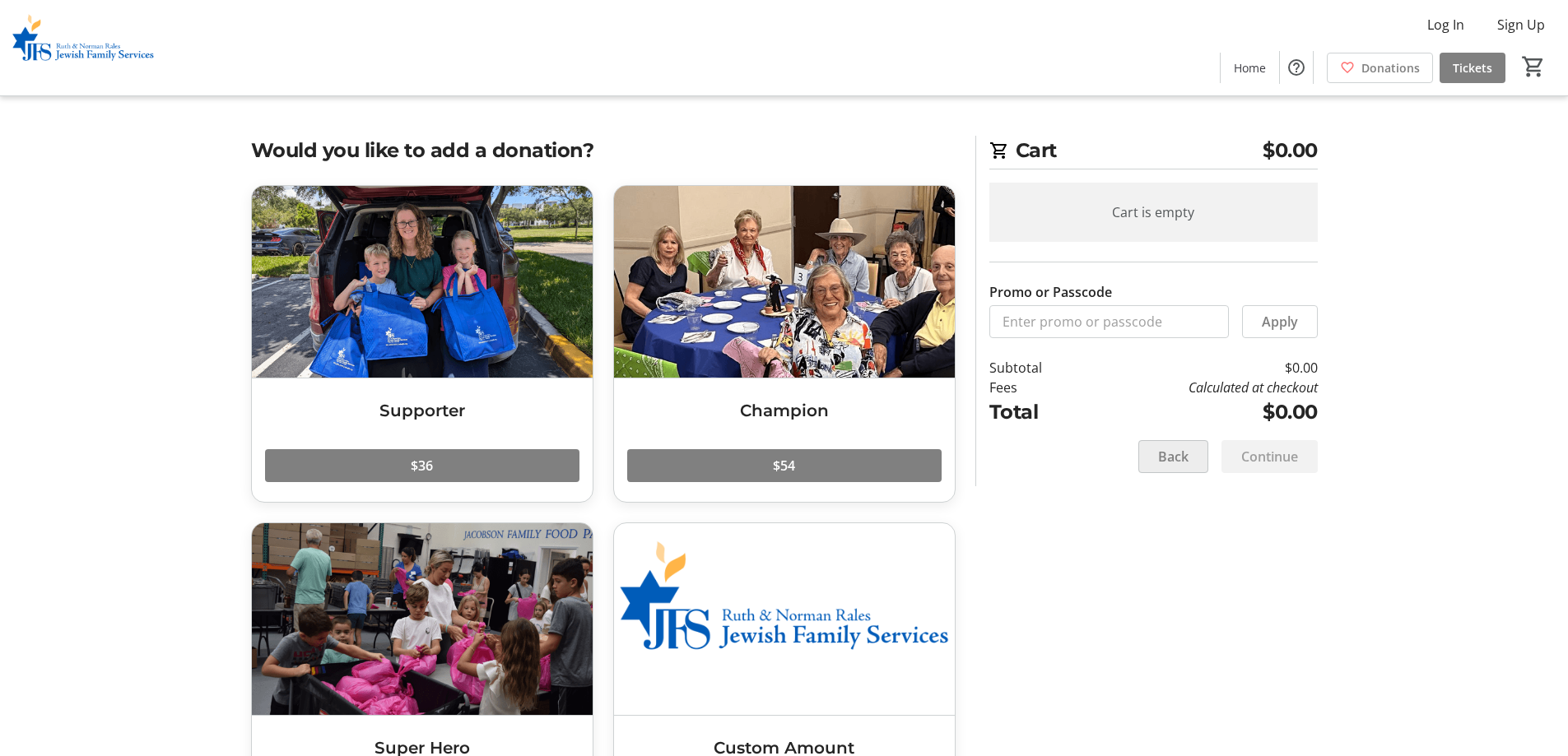
click at [1151, 444] on span at bounding box center [1173, 457] width 68 height 40
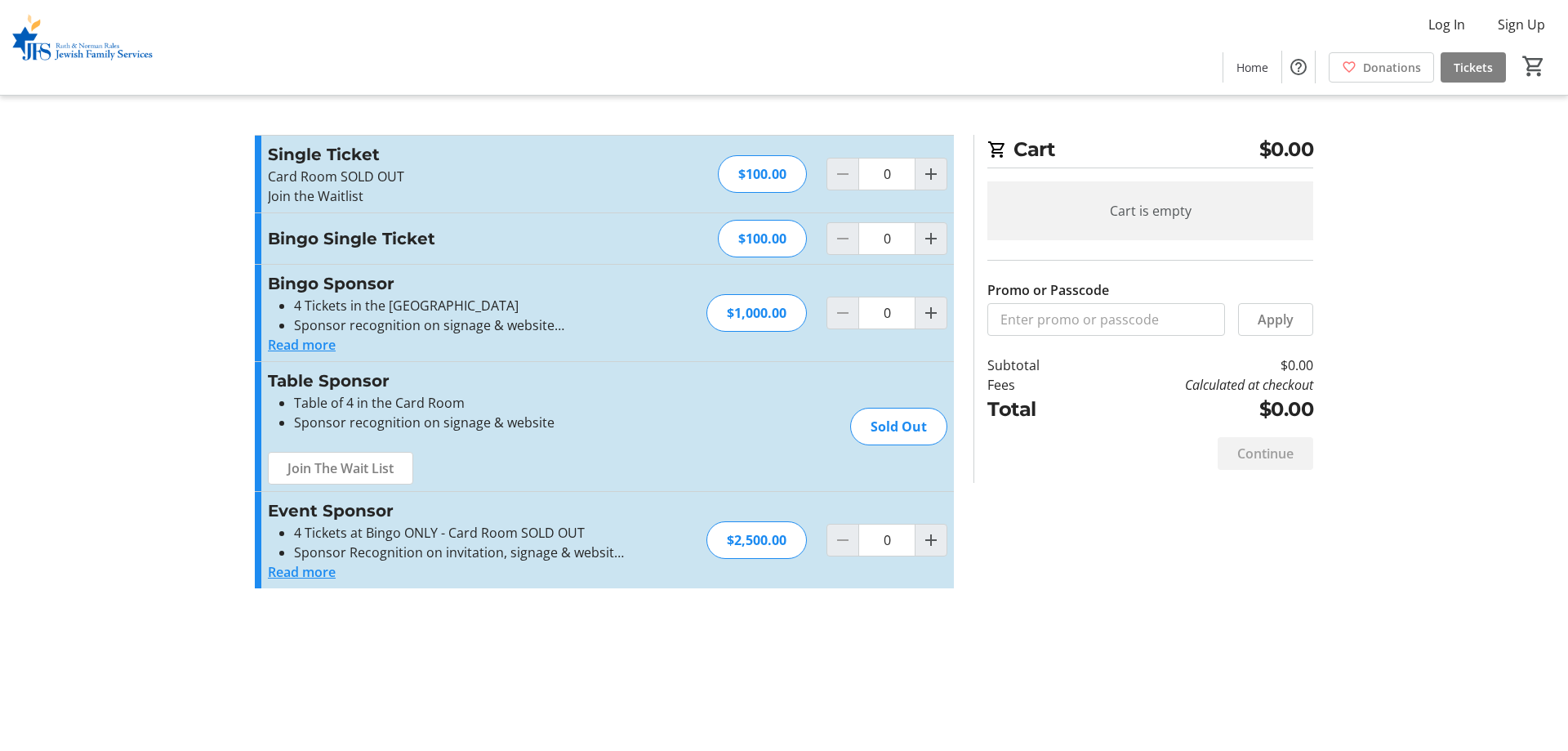
click at [936, 190] on div at bounding box center [931, 174] width 33 height 33
click at [936, 180] on mat-icon "Increment by one" at bounding box center [931, 174] width 20 height 20
type input "1"
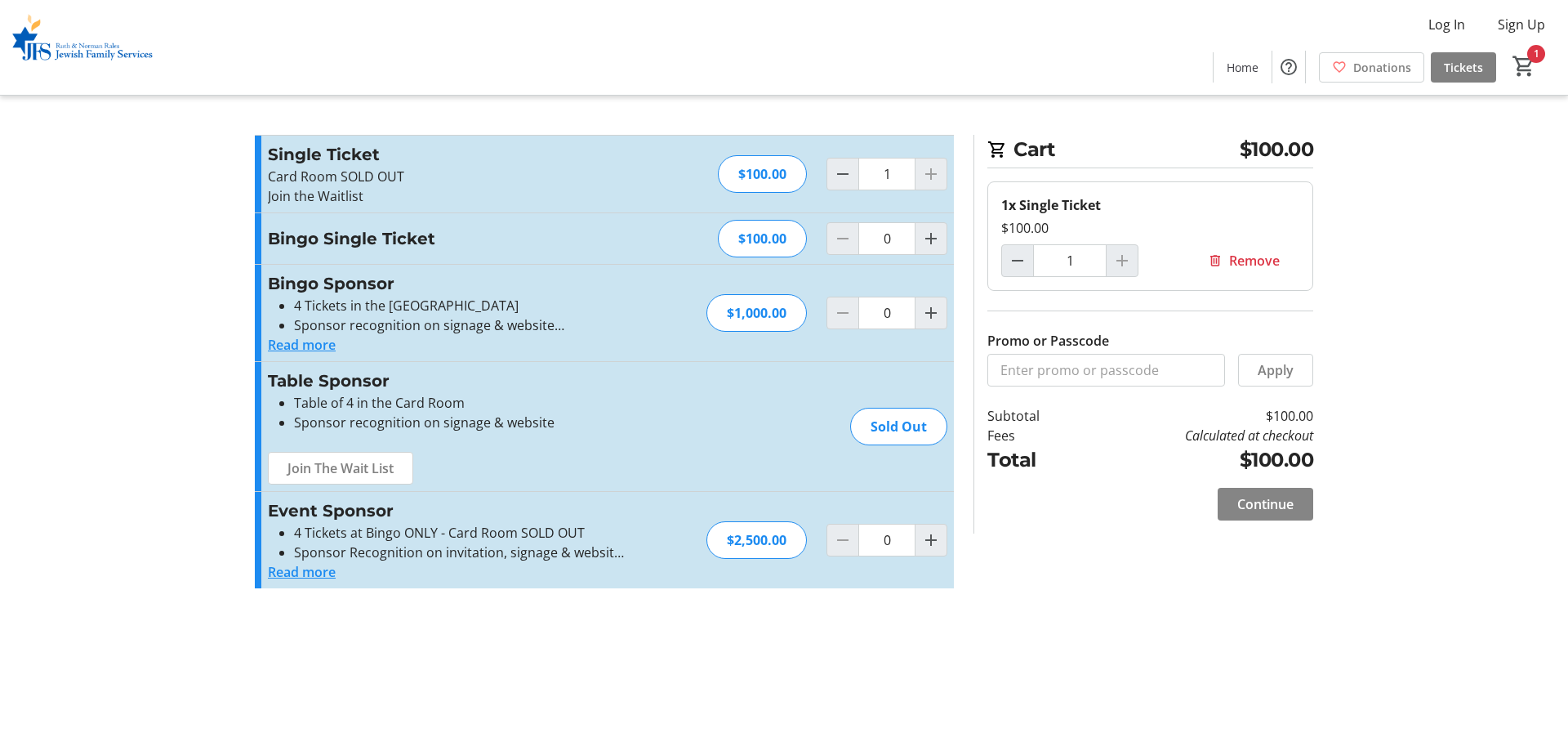
click at [1274, 501] on span "Continue" at bounding box center [1266, 504] width 57 height 20
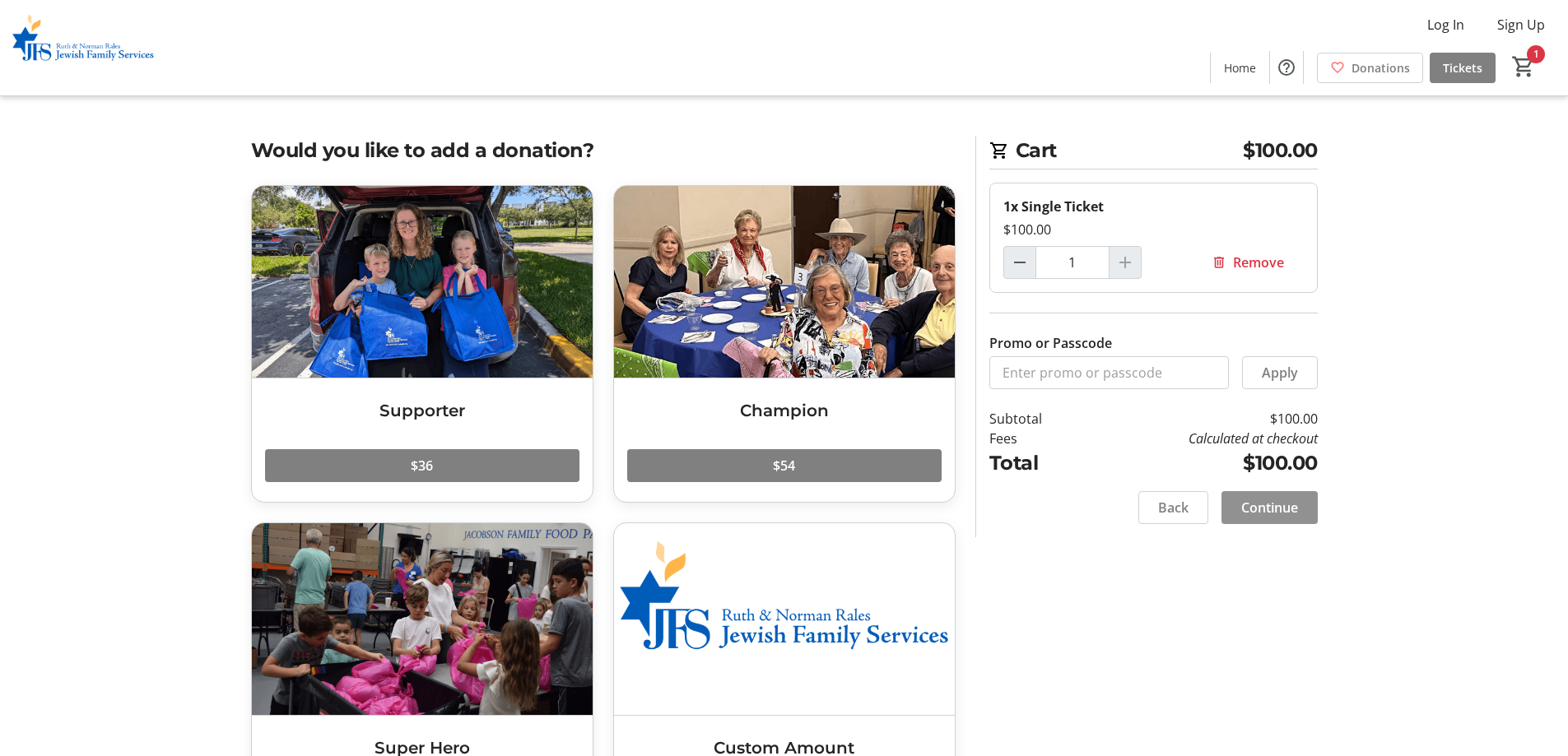
click at [1278, 489] on span at bounding box center [1269, 508] width 96 height 40
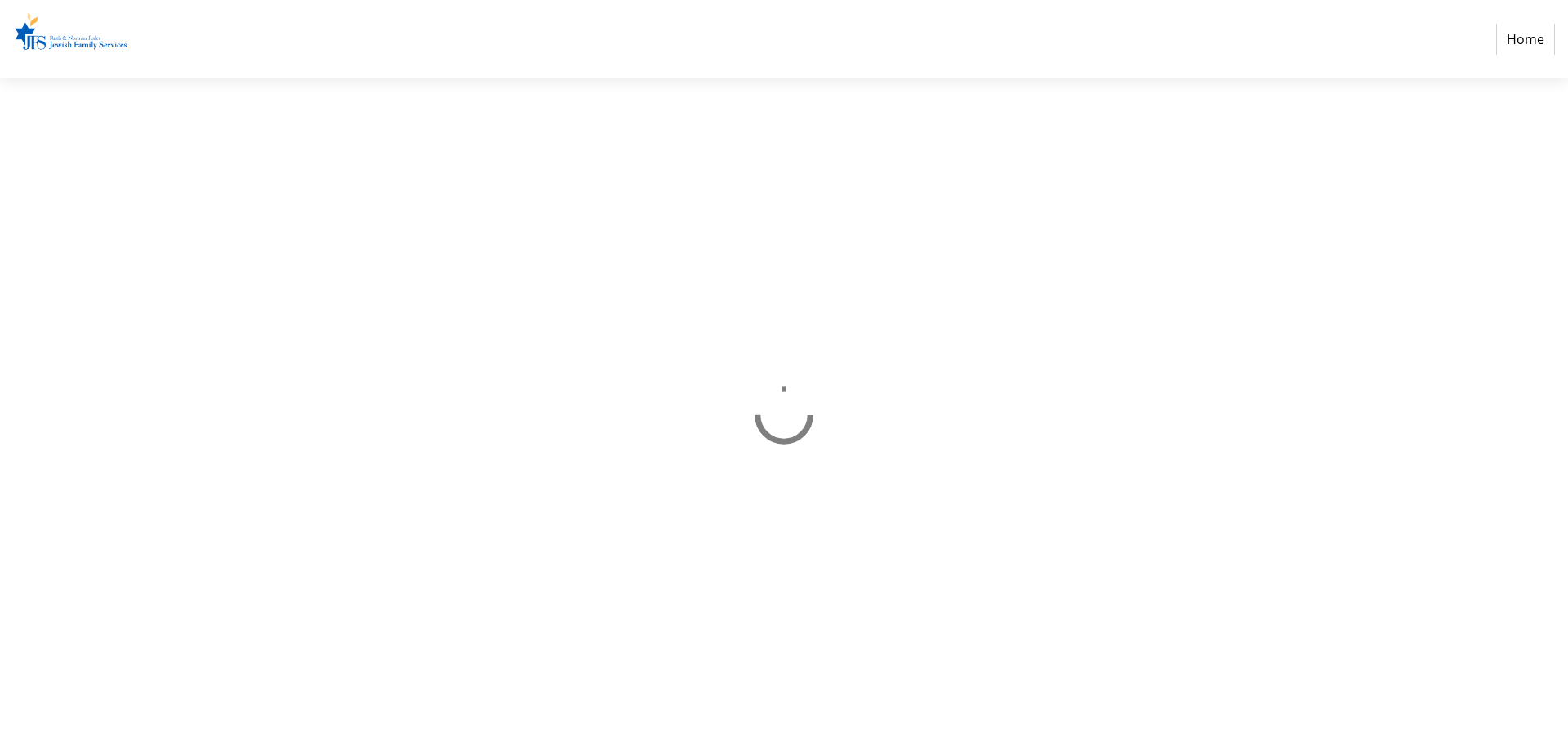
select select "US"
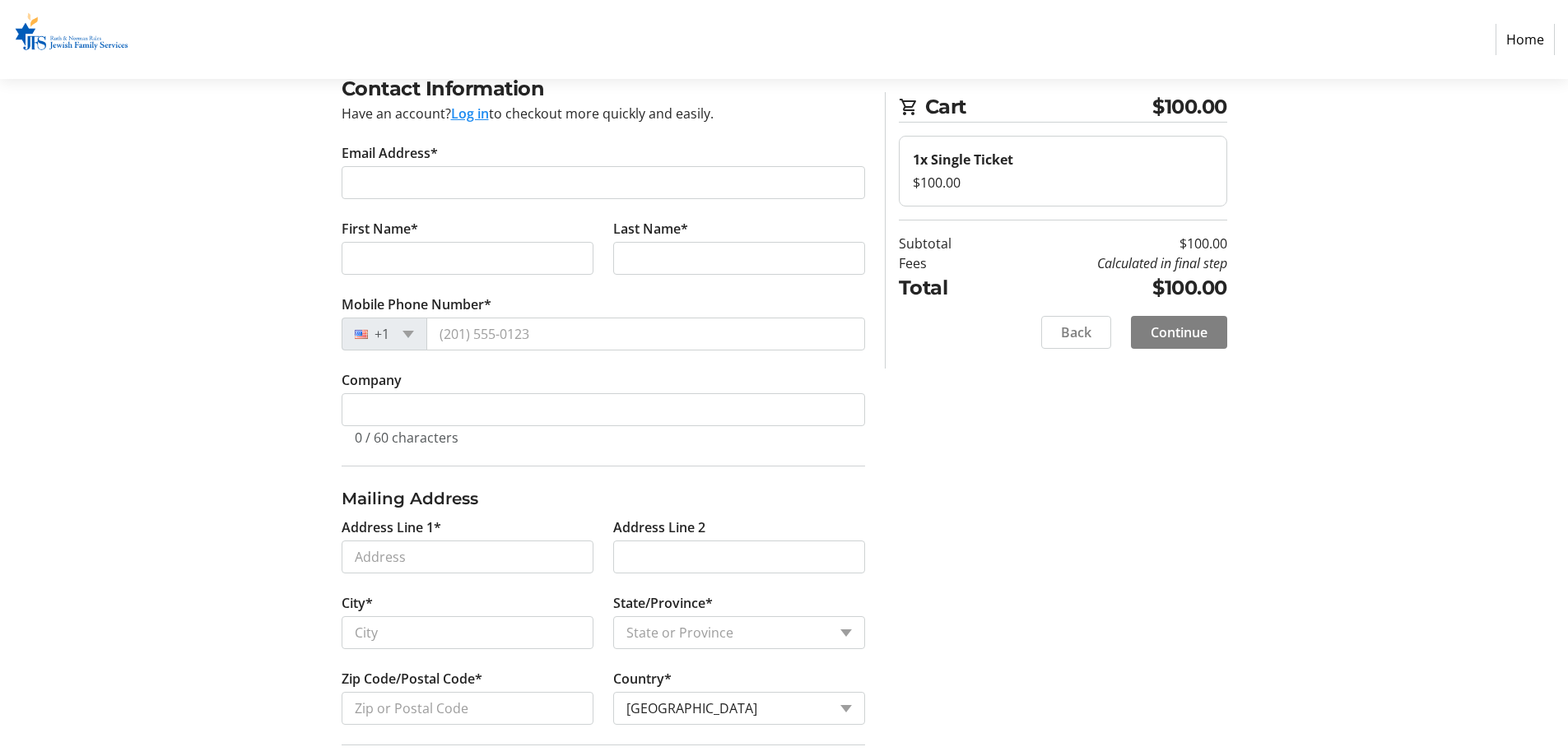
scroll to position [338, 0]
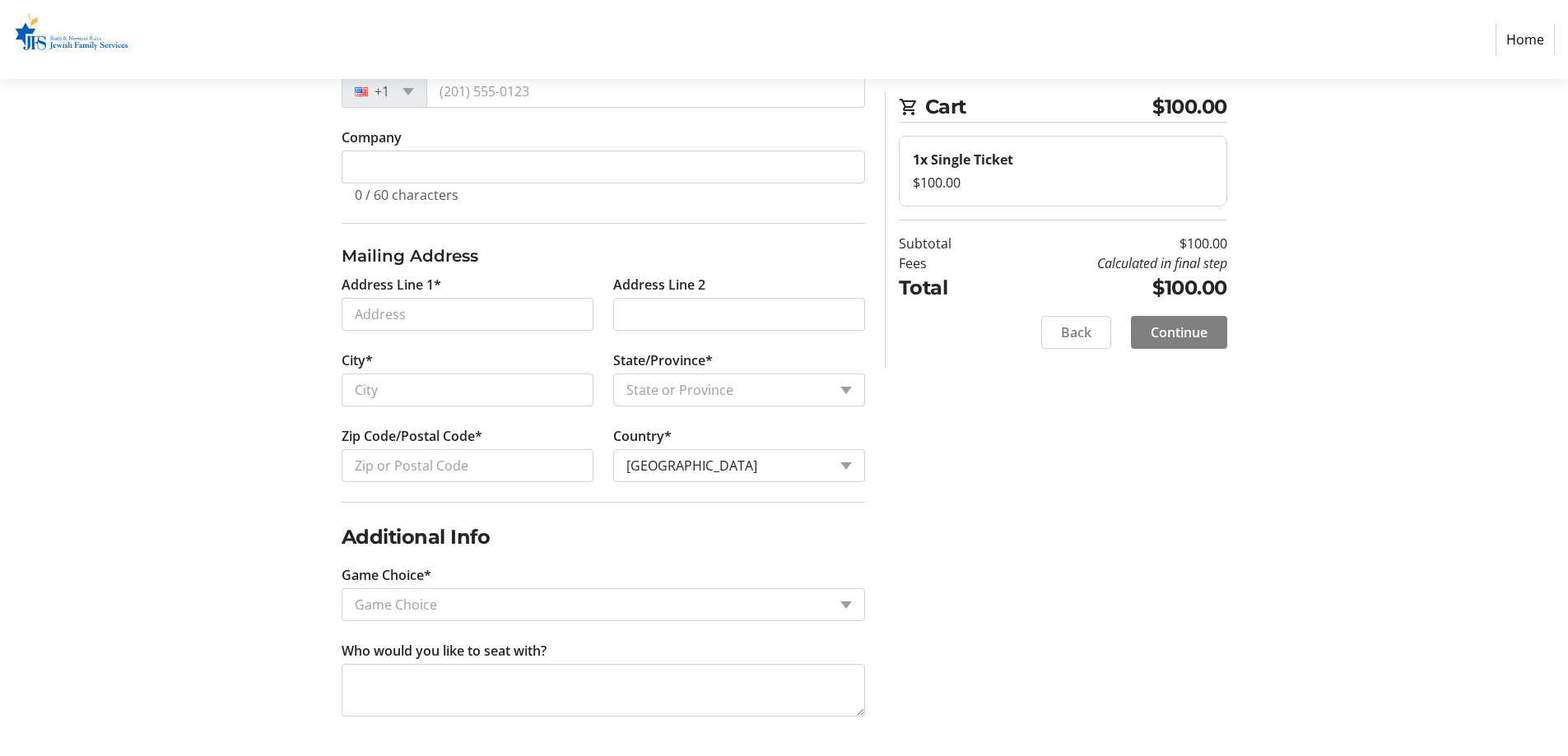
click at [565, 603] on input "Game Choice*" at bounding box center [591, 605] width 472 height 20
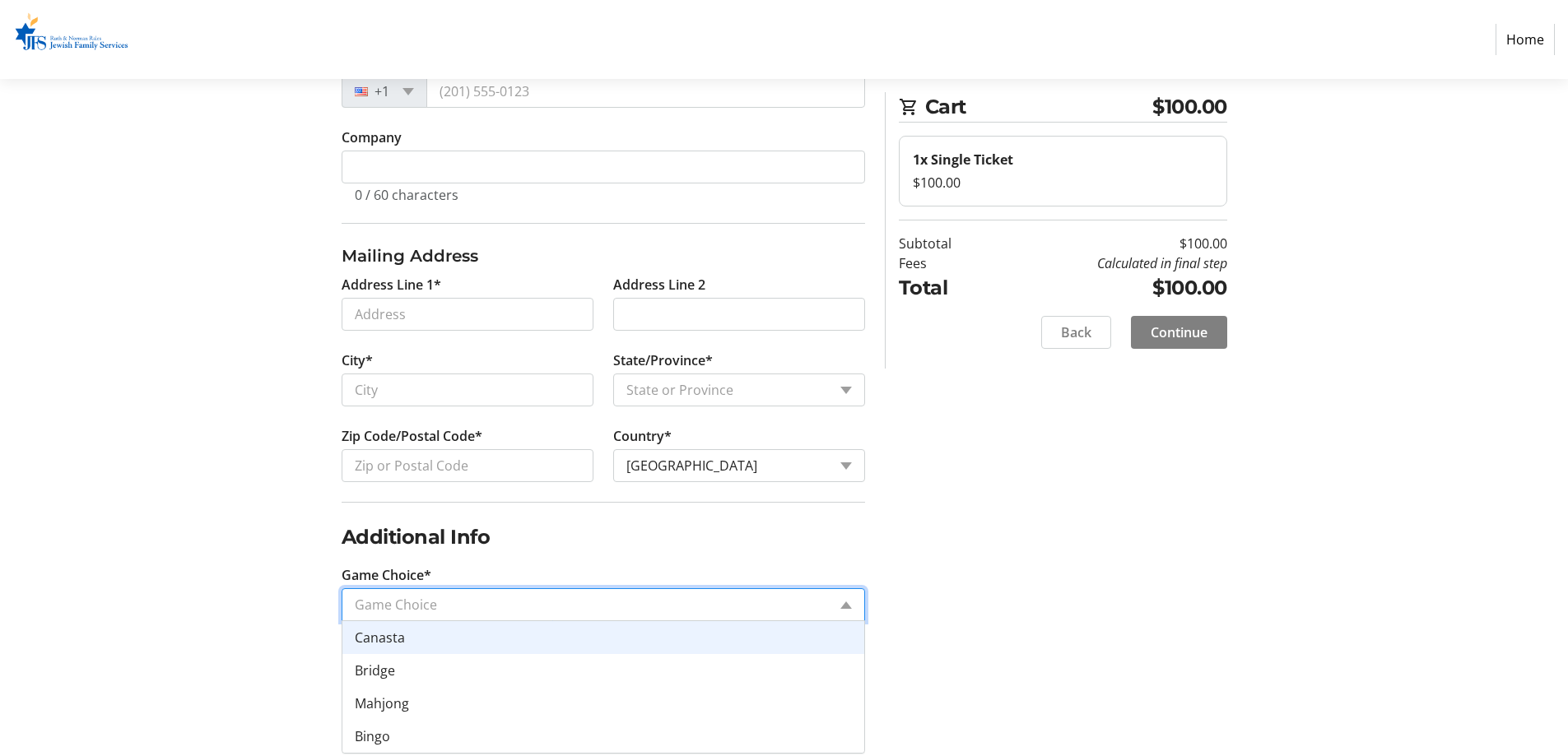
click at [390, 632] on span "Canasta" at bounding box center [380, 637] width 50 height 18
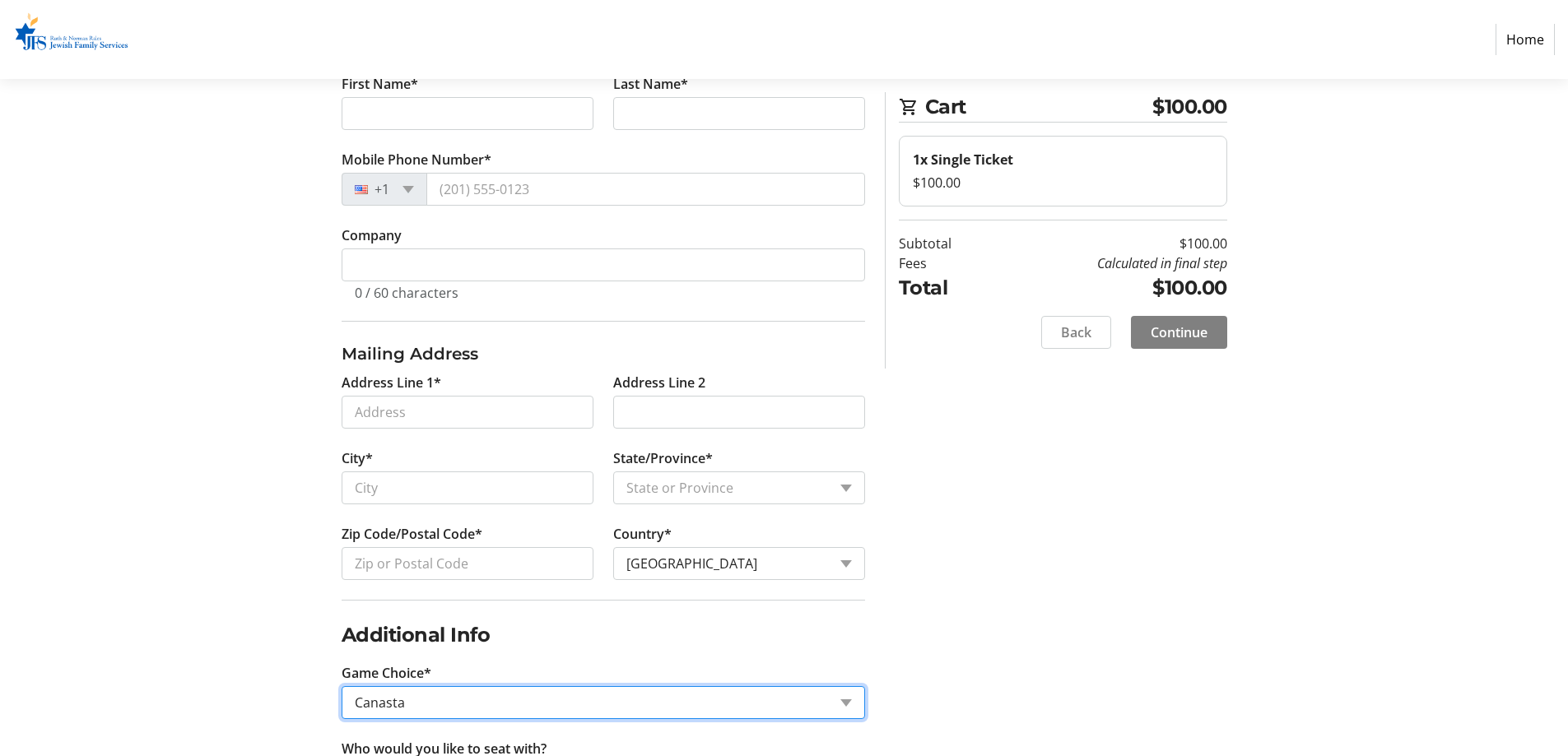
scroll to position [92, 0]
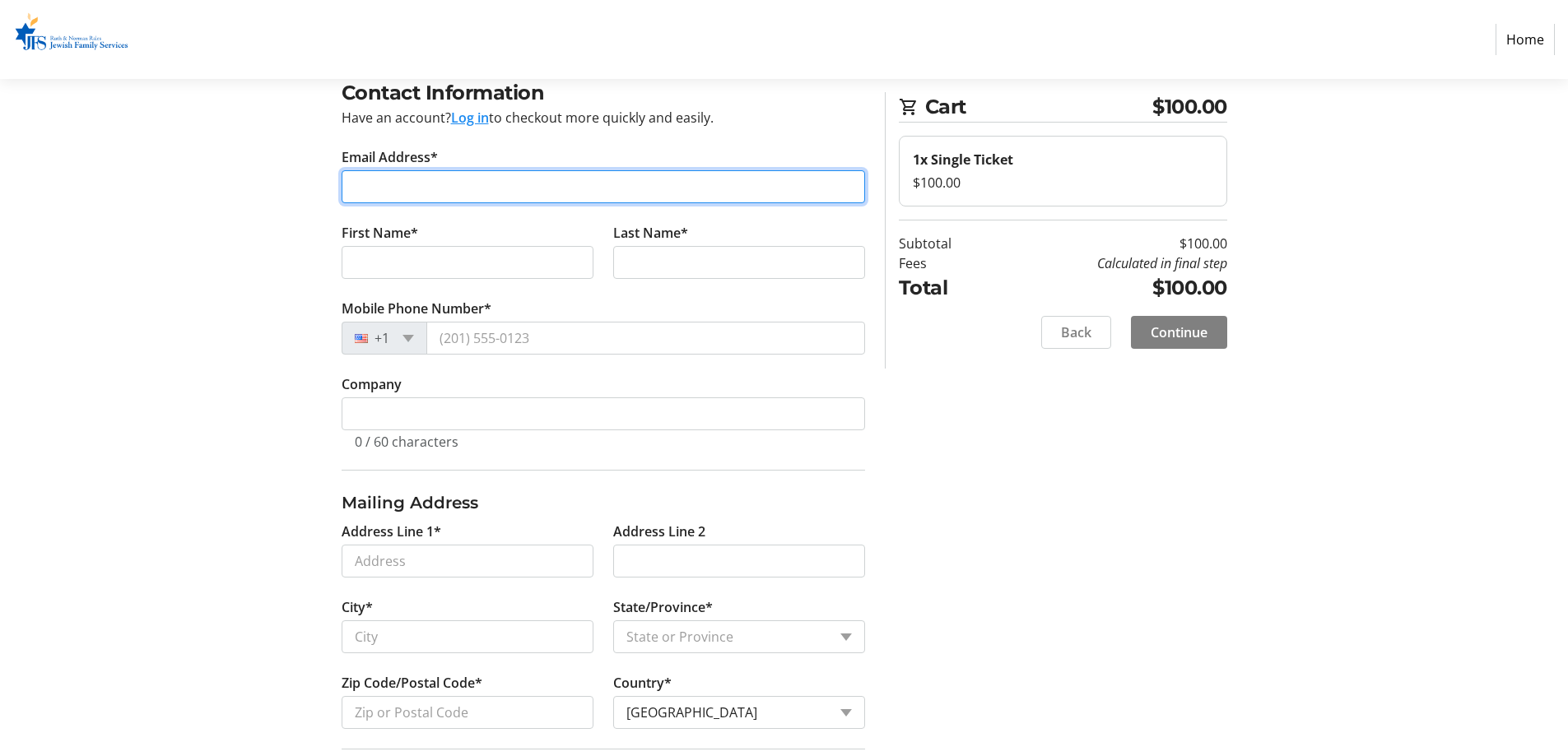
click at [391, 189] on input "Email Address*" at bounding box center [603, 187] width 524 height 33
type input "[EMAIL_ADDRESS][DOMAIN_NAME]"
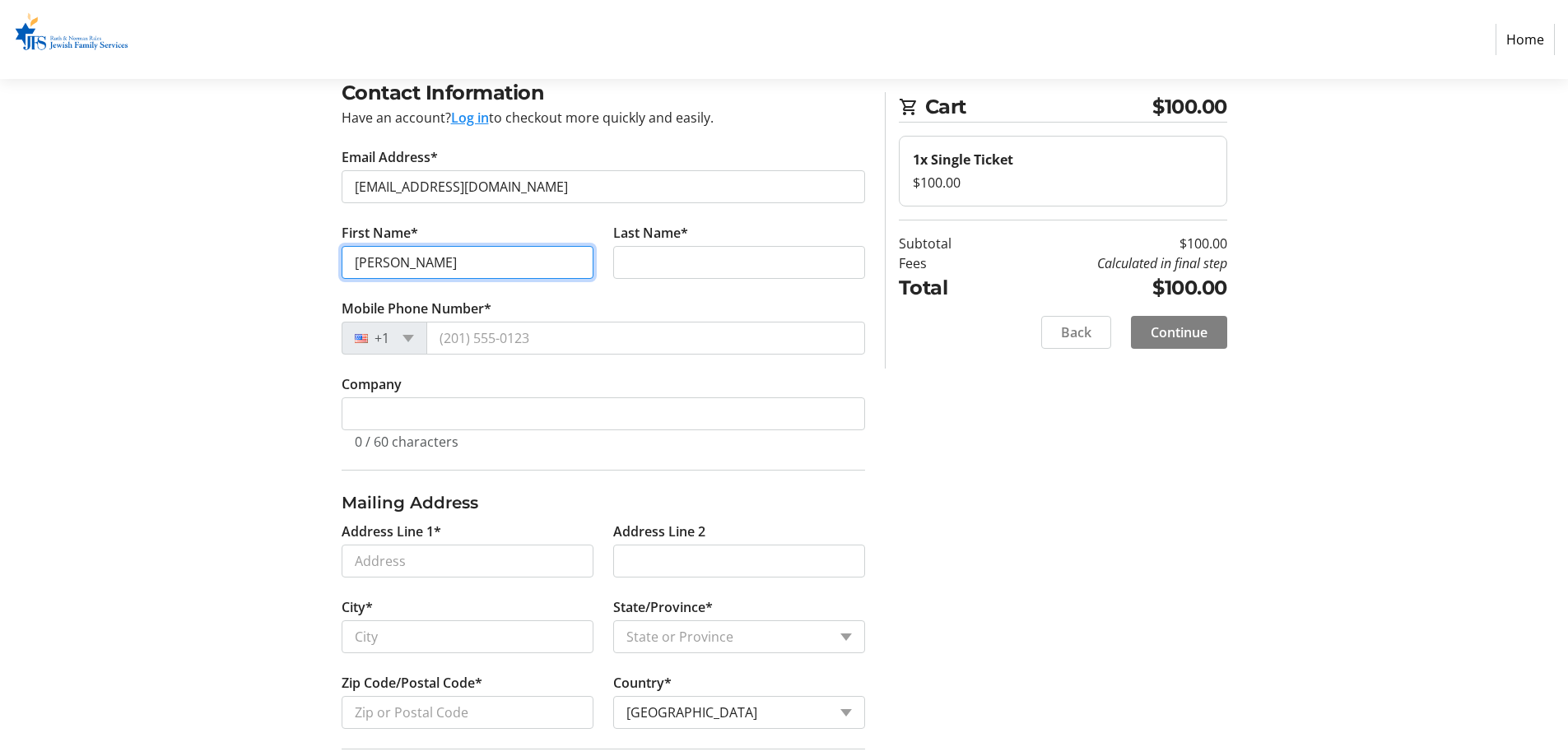
type input "[PERSON_NAME]"
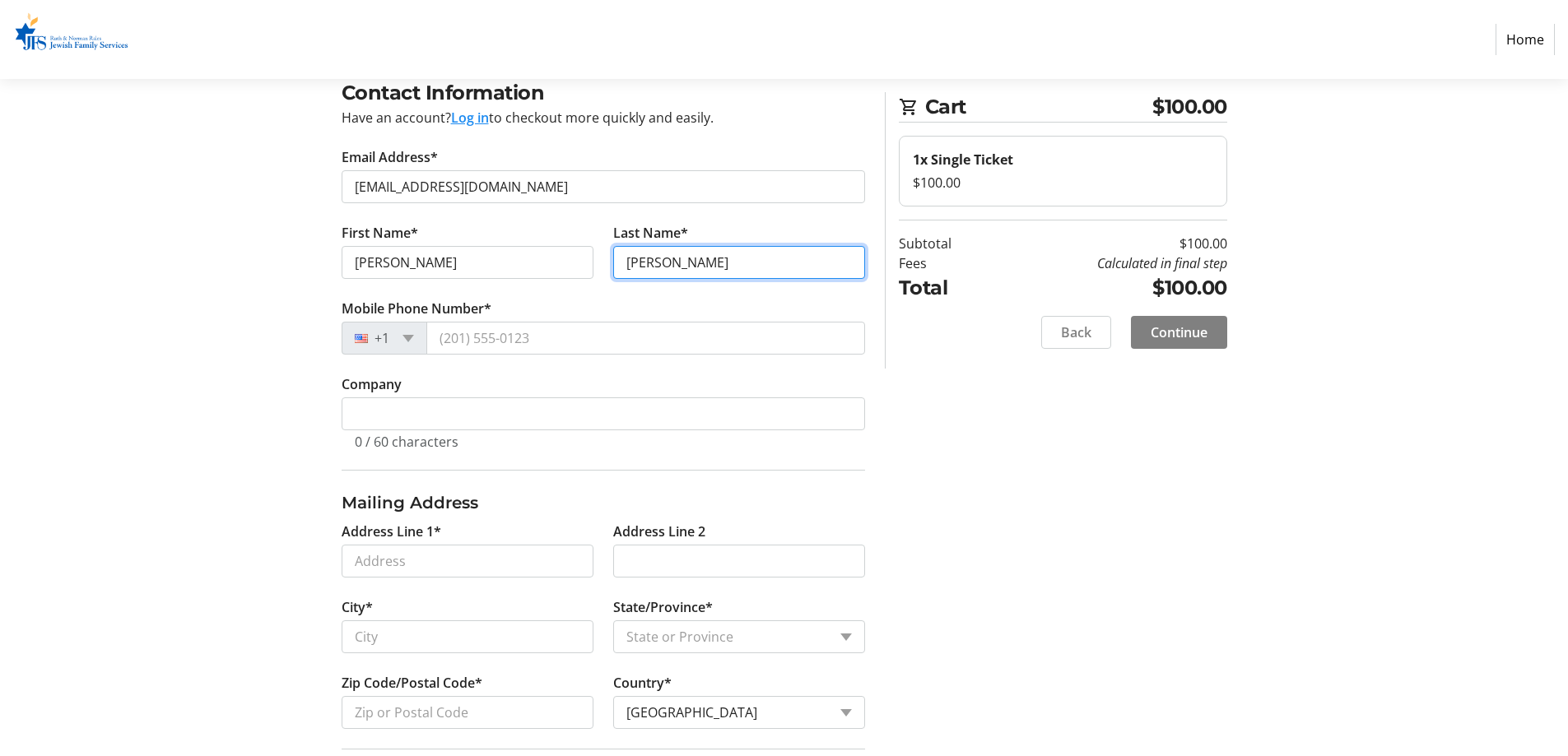
type input "[PERSON_NAME]"
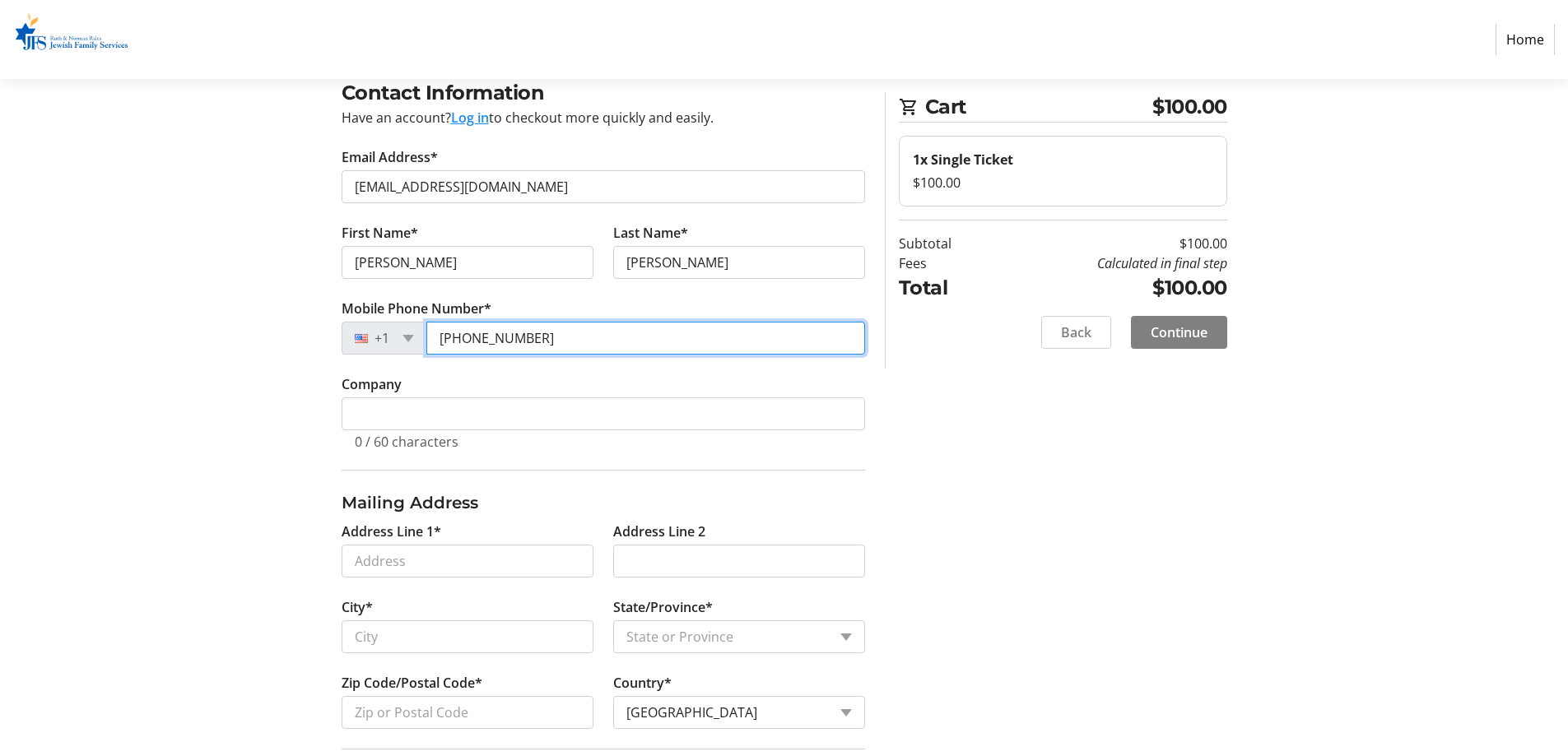
type input "[PHONE_NUMBER]"
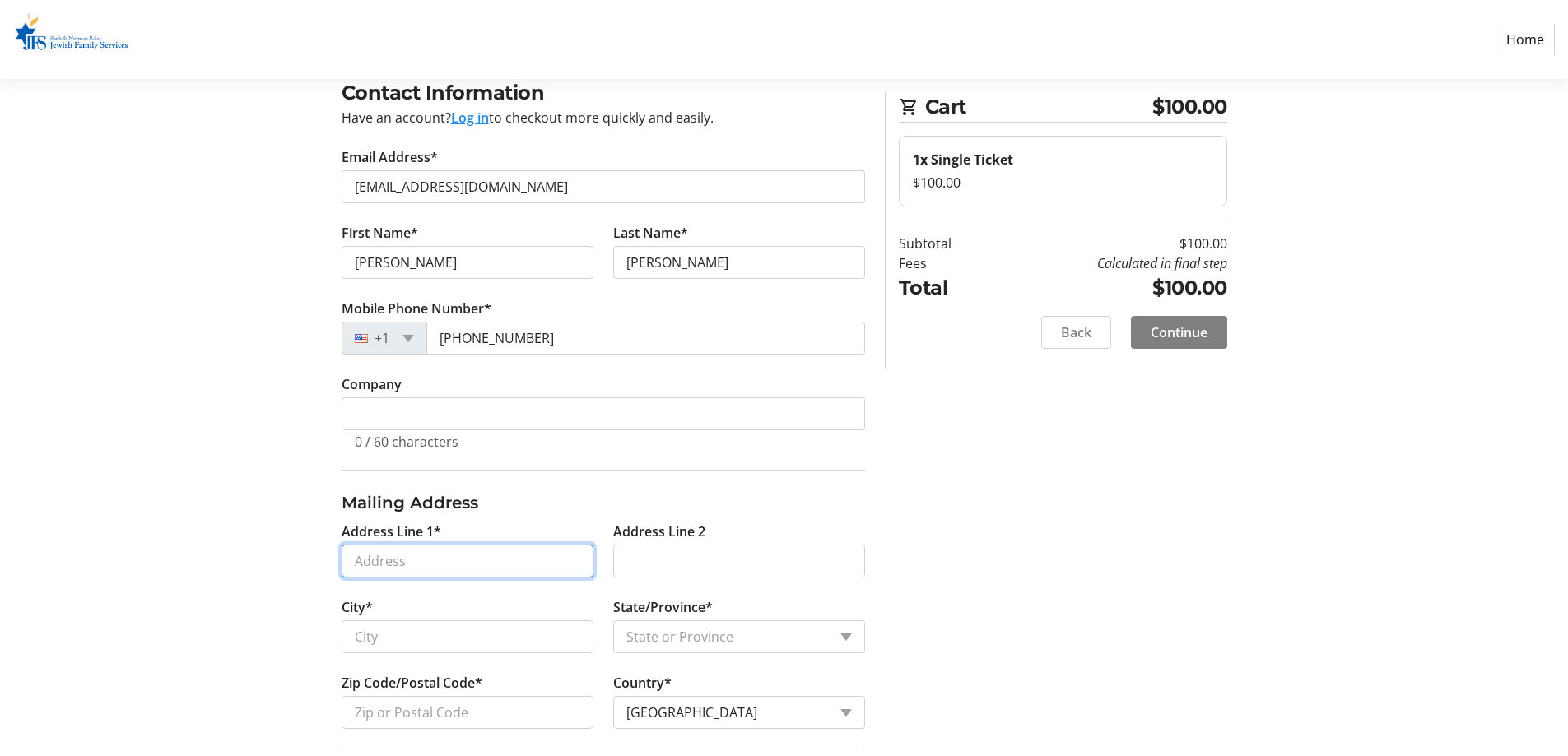
click at [558, 560] on input "Address Line 1*" at bounding box center [467, 561] width 252 height 33
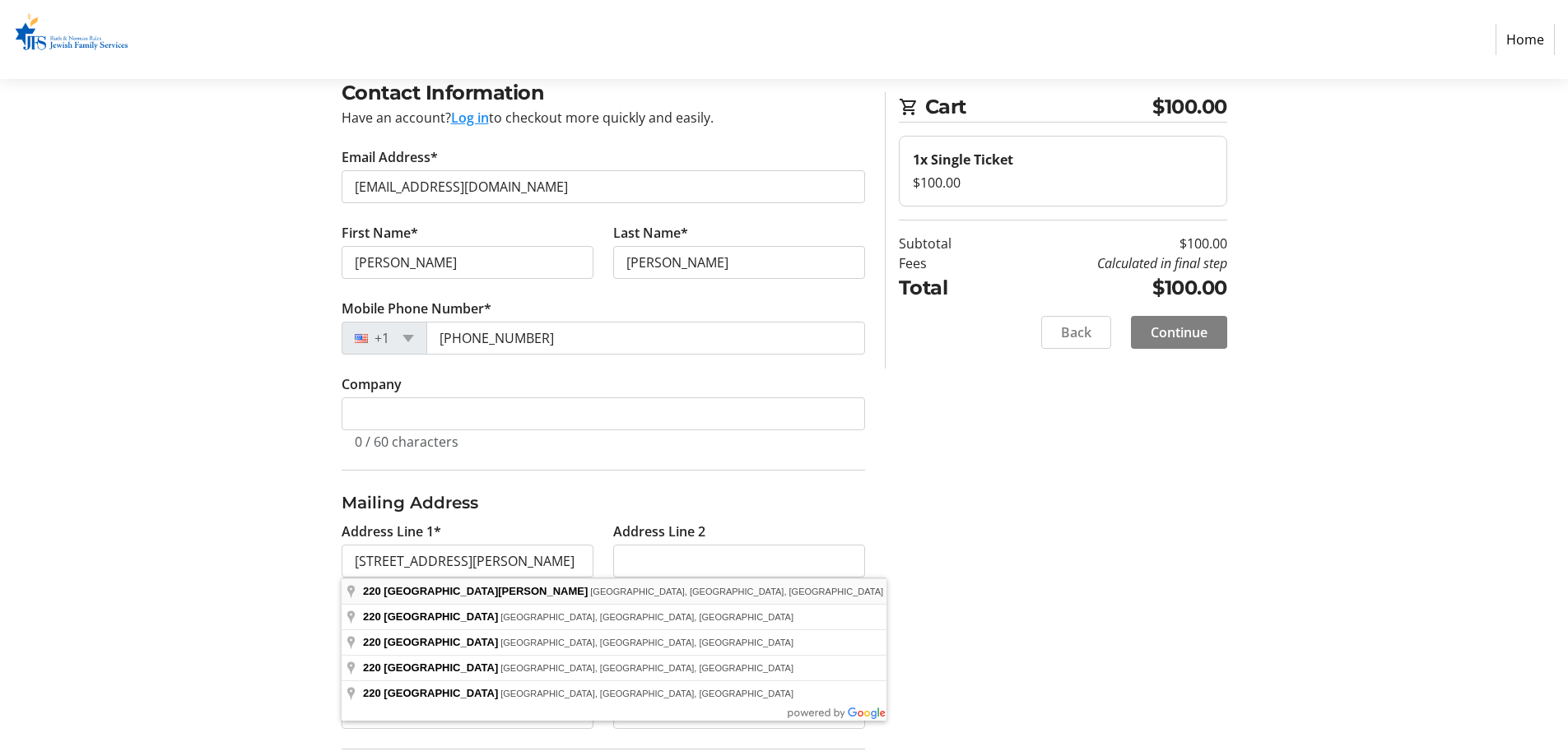
type input "[STREET_ADDRESS][PERSON_NAME]"
type input "Boca Raton"
select select "FL"
type input "33432"
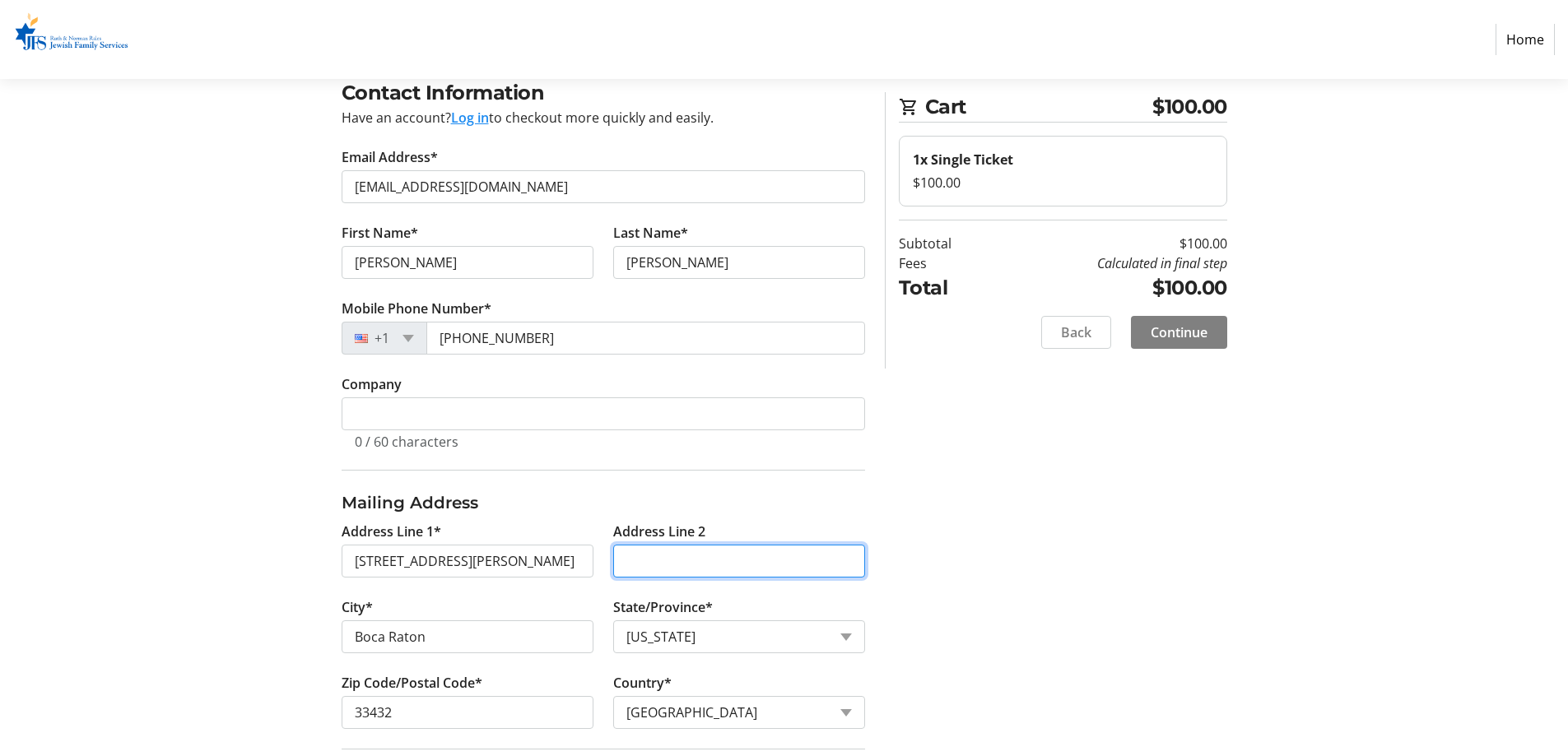
click at [652, 573] on input "Address Line 2" at bounding box center [738, 561] width 252 height 33
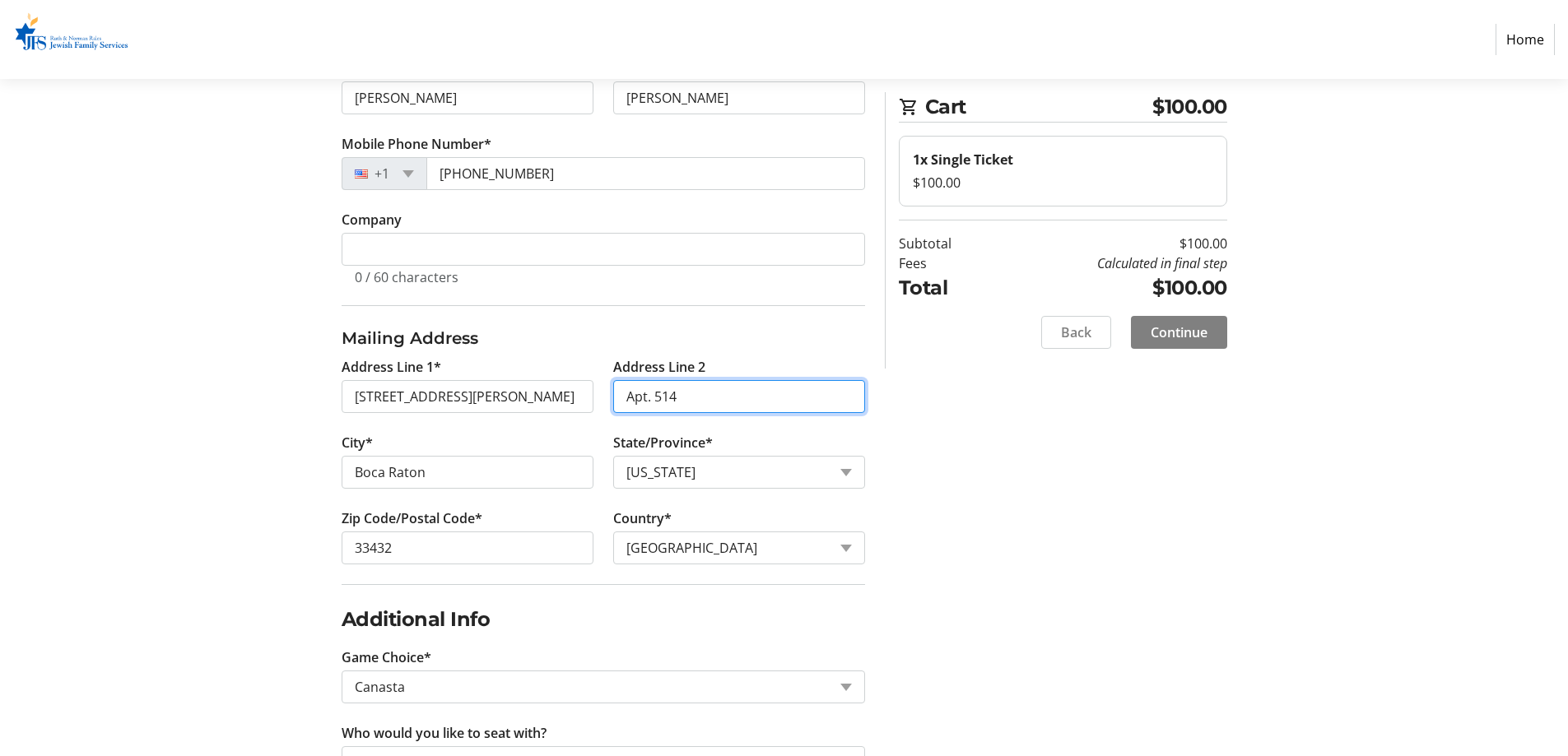
scroll to position [338, 0]
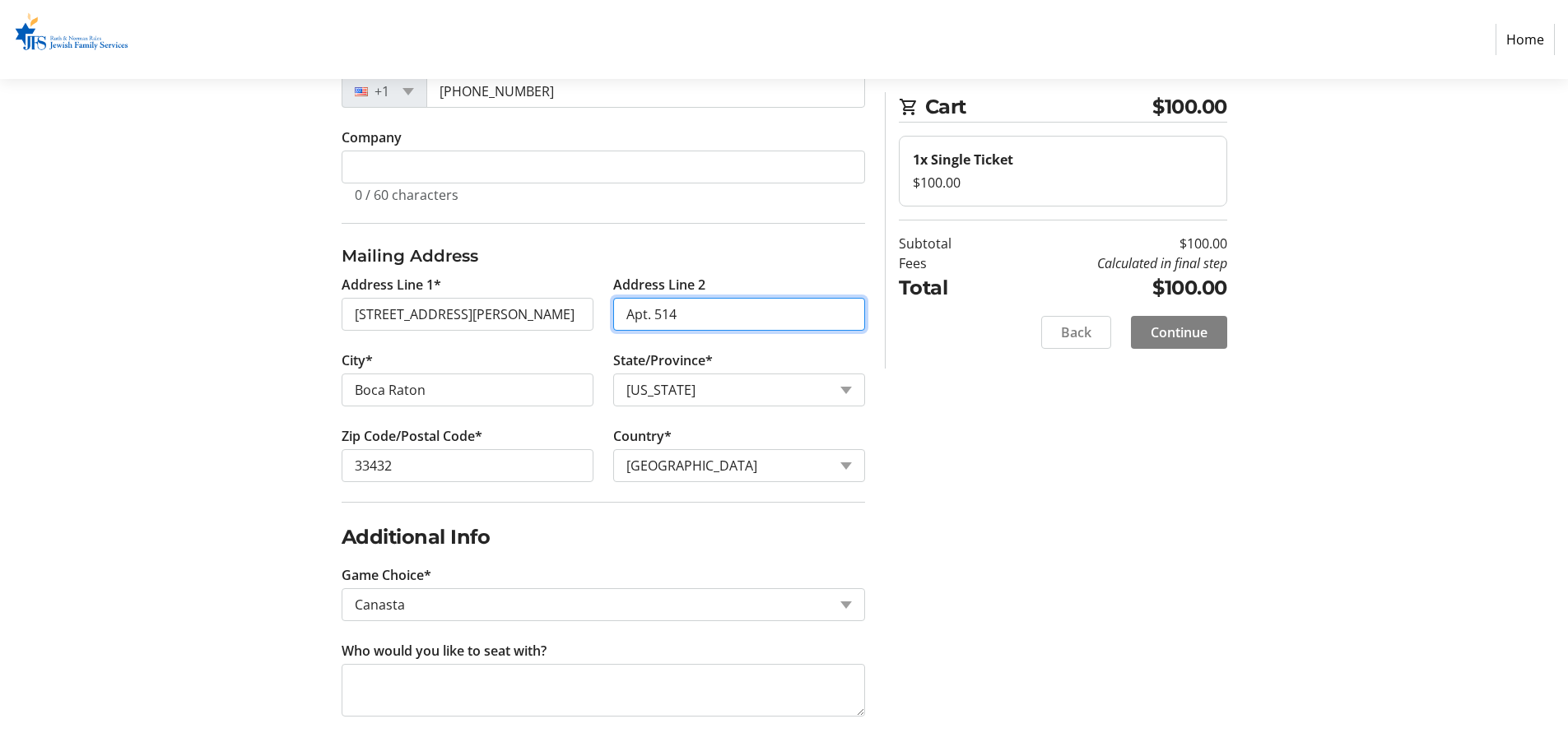
type input "Apt. 514"
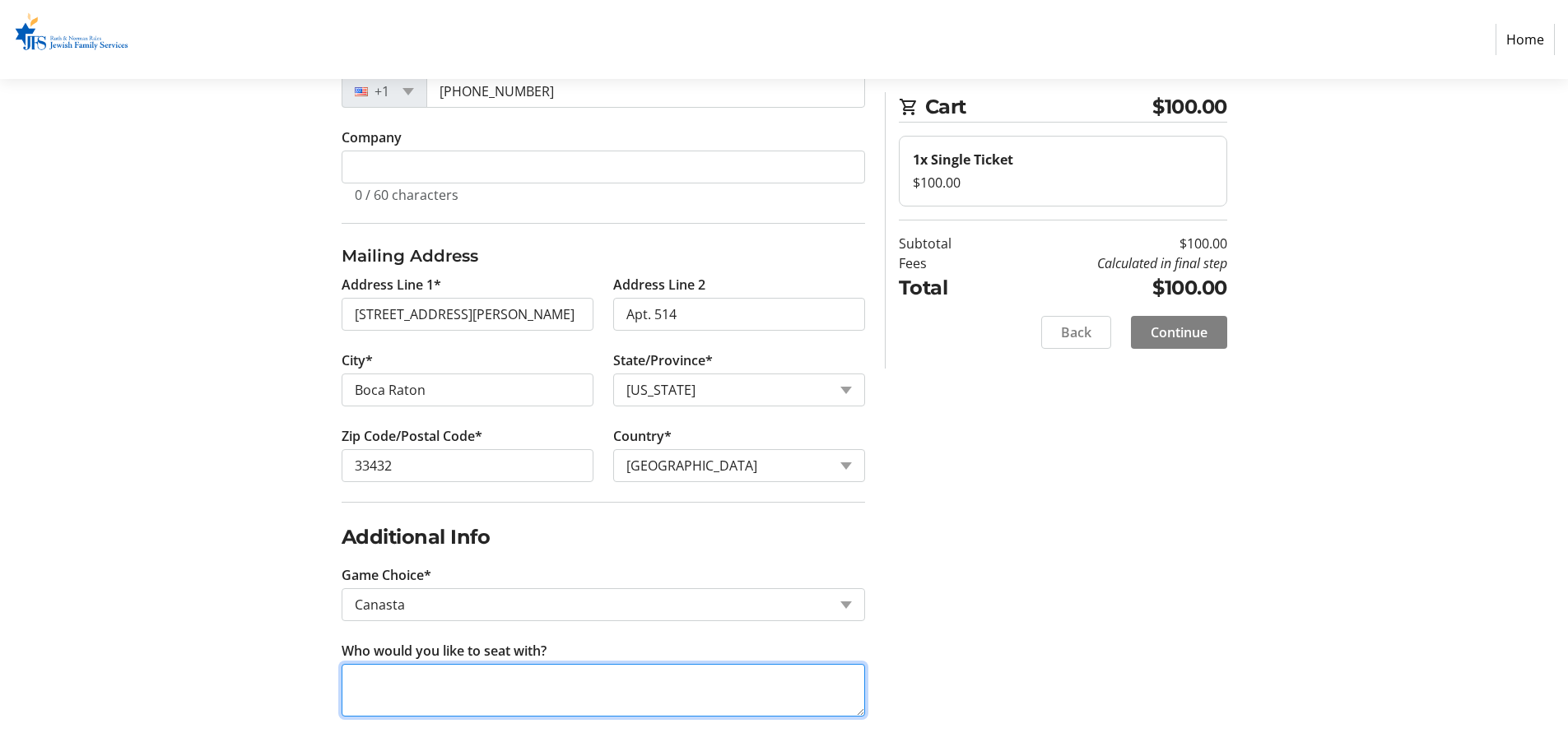
click at [440, 679] on textarea "Who would you like to seat with?" at bounding box center [603, 689] width 524 height 53
type textarea "[PERSON_NAME] Table"
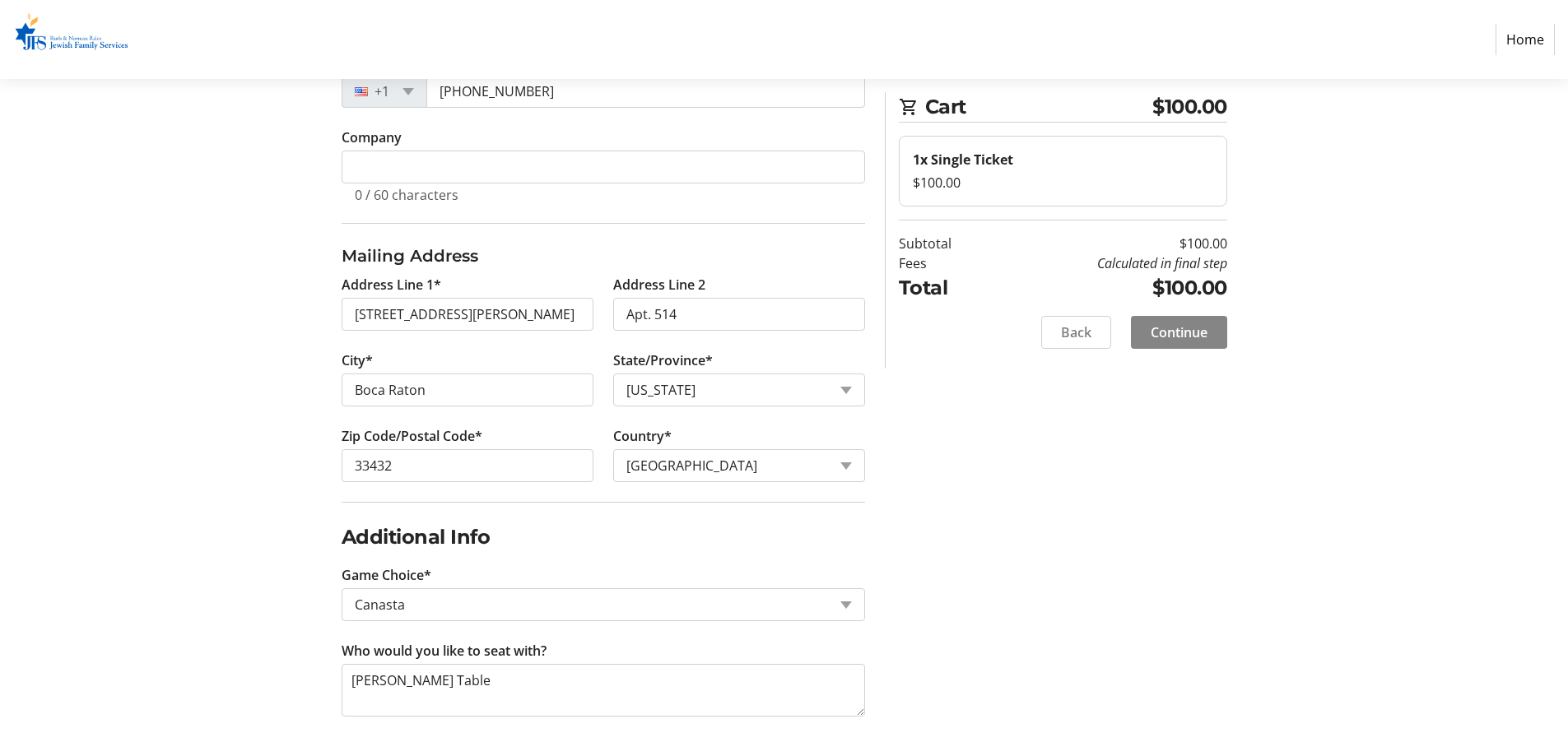
click at [1192, 317] on span at bounding box center [1179, 332] width 96 height 40
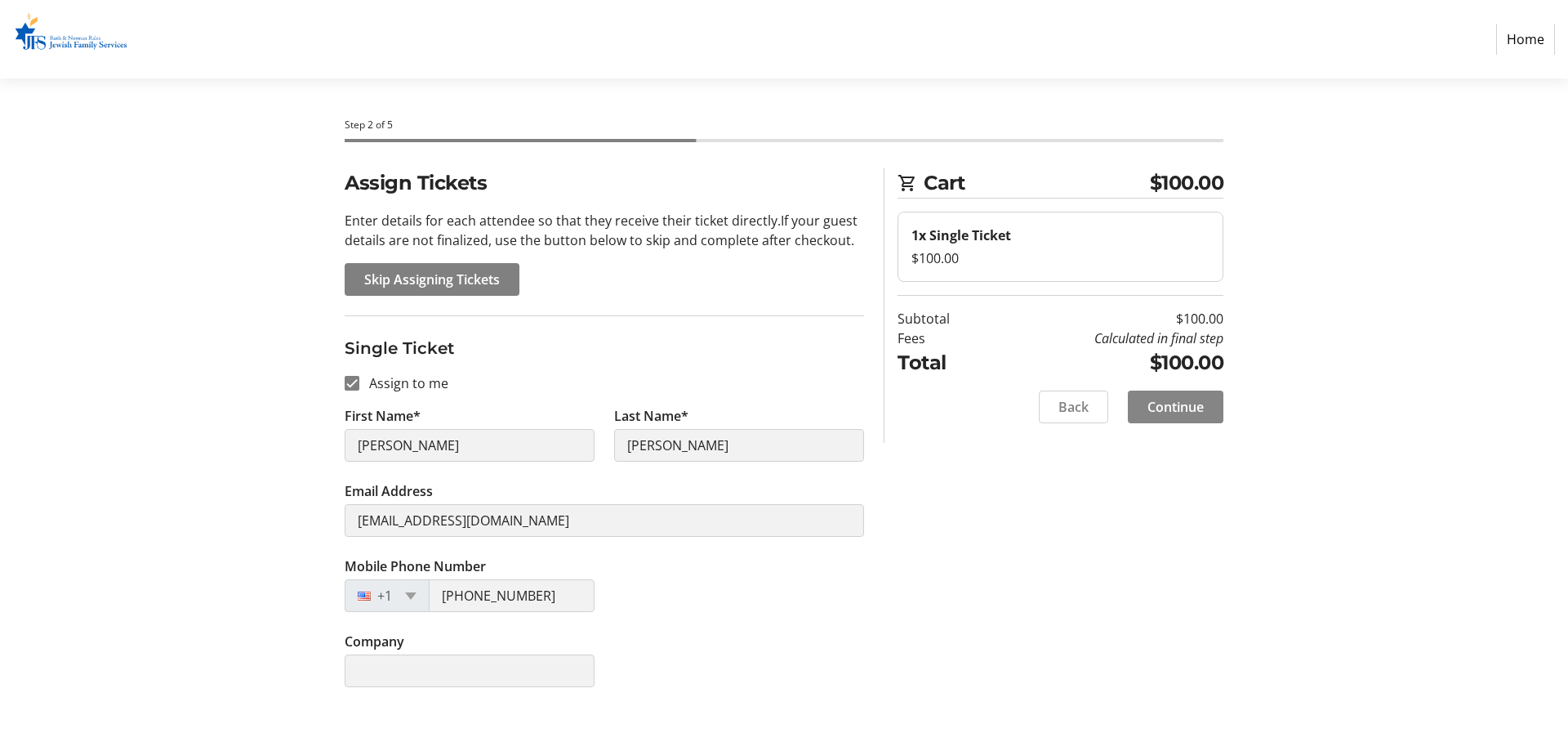
click at [1142, 417] on span at bounding box center [1175, 407] width 95 height 40
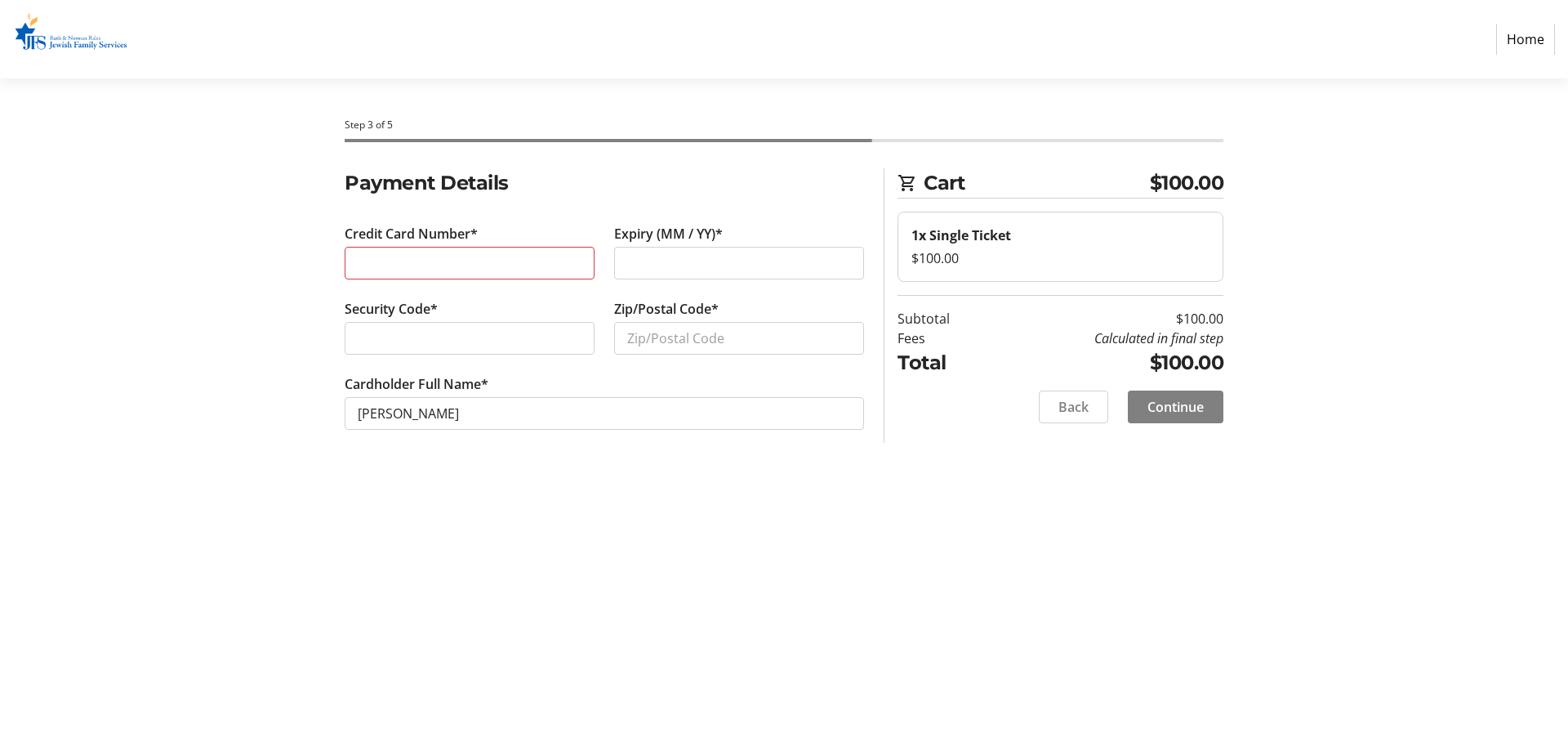
click at [560, 252] on div at bounding box center [469, 263] width 250 height 33
click at [655, 342] on input "Zip/Postal Code*" at bounding box center [738, 339] width 250 height 33
type input "33432"
click at [635, 384] on tr-form-field "Cardholder Full Name* [PERSON_NAME]" at bounding box center [604, 412] width 520 height 75
click at [485, 277] on div at bounding box center [469, 263] width 250 height 33
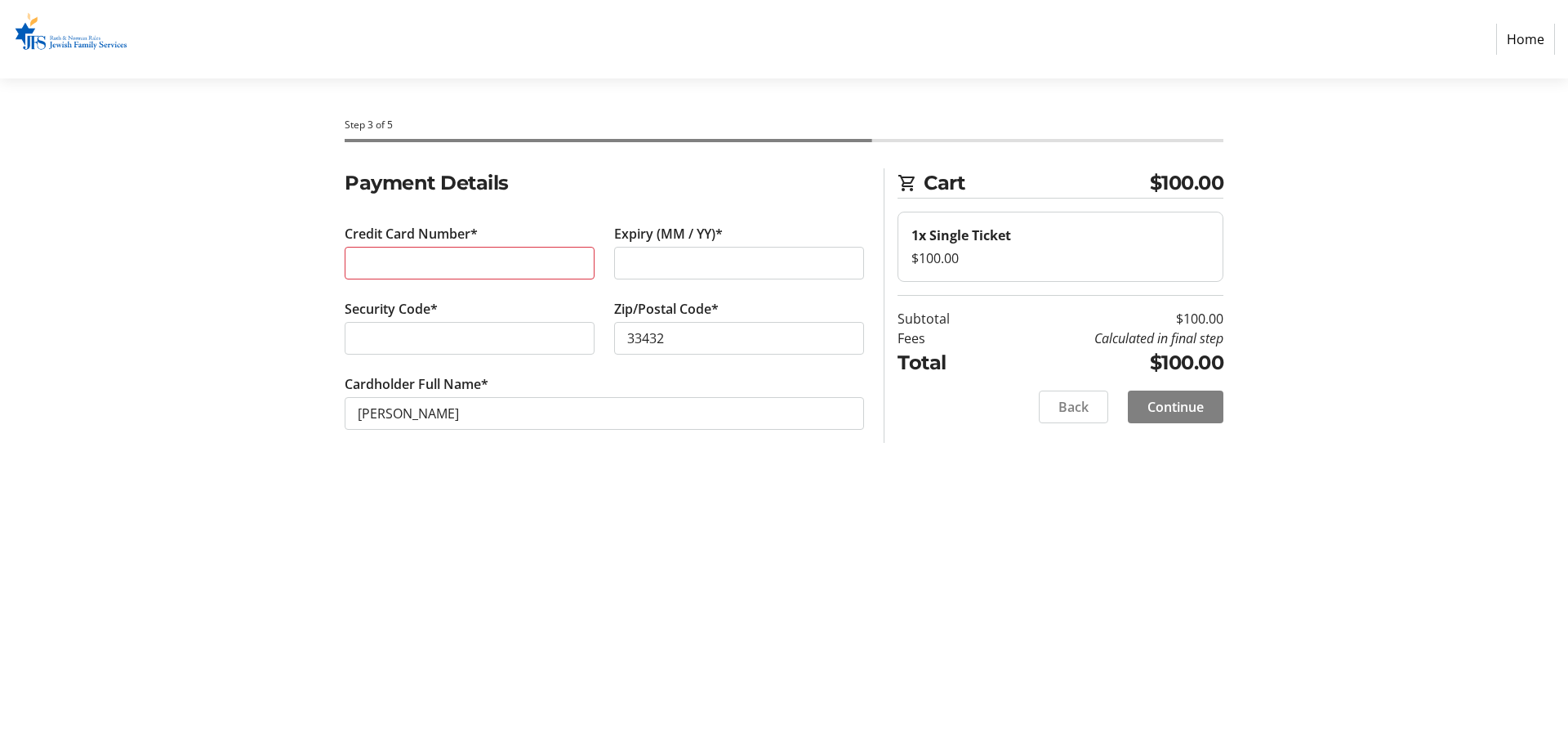
click at [593, 310] on div "Security Code*" at bounding box center [470, 336] width 270 height 75
click at [492, 391] on tr-form-field "Cardholder Full Name* Ronit Adler" at bounding box center [604, 412] width 520 height 75
click at [417, 278] on div at bounding box center [469, 263] width 250 height 33
click at [421, 288] on div "Credit Card Number*" at bounding box center [470, 261] width 270 height 75
click at [447, 292] on div "Credit Card Number*" at bounding box center [470, 261] width 270 height 75
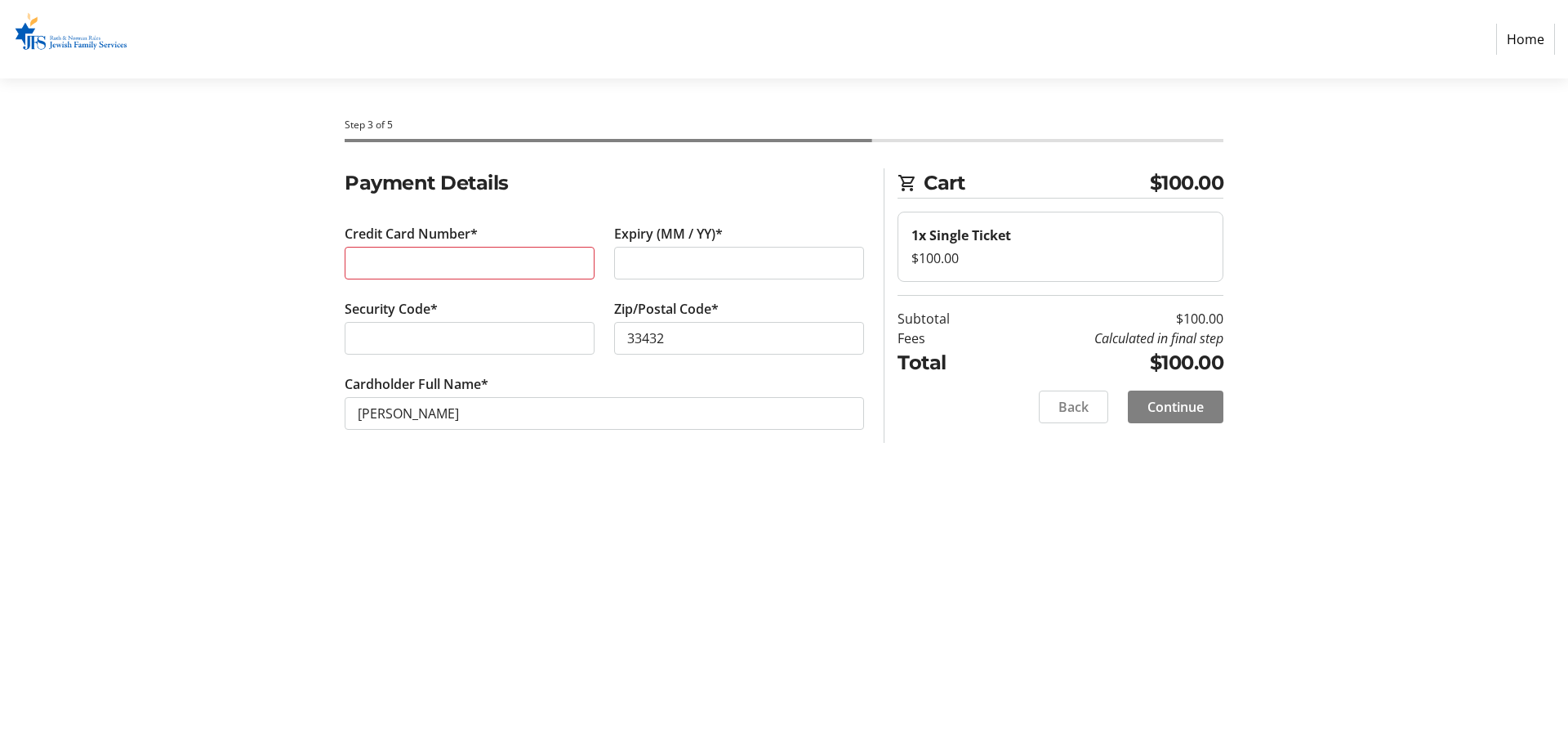
click at [480, 309] on div "Security Code*" at bounding box center [470, 336] width 270 height 75
click at [489, 308] on div "Security Code*" at bounding box center [470, 336] width 270 height 75
click at [554, 293] on div "Credit Card Number*" at bounding box center [470, 261] width 270 height 75
click at [601, 278] on div "Credit Card Number*" at bounding box center [470, 261] width 270 height 75
click at [1098, 402] on span at bounding box center [1073, 407] width 68 height 40
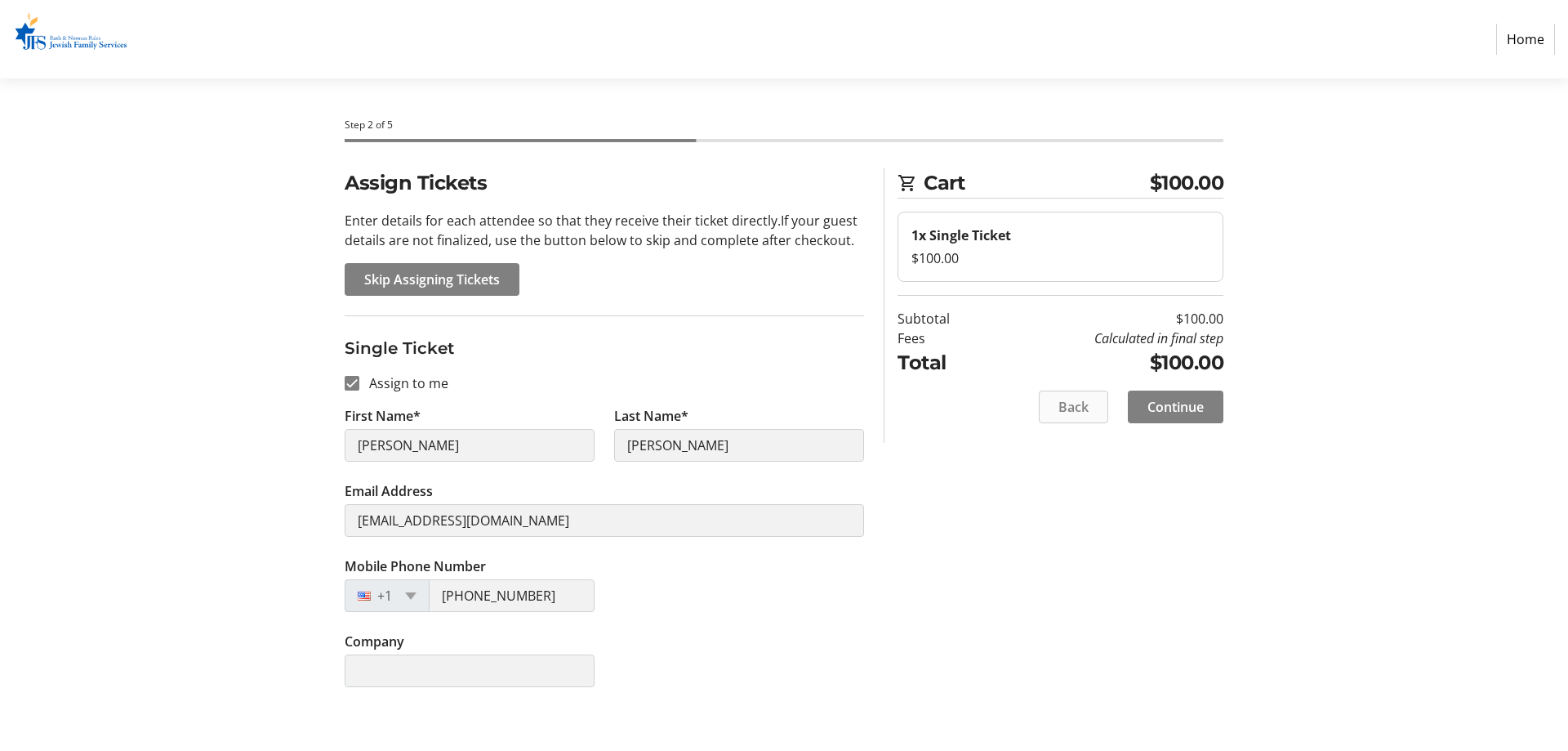
click at [1098, 402] on span at bounding box center [1073, 407] width 68 height 40
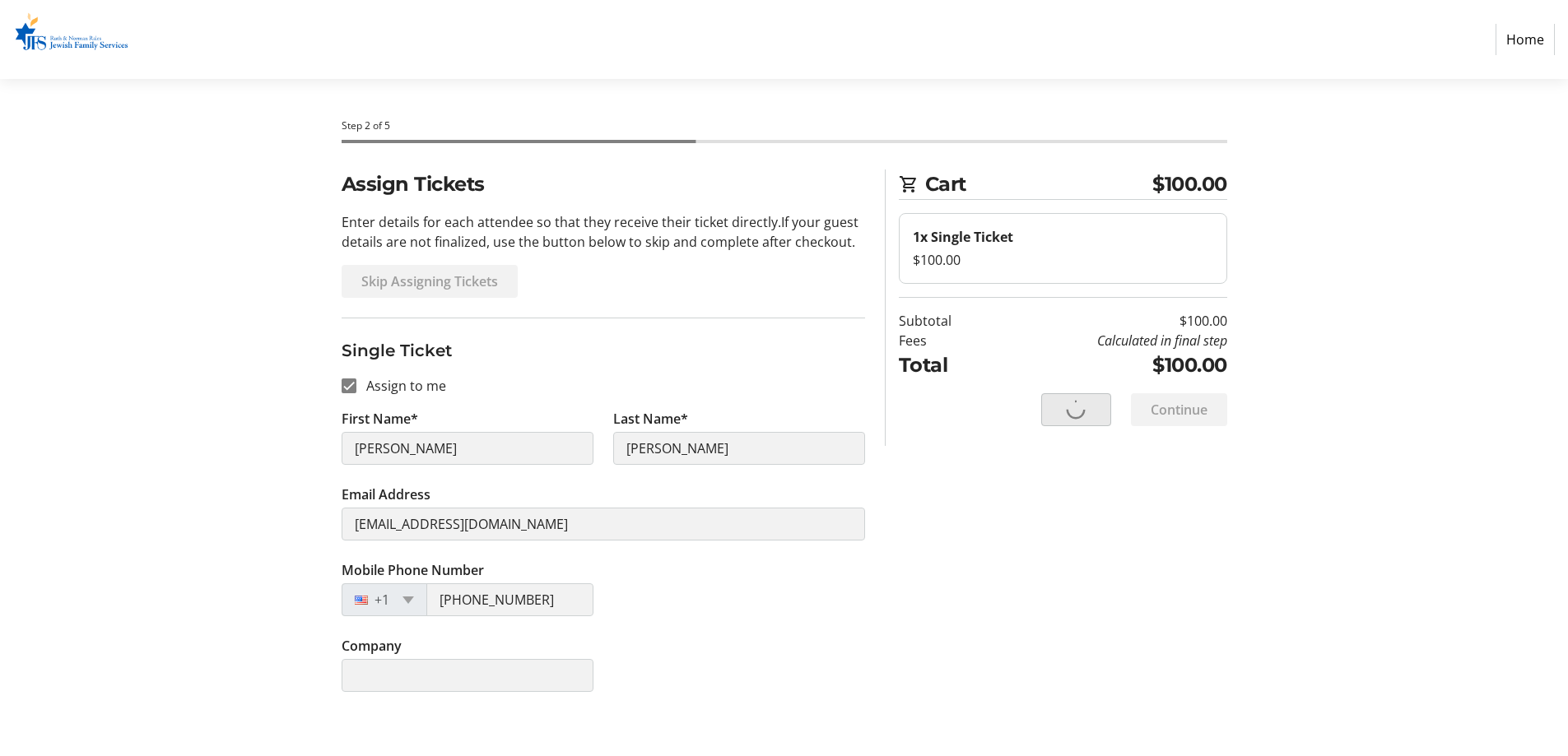
select select "FL"
select select "US"
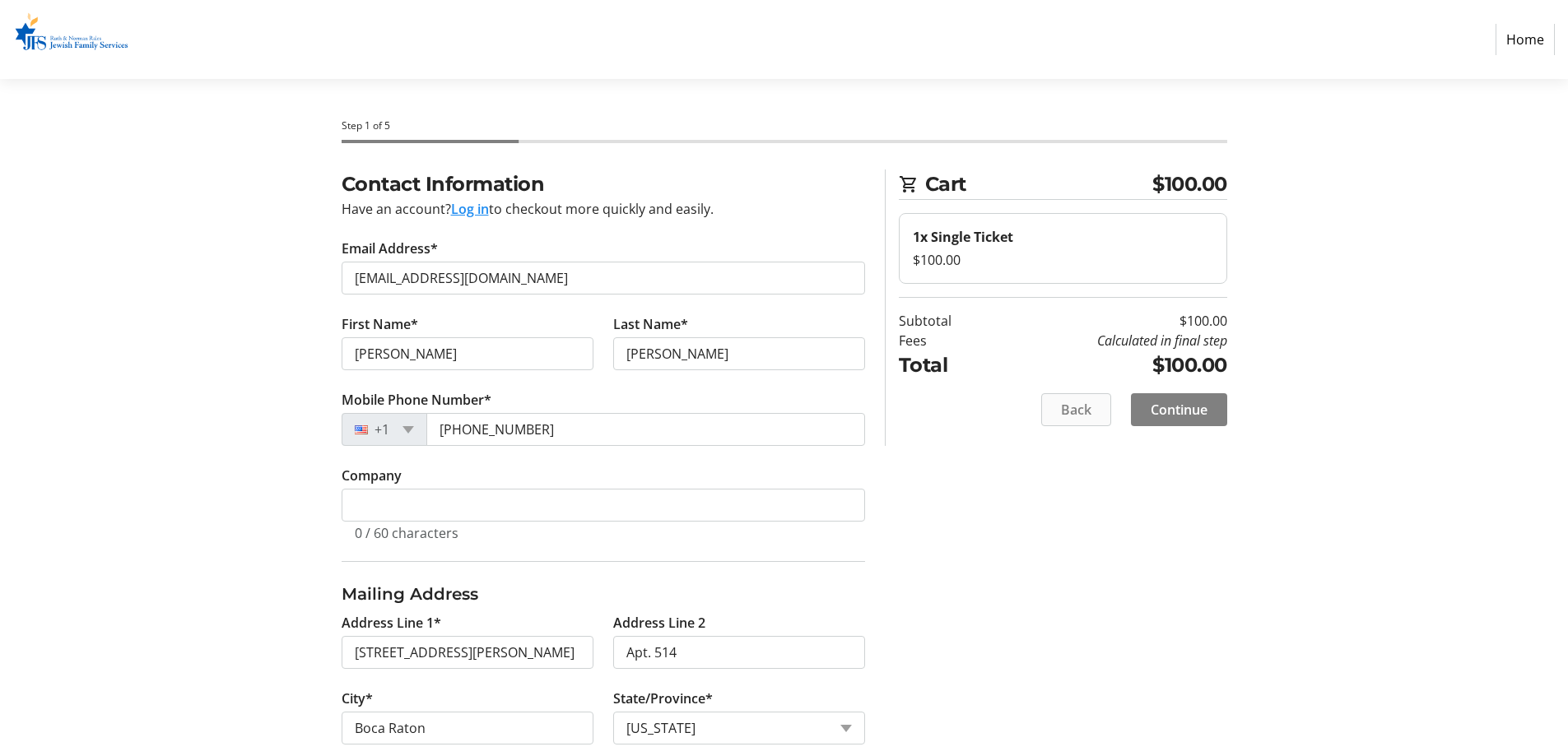
click at [1100, 405] on span at bounding box center [1076, 410] width 68 height 40
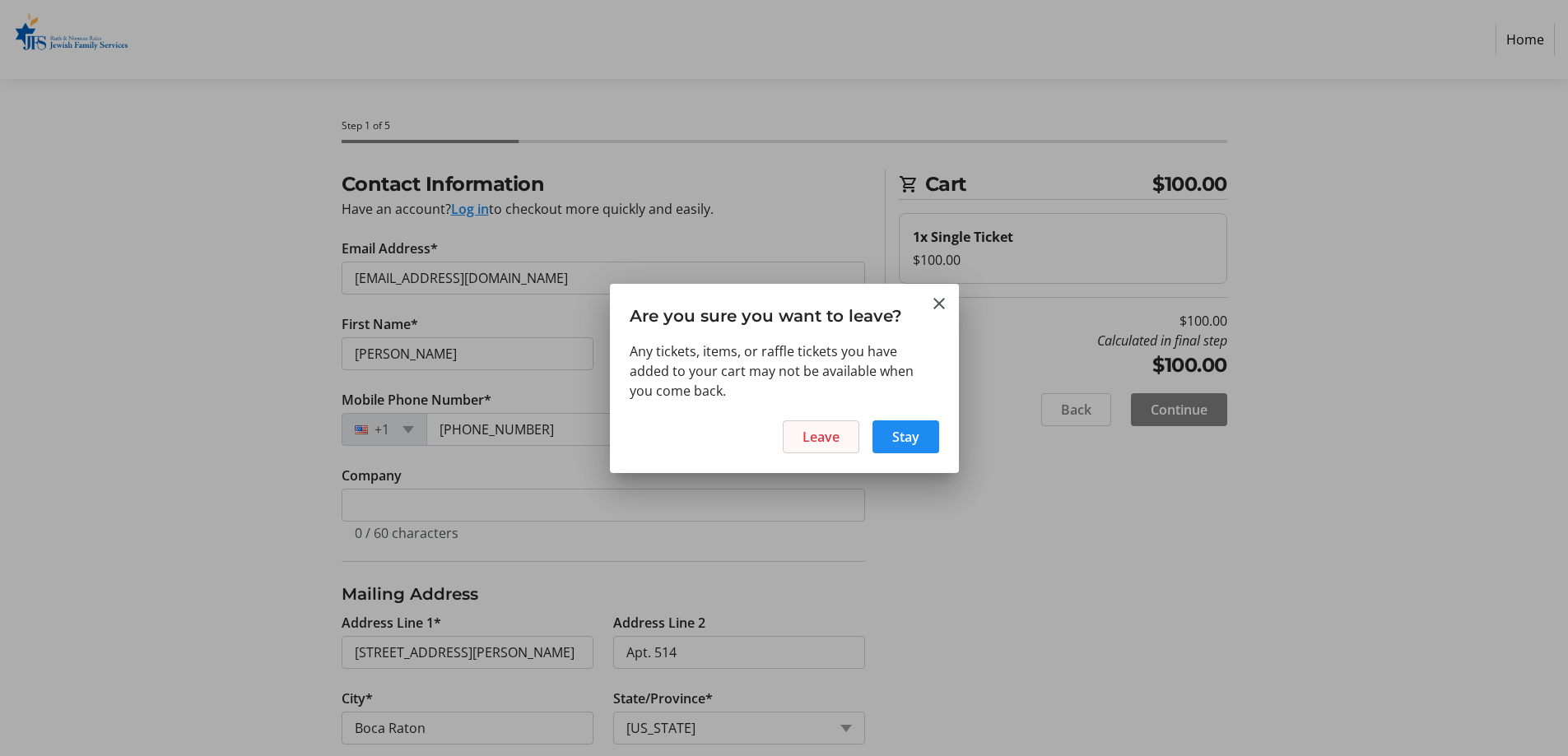
click at [836, 427] on span "Leave" at bounding box center [820, 437] width 37 height 20
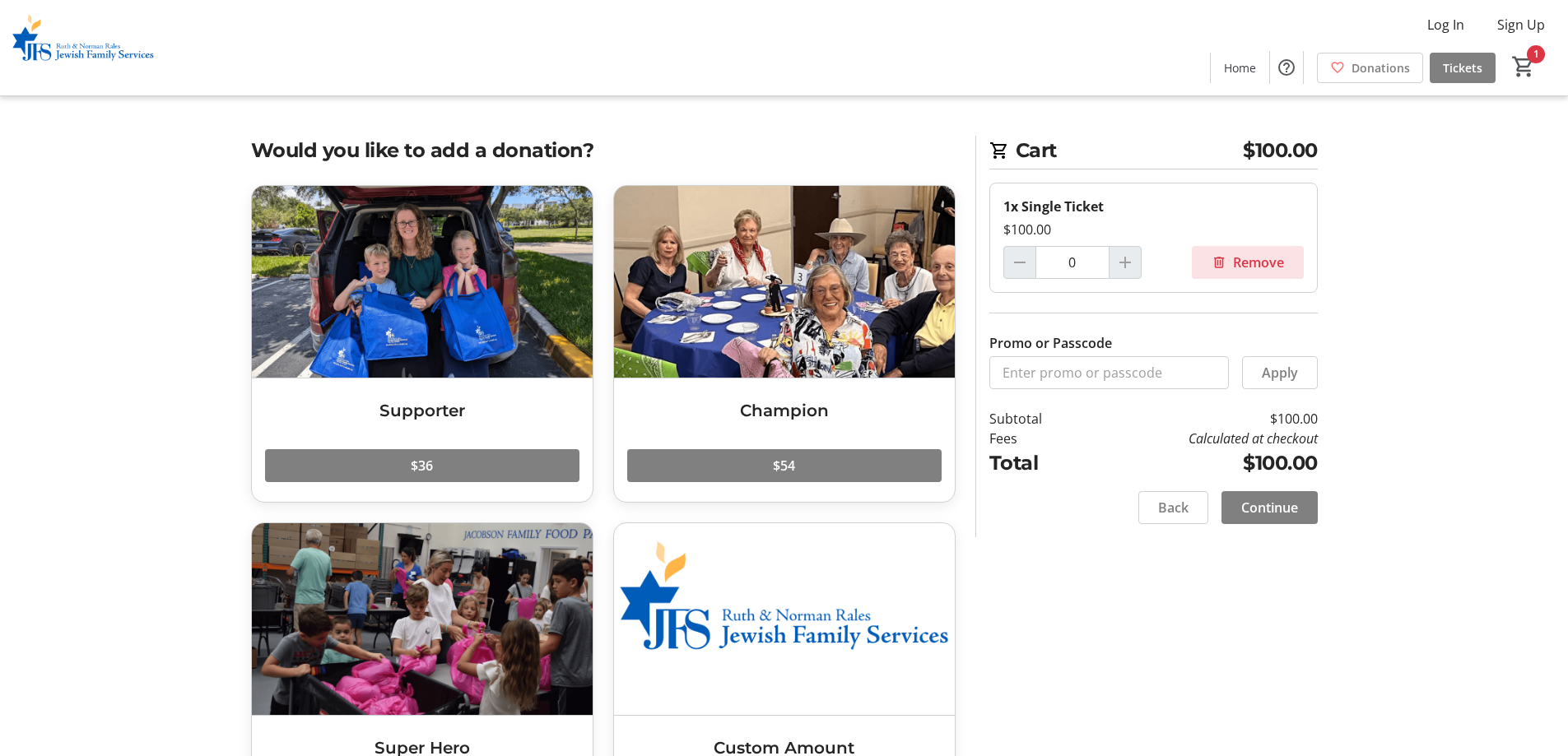
click at [1213, 261] on mat-icon at bounding box center [1218, 262] width 15 height 15
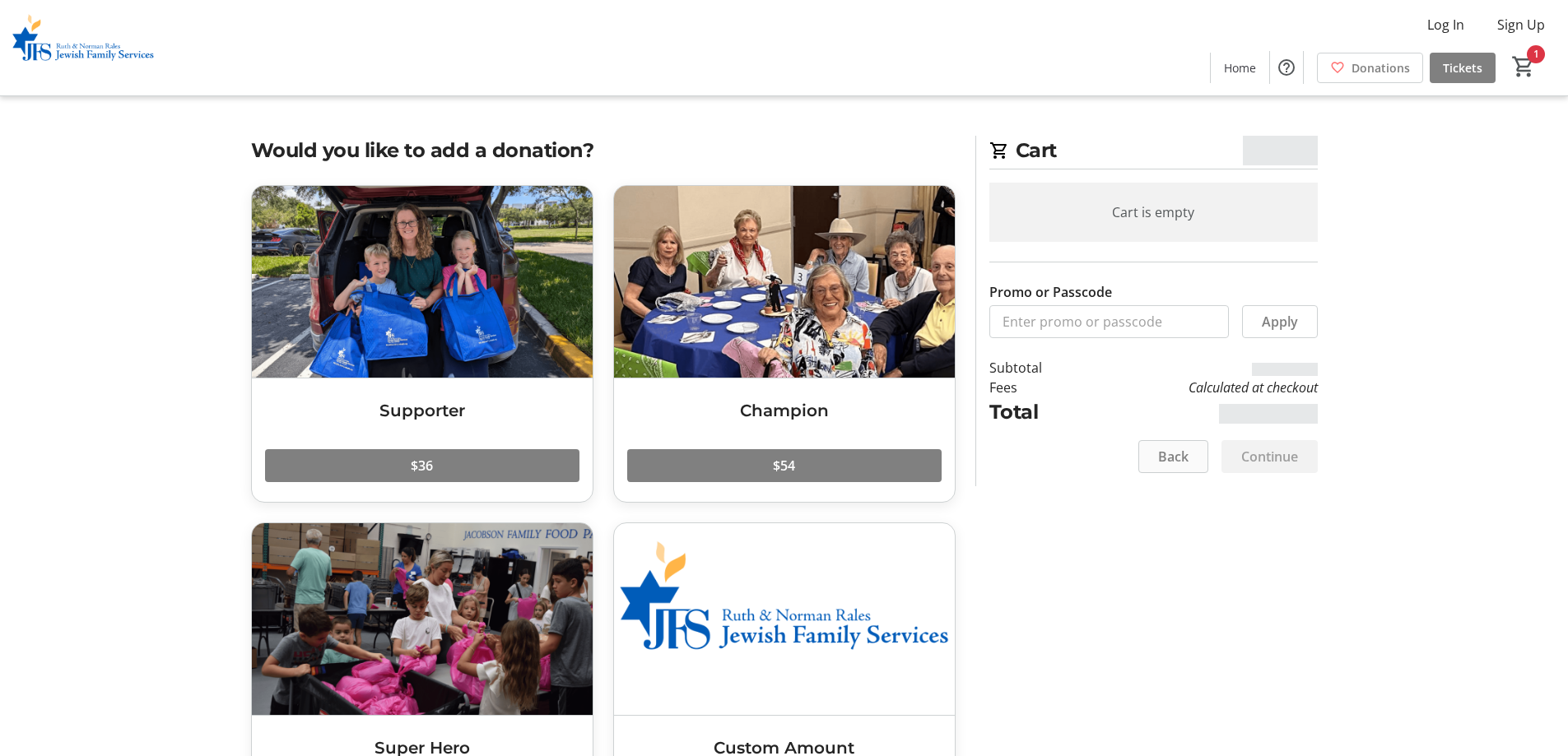
click at [1158, 458] on span "Back" at bounding box center [1173, 456] width 30 height 20
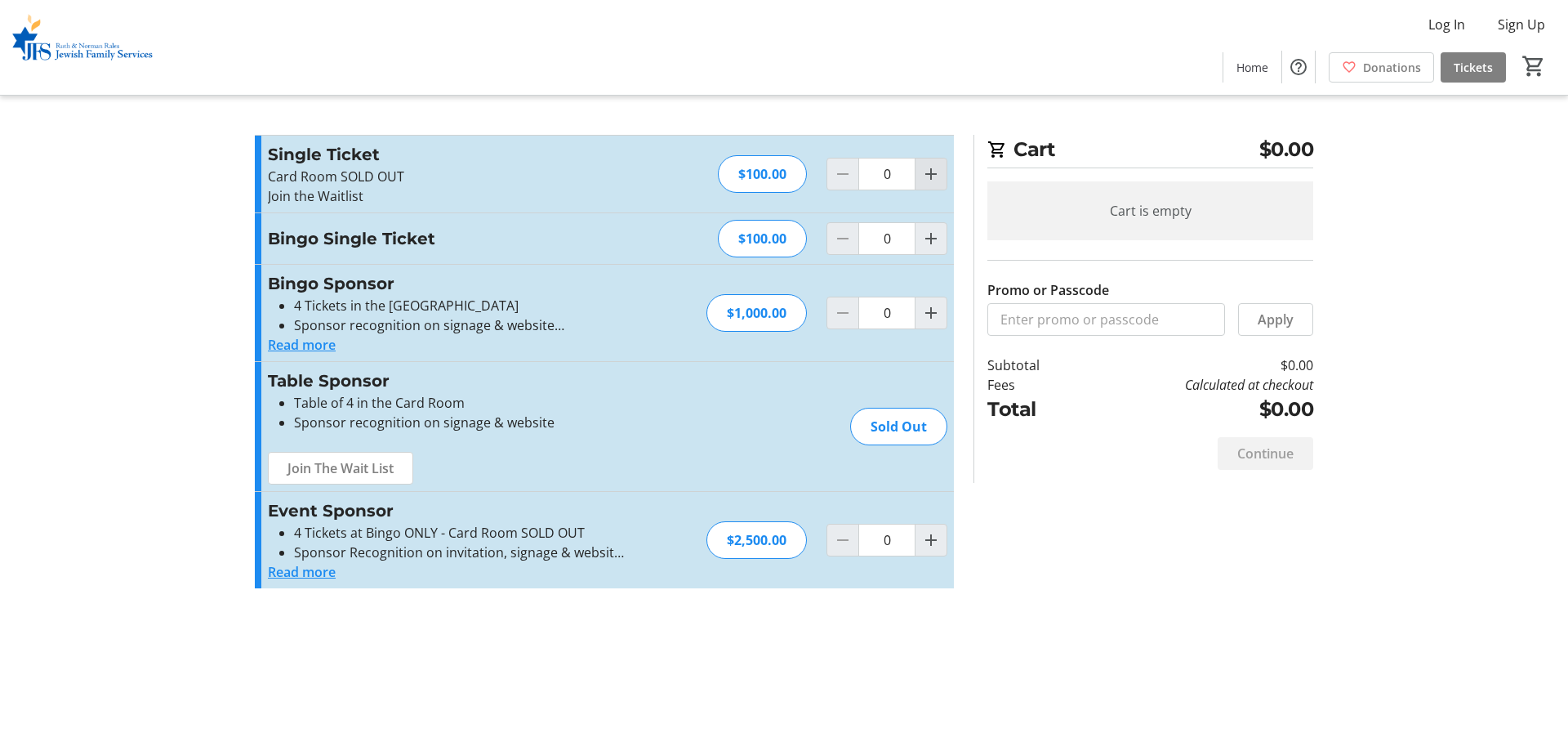
click at [925, 180] on mat-icon "Increment by one" at bounding box center [931, 174] width 20 height 20
type input "1"
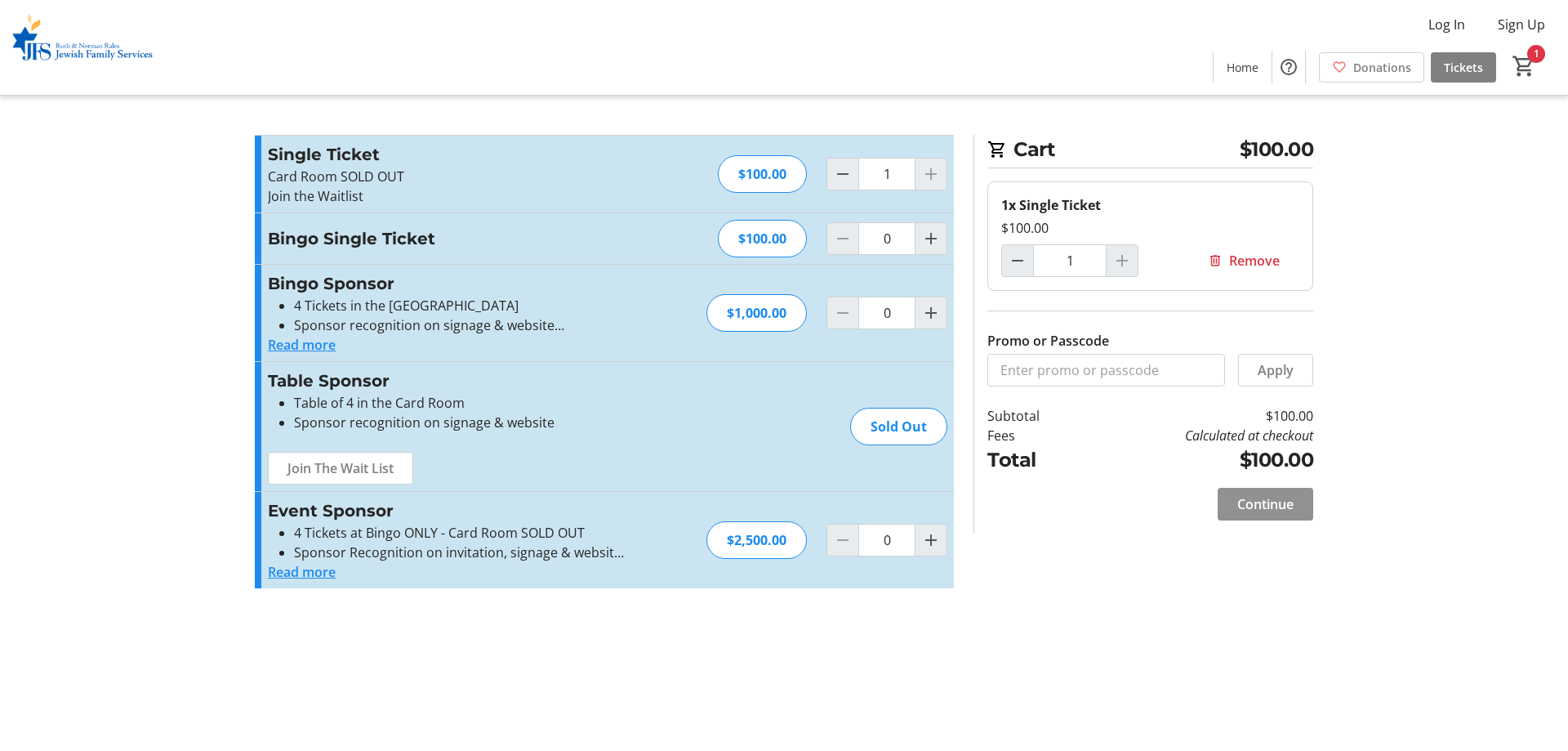
click at [1229, 510] on span at bounding box center [1265, 504] width 95 height 40
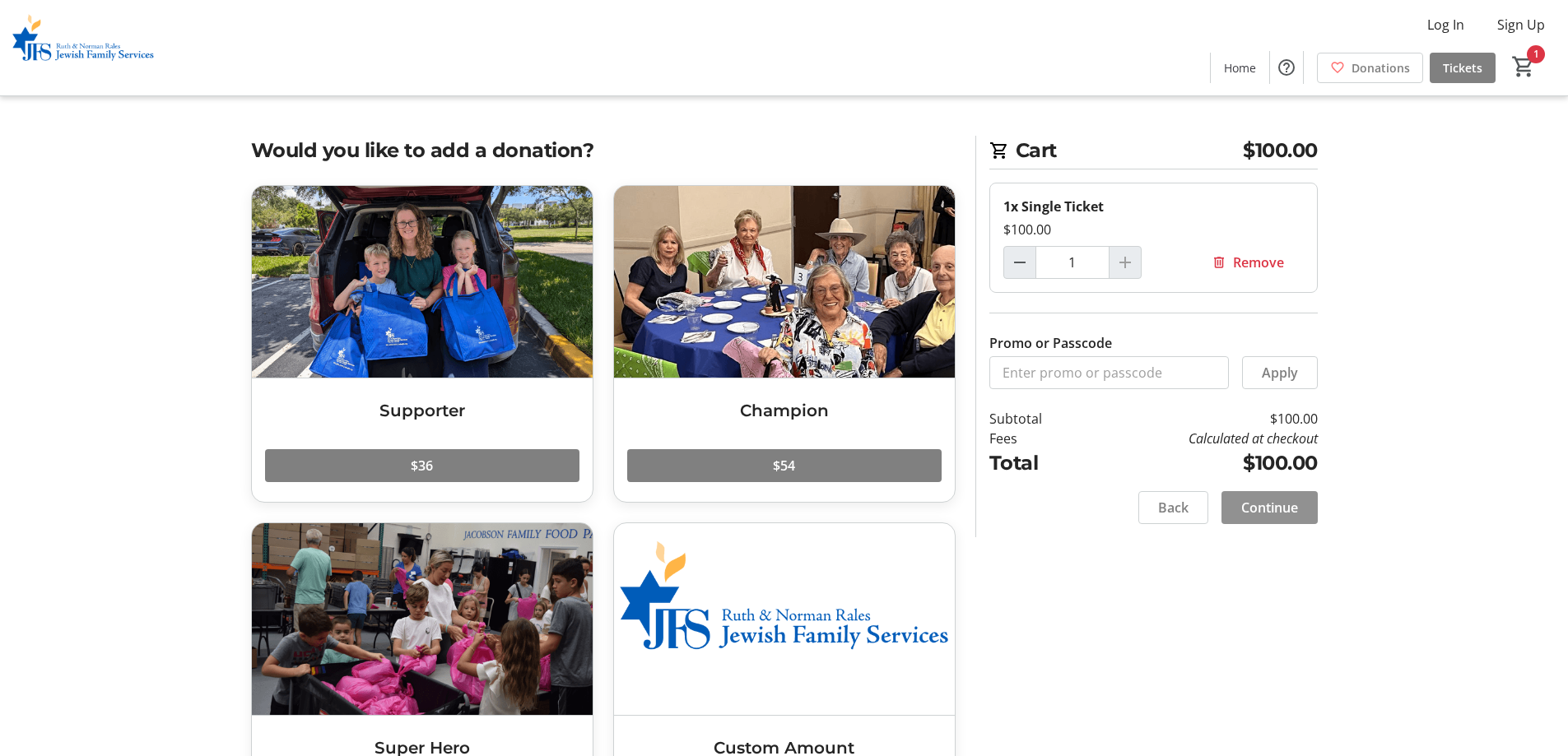
click at [1307, 508] on span at bounding box center [1269, 508] width 96 height 40
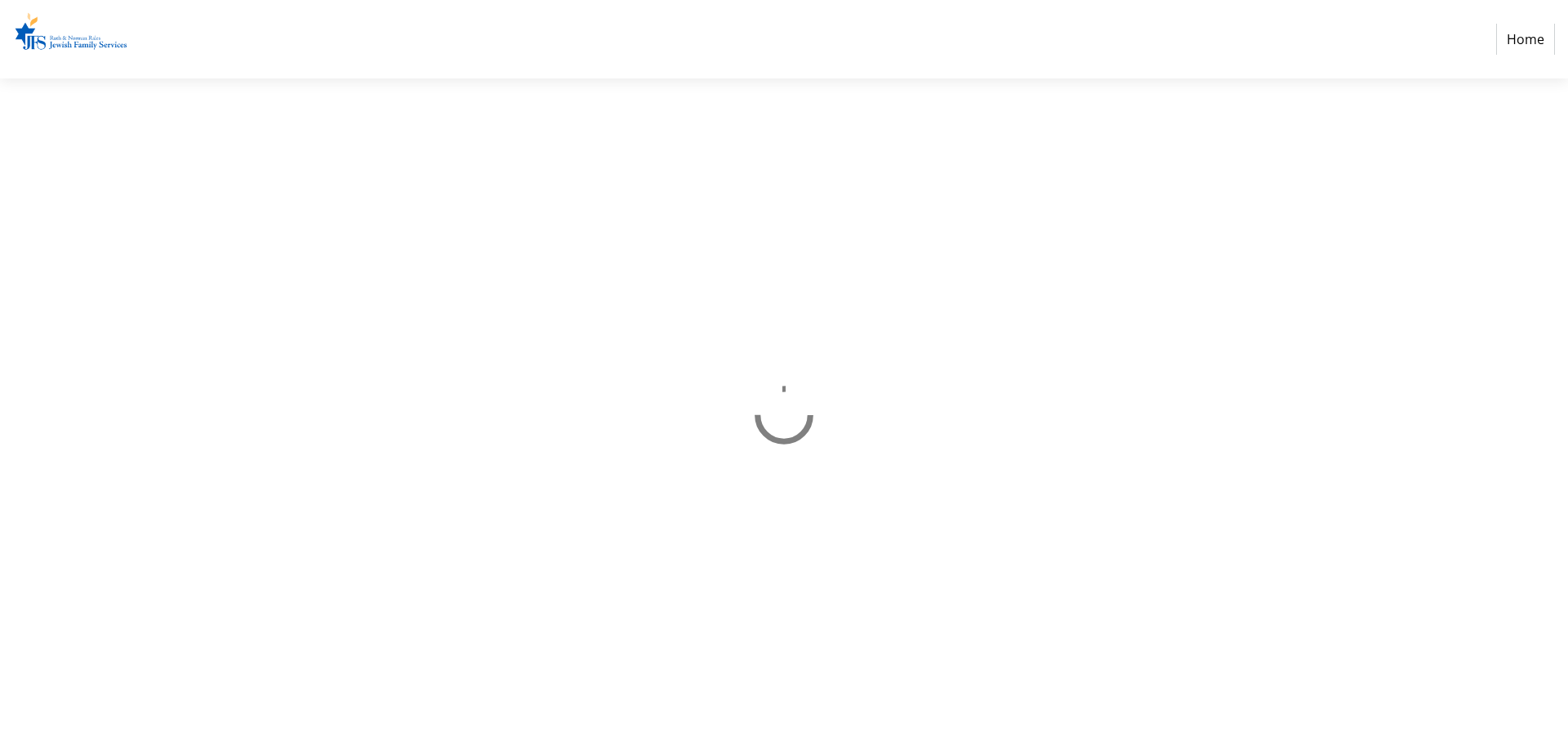
select select "US"
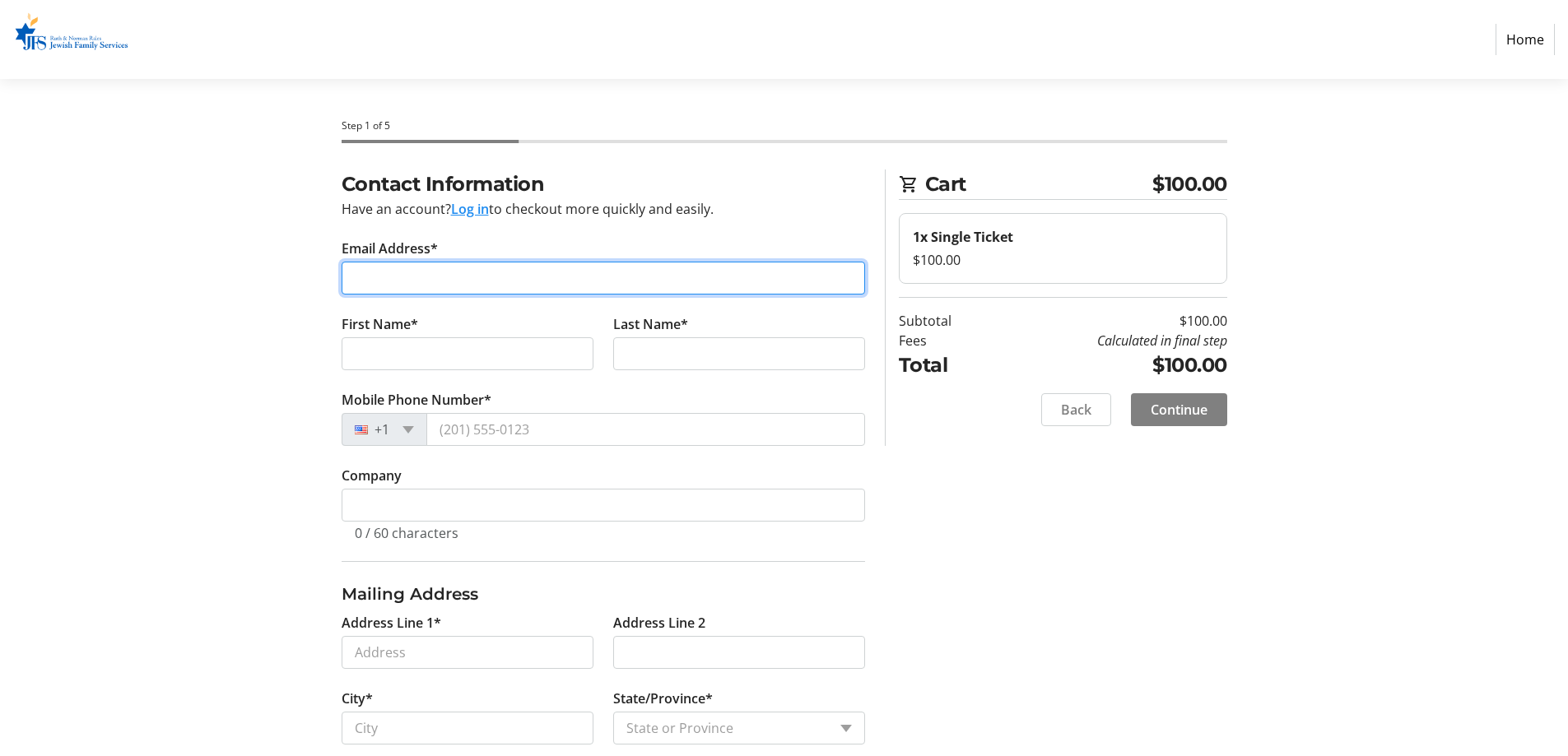
click at [504, 279] on input "Email Address*" at bounding box center [603, 278] width 524 height 33
type input "[EMAIL_ADDRESS][DOMAIN_NAME]"
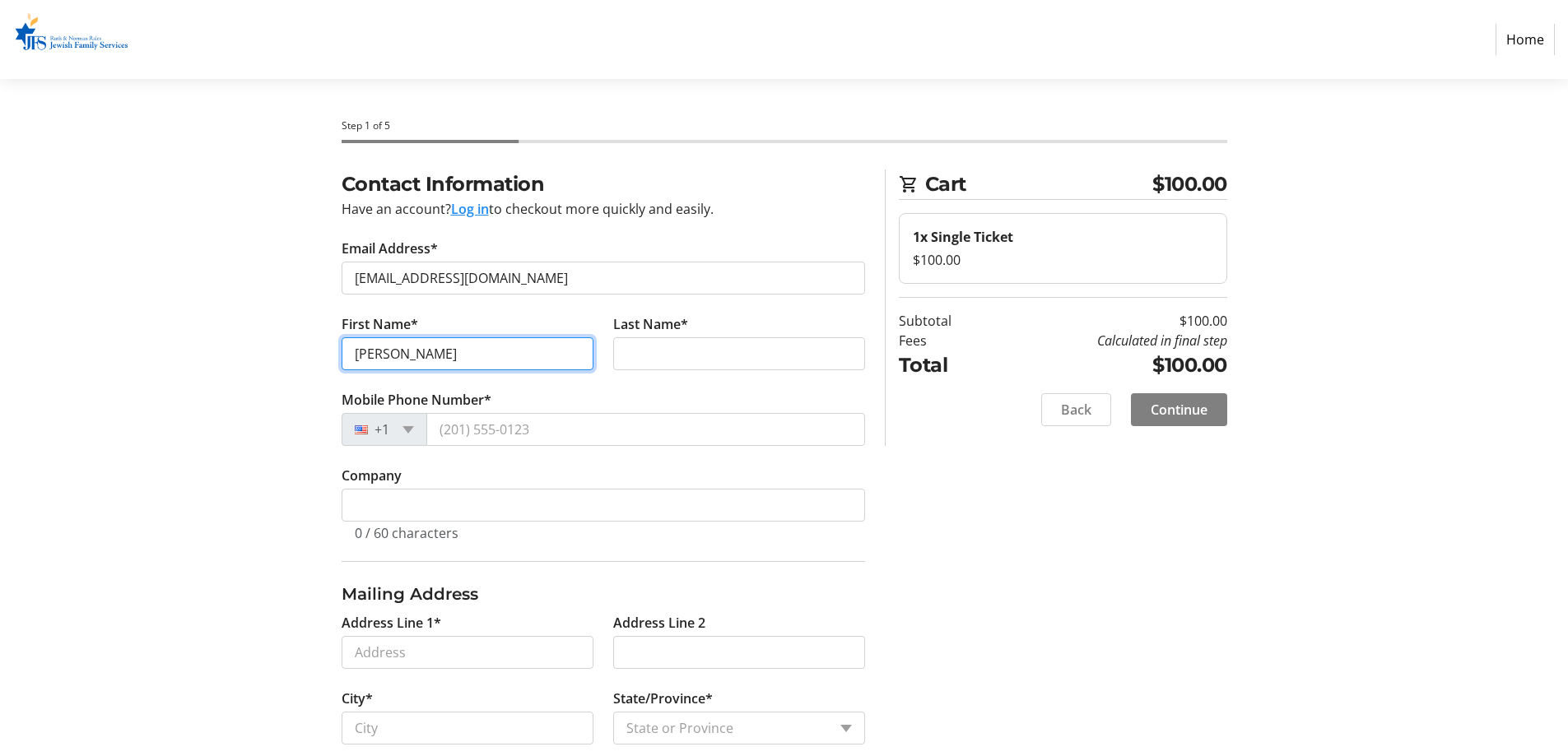
type input "[PERSON_NAME]"
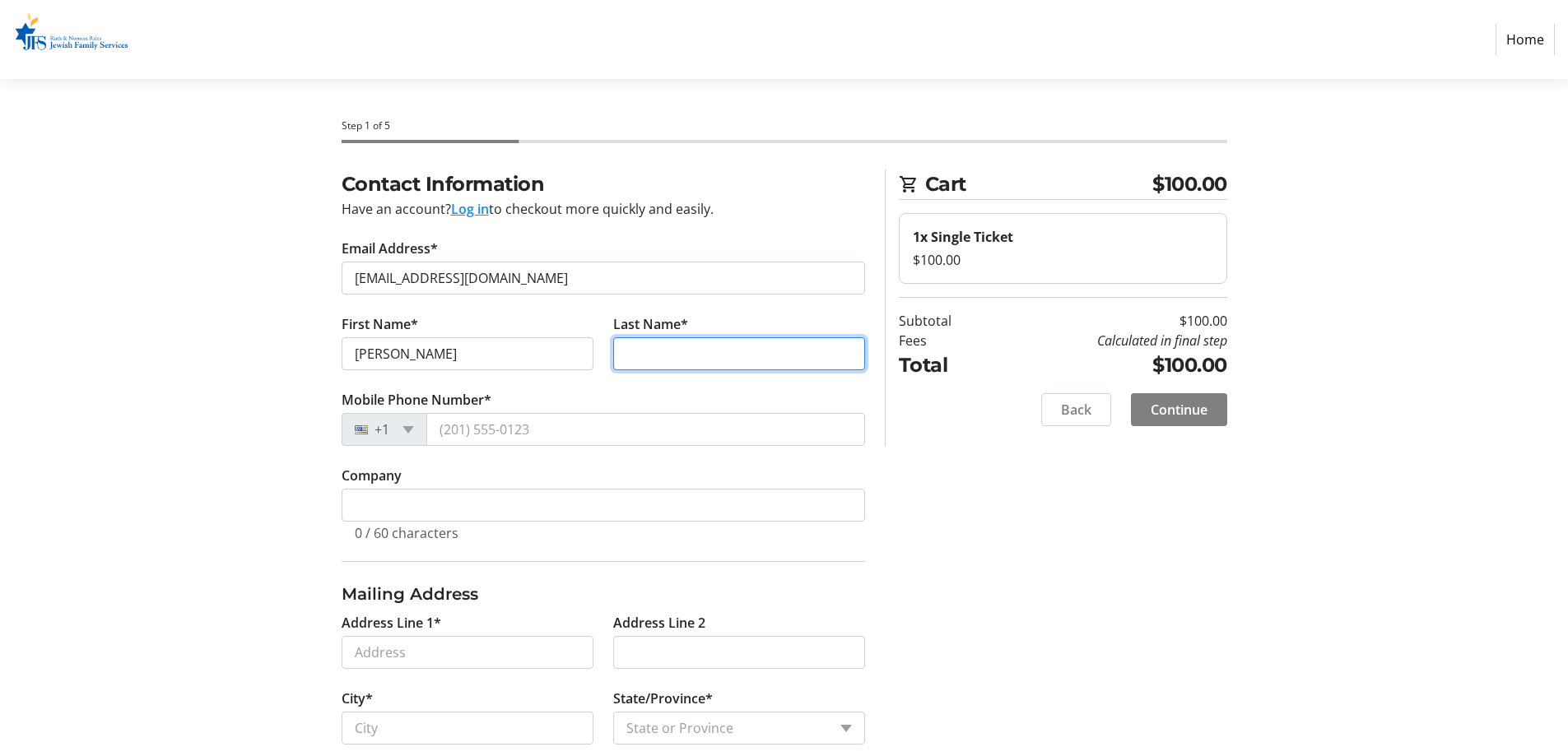
type input "r"
type input "[PERSON_NAME]"
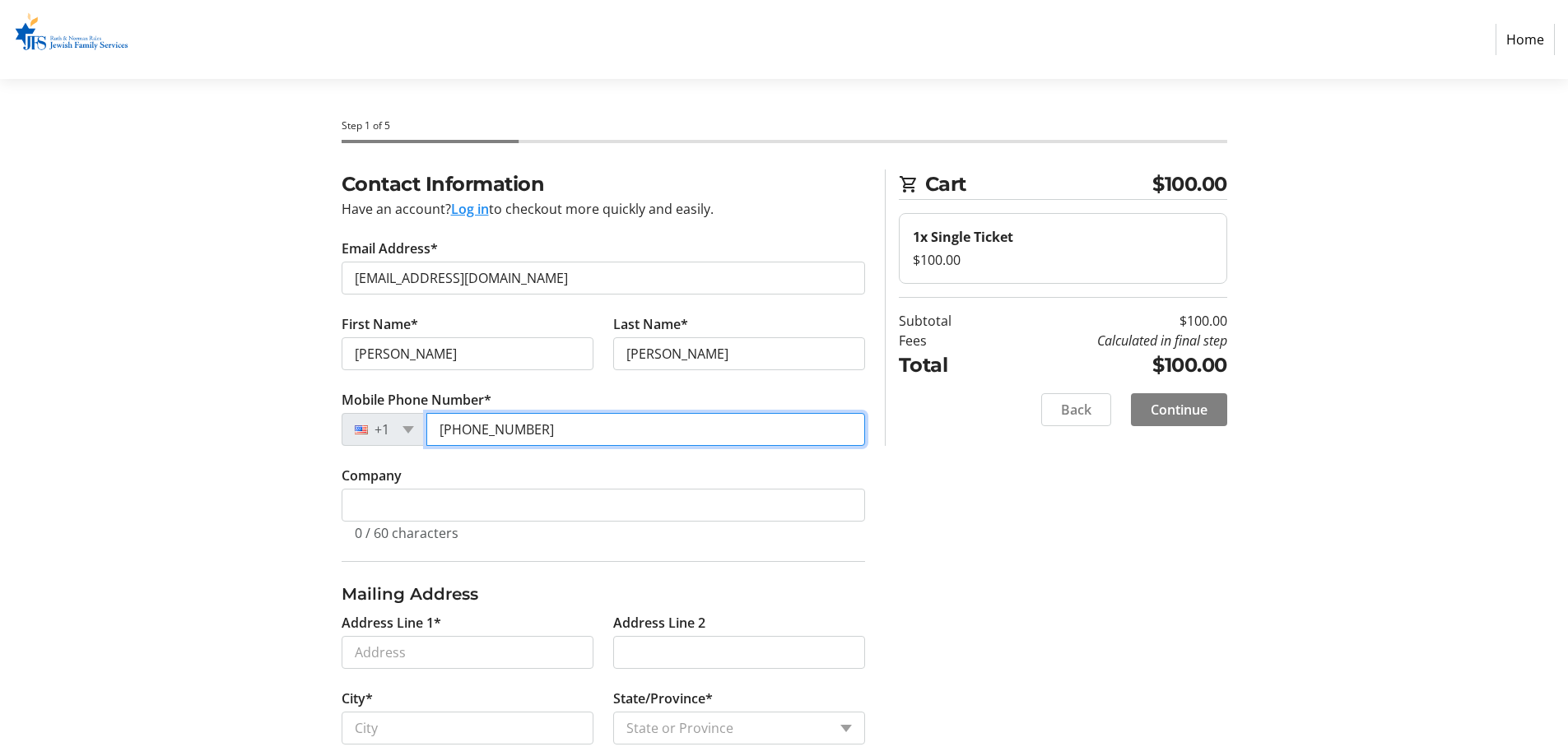
type input "[PHONE_NUMBER]"
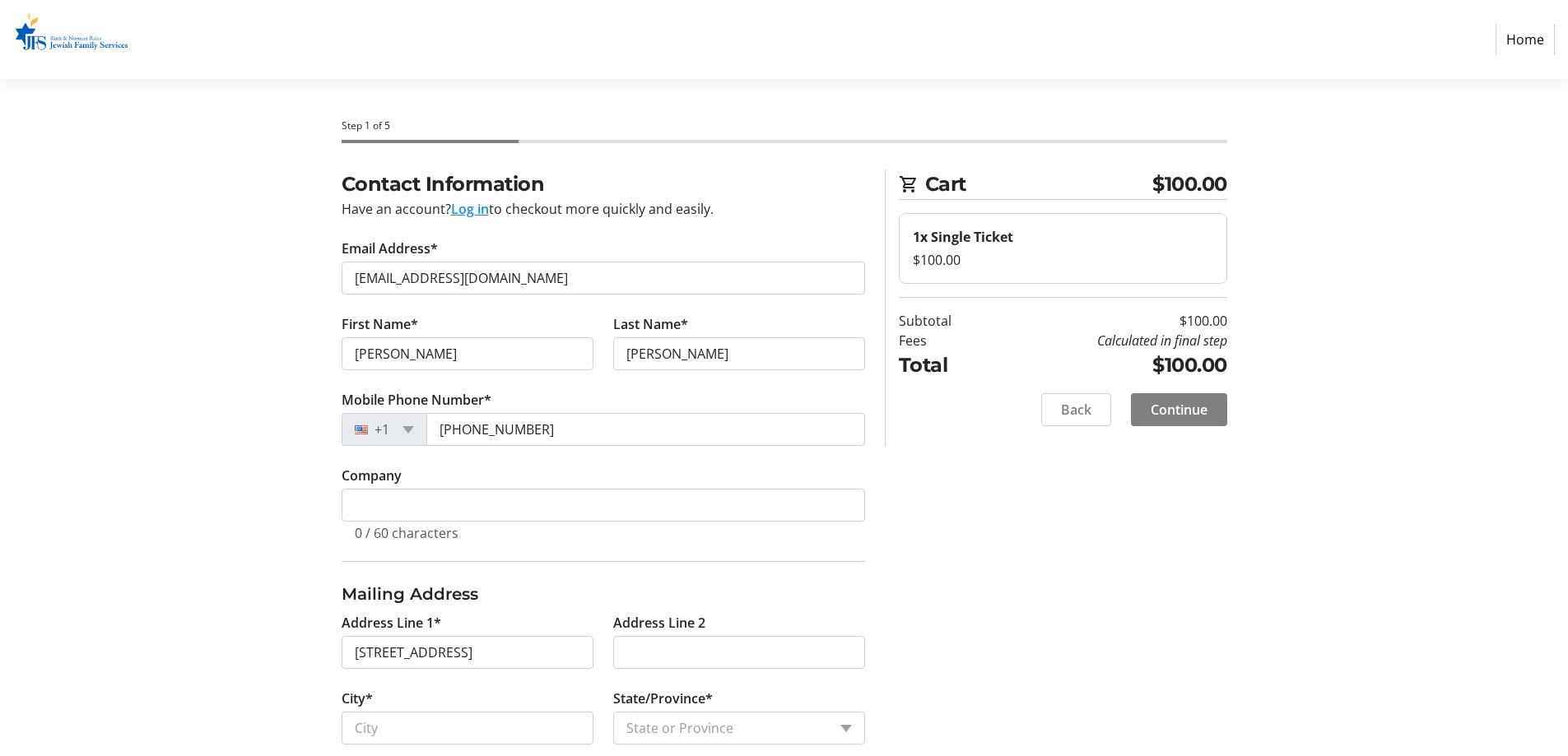
type input "[STREET_ADDRESS]"
type input "Boca Raton"
select select "FL"
type input "33434"
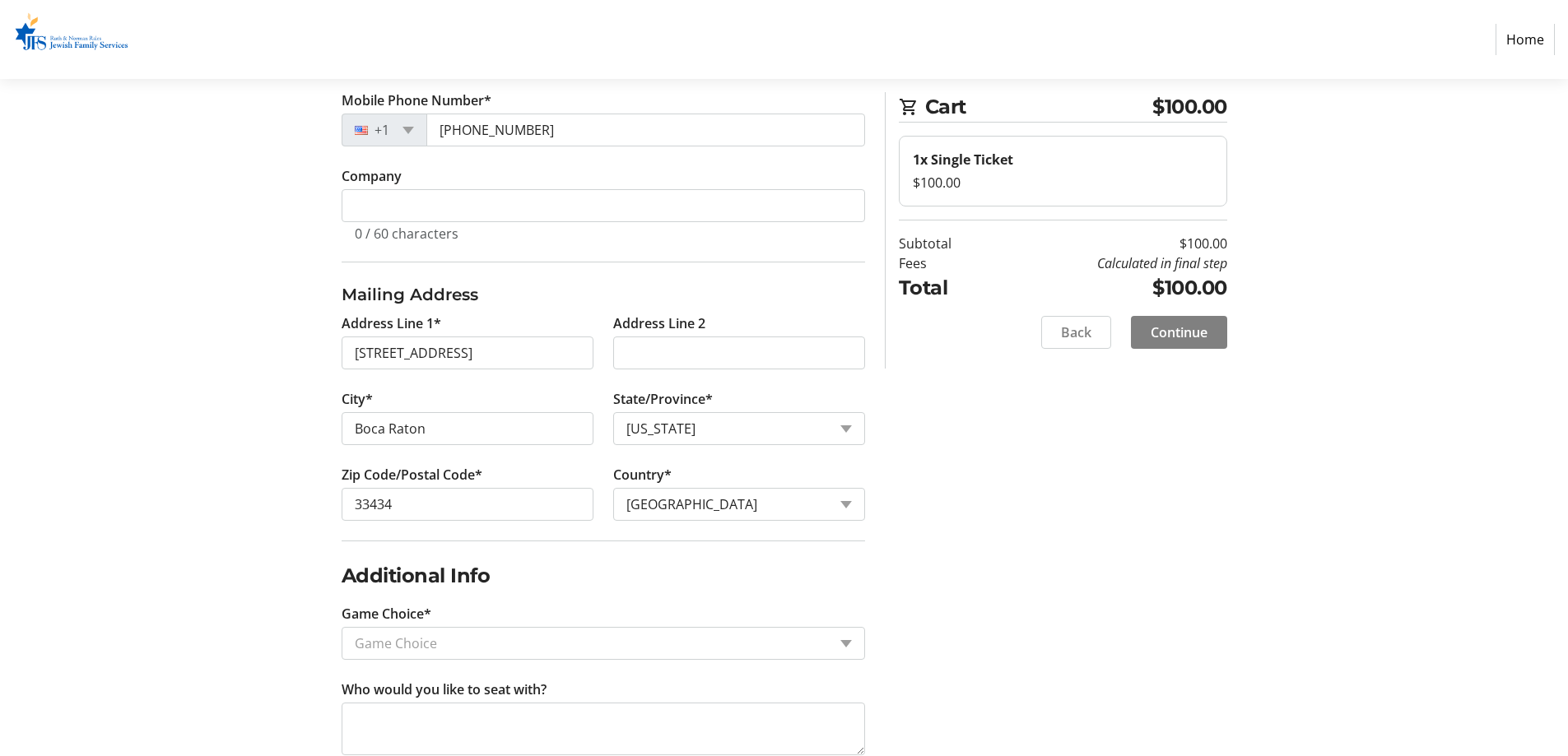
scroll to position [329, 0]
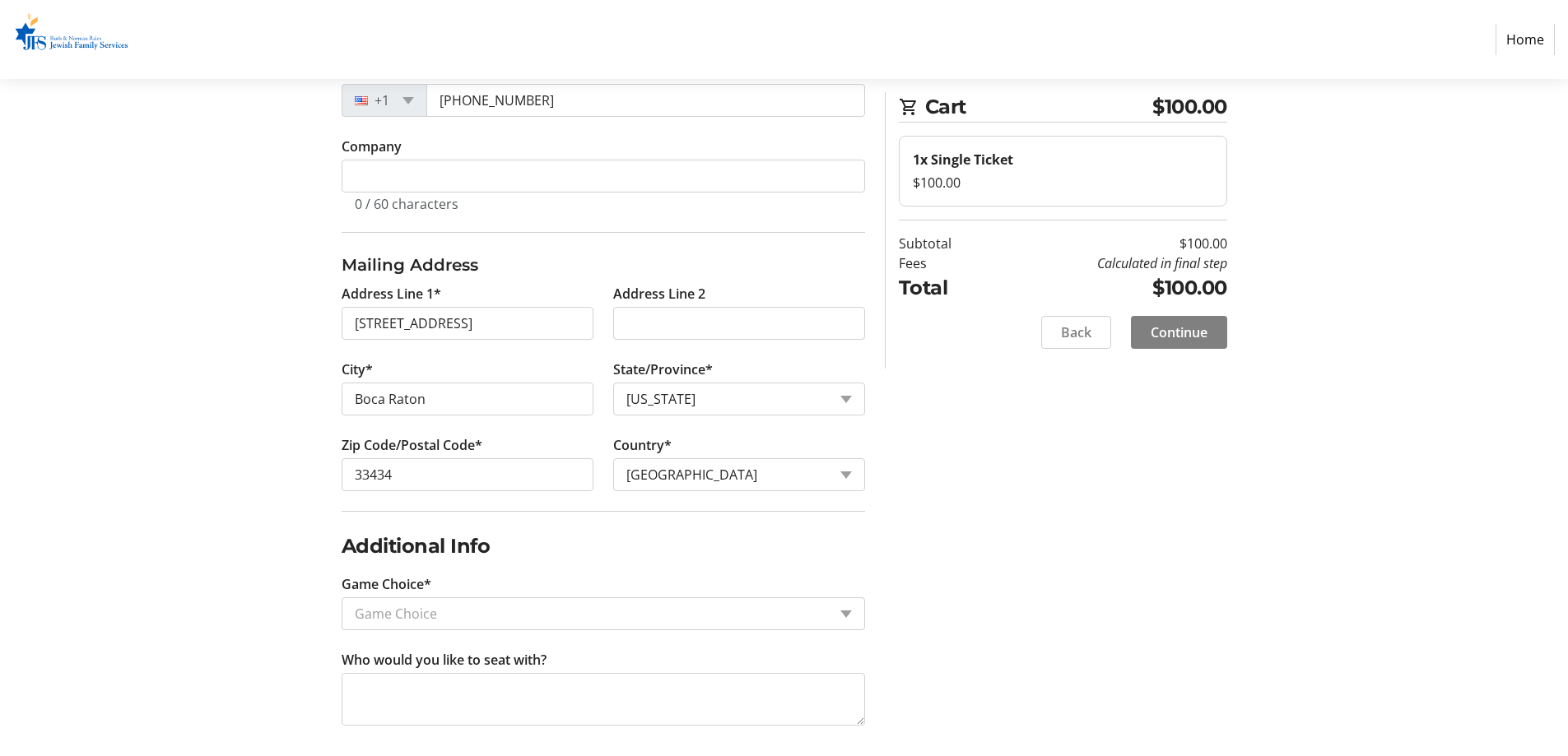
click at [455, 612] on input "Game Choice*" at bounding box center [591, 613] width 472 height 20
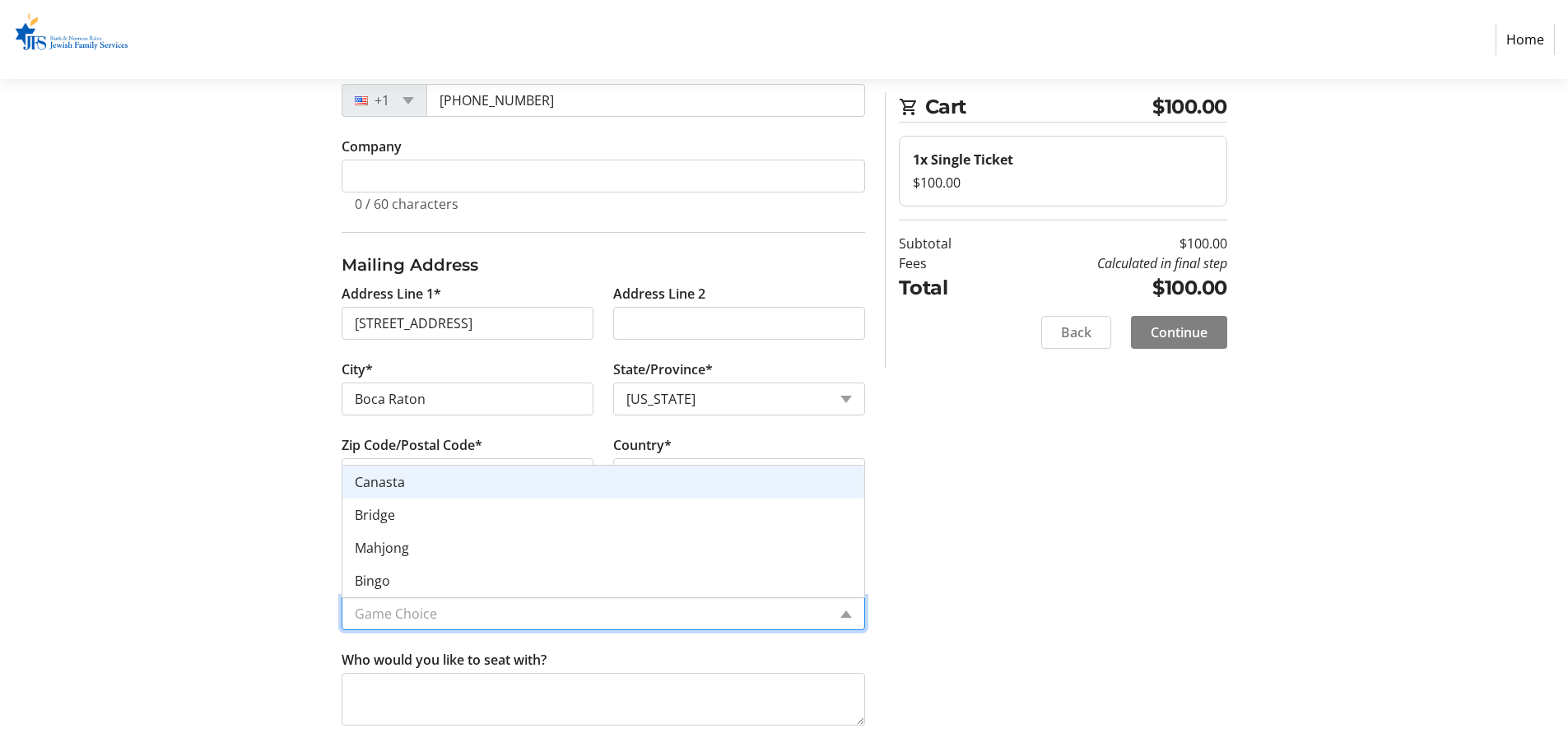
click at [389, 482] on span "Canasta" at bounding box center [380, 482] width 50 height 18
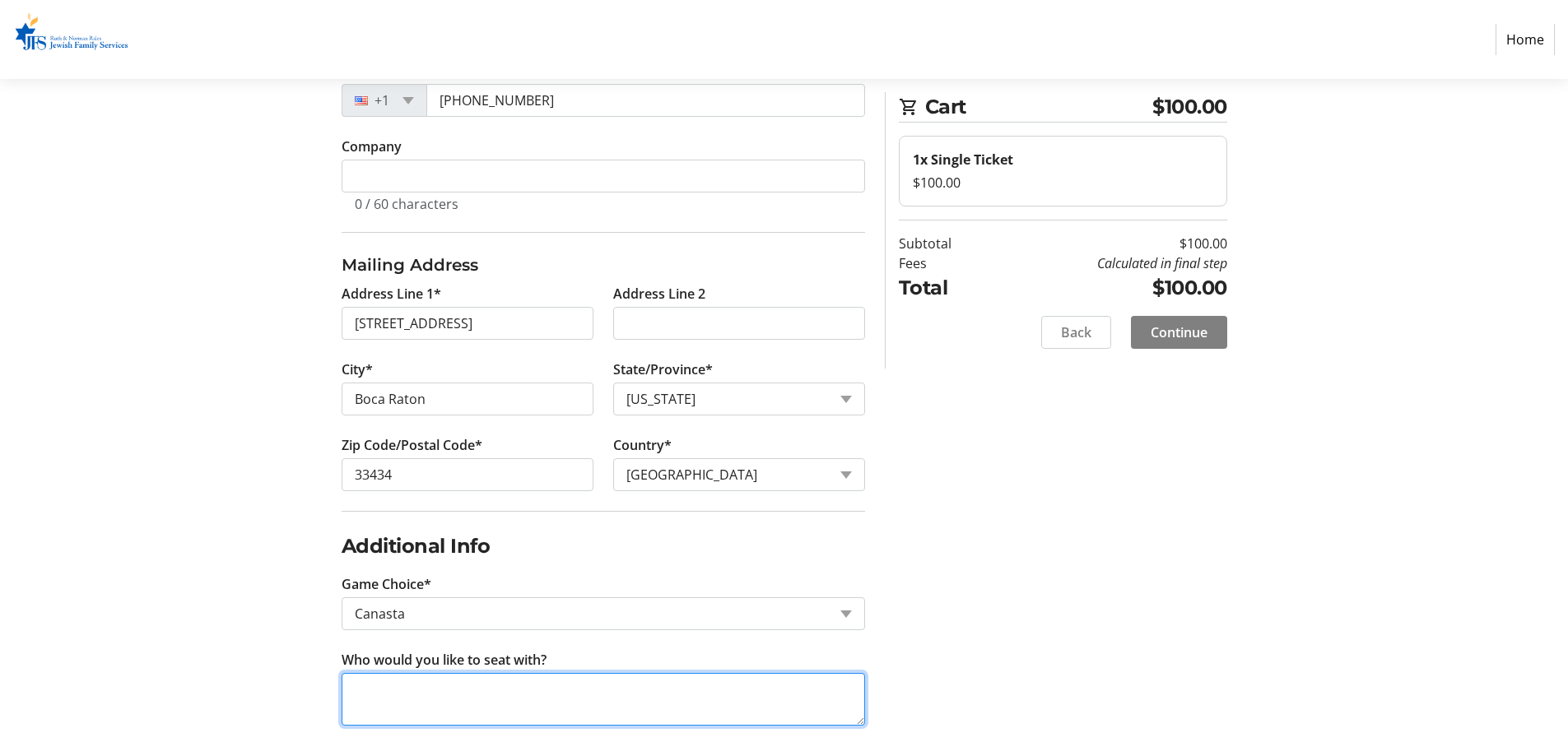
click at [458, 696] on textarea "Who would you like to seat with?" at bounding box center [603, 699] width 524 height 53
type textarea "[PERSON_NAME] Table"
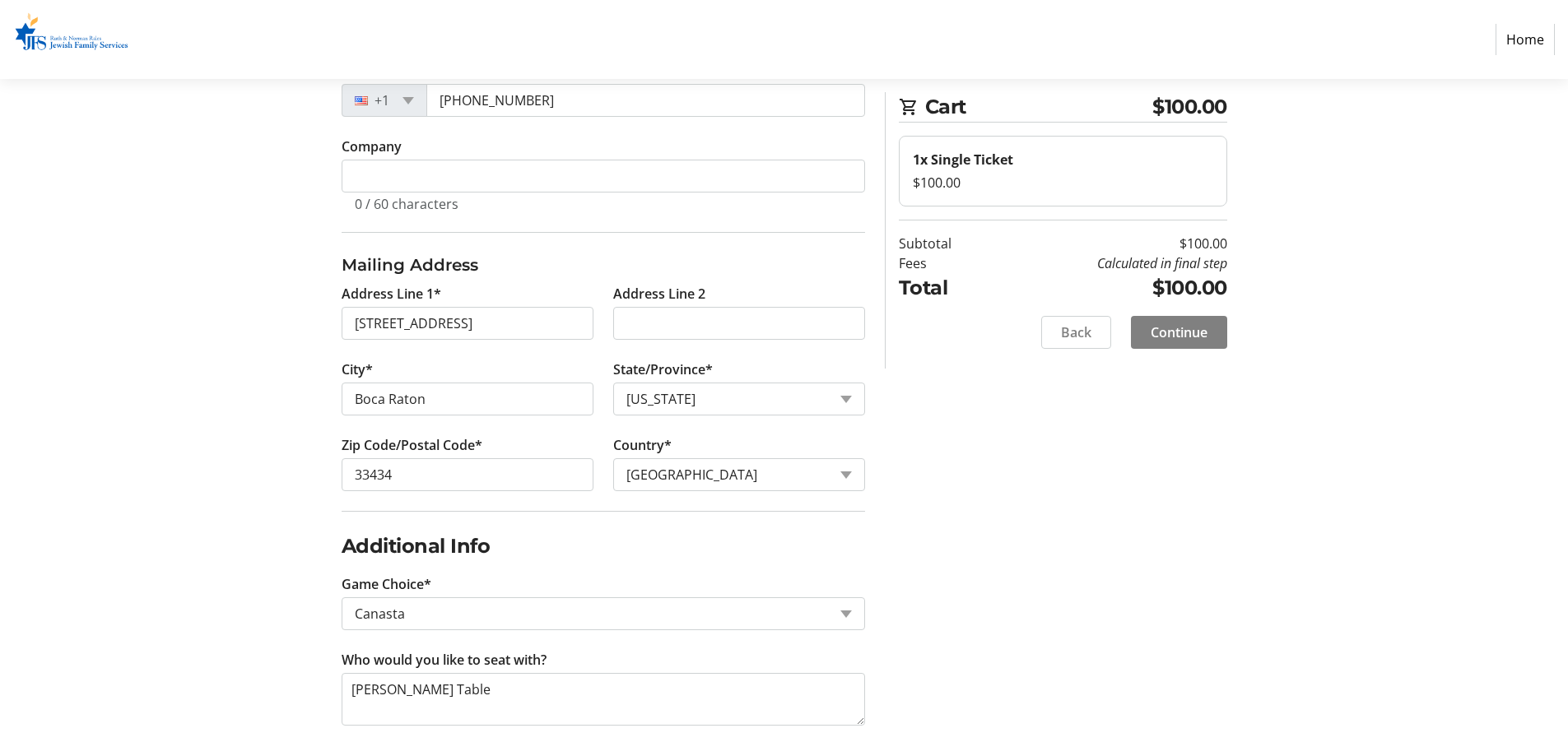
click at [1174, 335] on span "Continue" at bounding box center [1179, 332] width 57 height 20
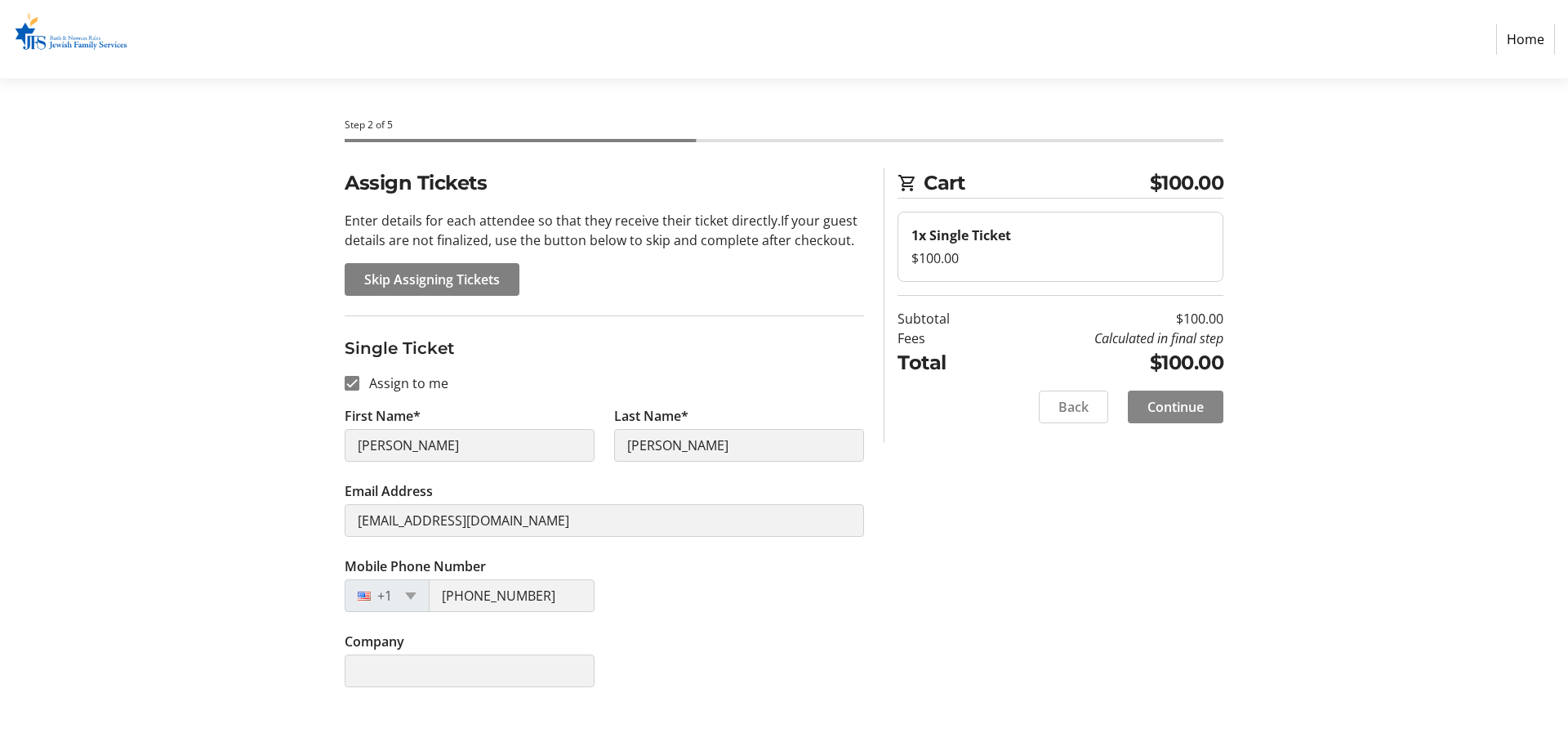
click at [1197, 409] on span "Continue" at bounding box center [1176, 406] width 57 height 20
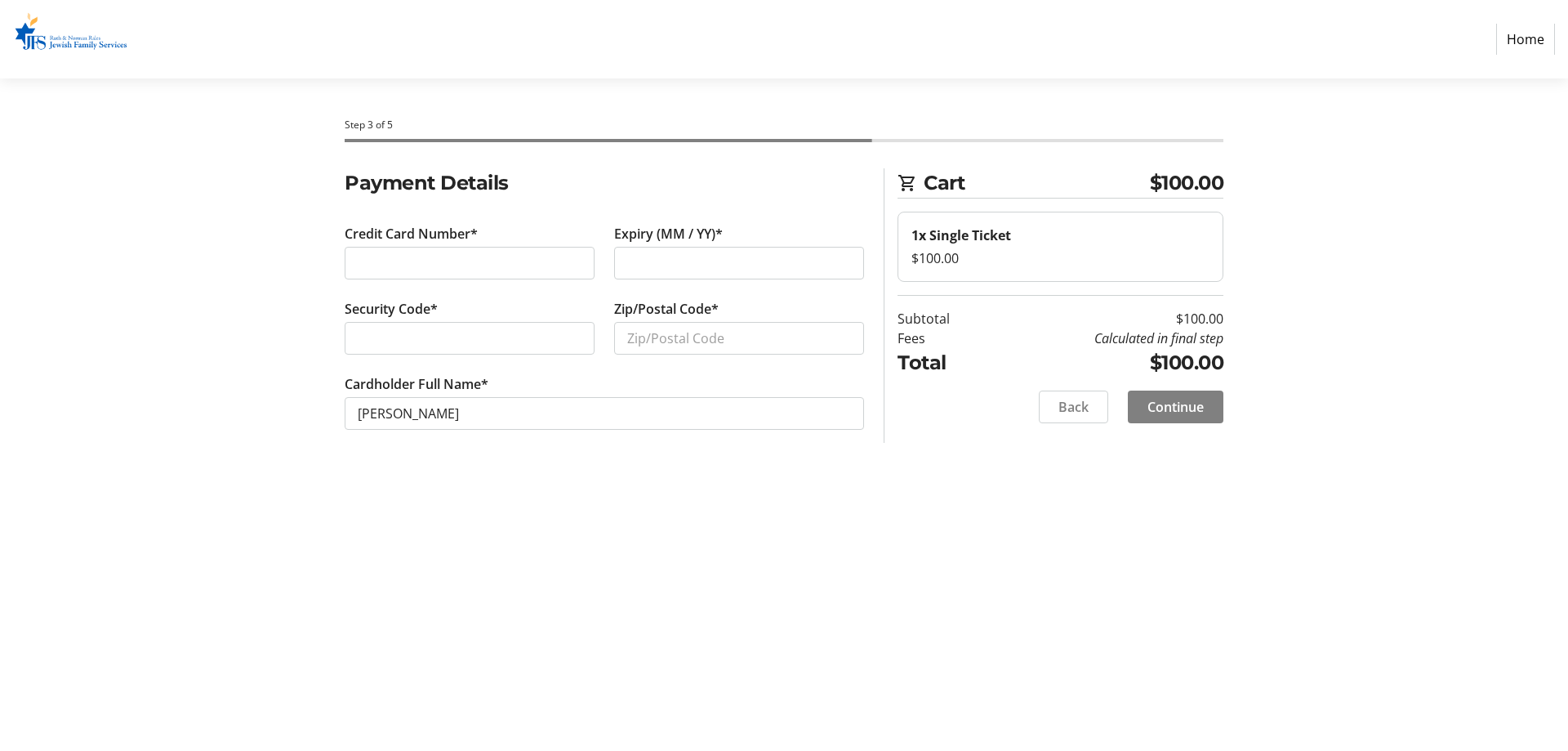
click at [425, 252] on div at bounding box center [469, 263] width 250 height 33
click at [739, 241] on div "Expiry (MM / YY)*" at bounding box center [739, 261] width 270 height 75
click at [641, 331] on input "Zip/Postal Code*" at bounding box center [738, 339] width 250 height 33
type input "33434"
click at [1188, 406] on span "Continue" at bounding box center [1176, 406] width 57 height 20
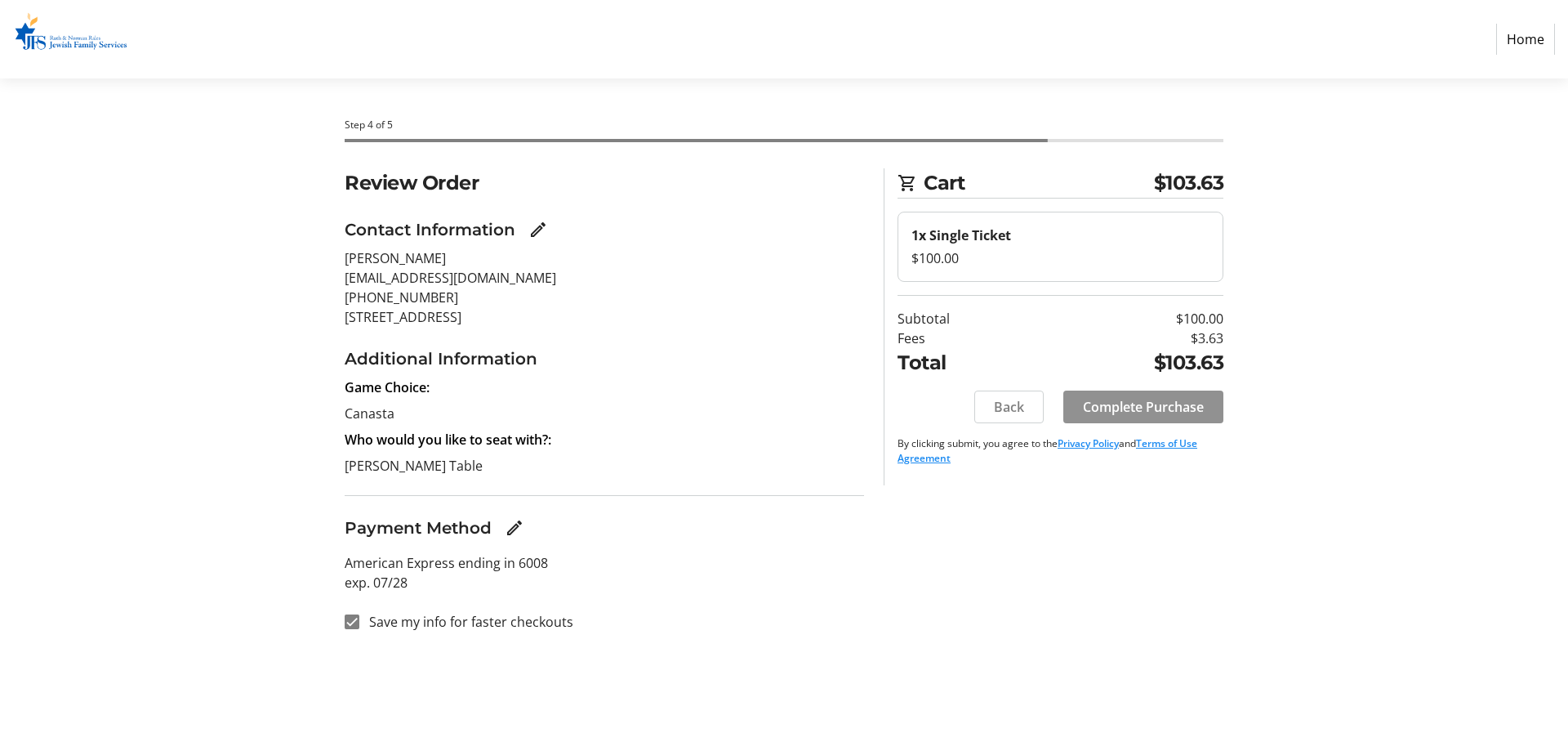
click at [1069, 412] on span at bounding box center [1143, 407] width 160 height 40
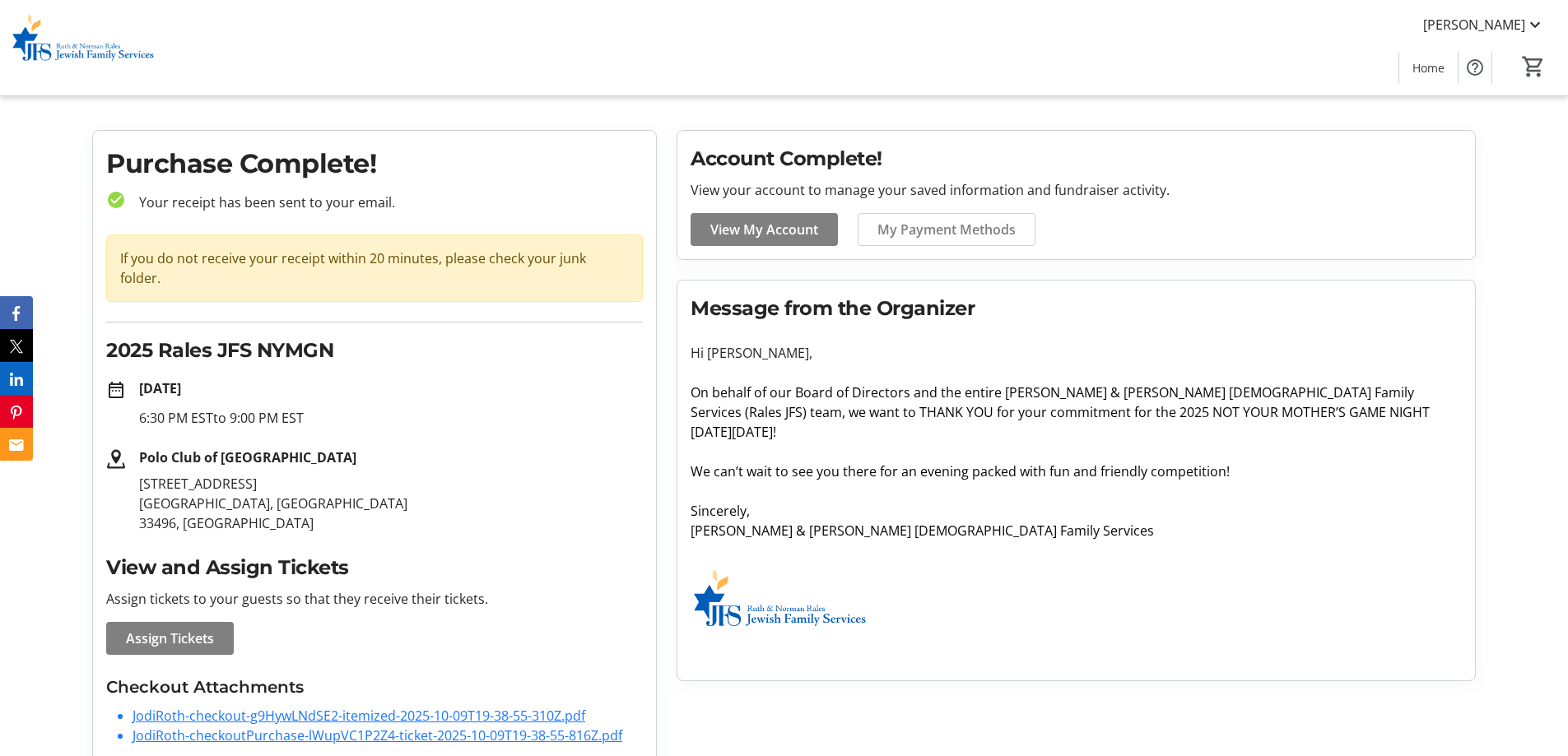
scroll to position [29, 0]
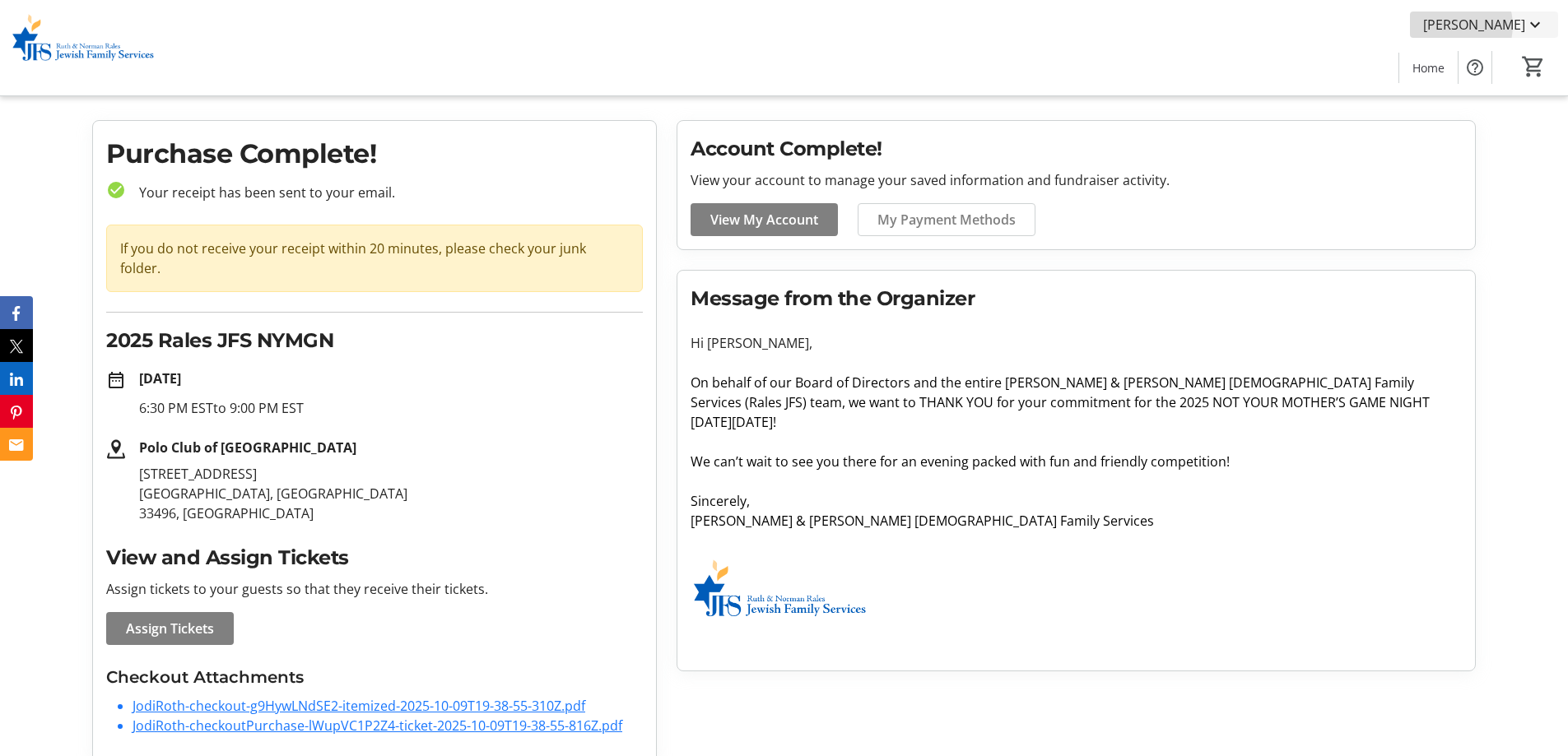
click at [1499, 25] on span "[PERSON_NAME]" at bounding box center [1474, 24] width 102 height 20
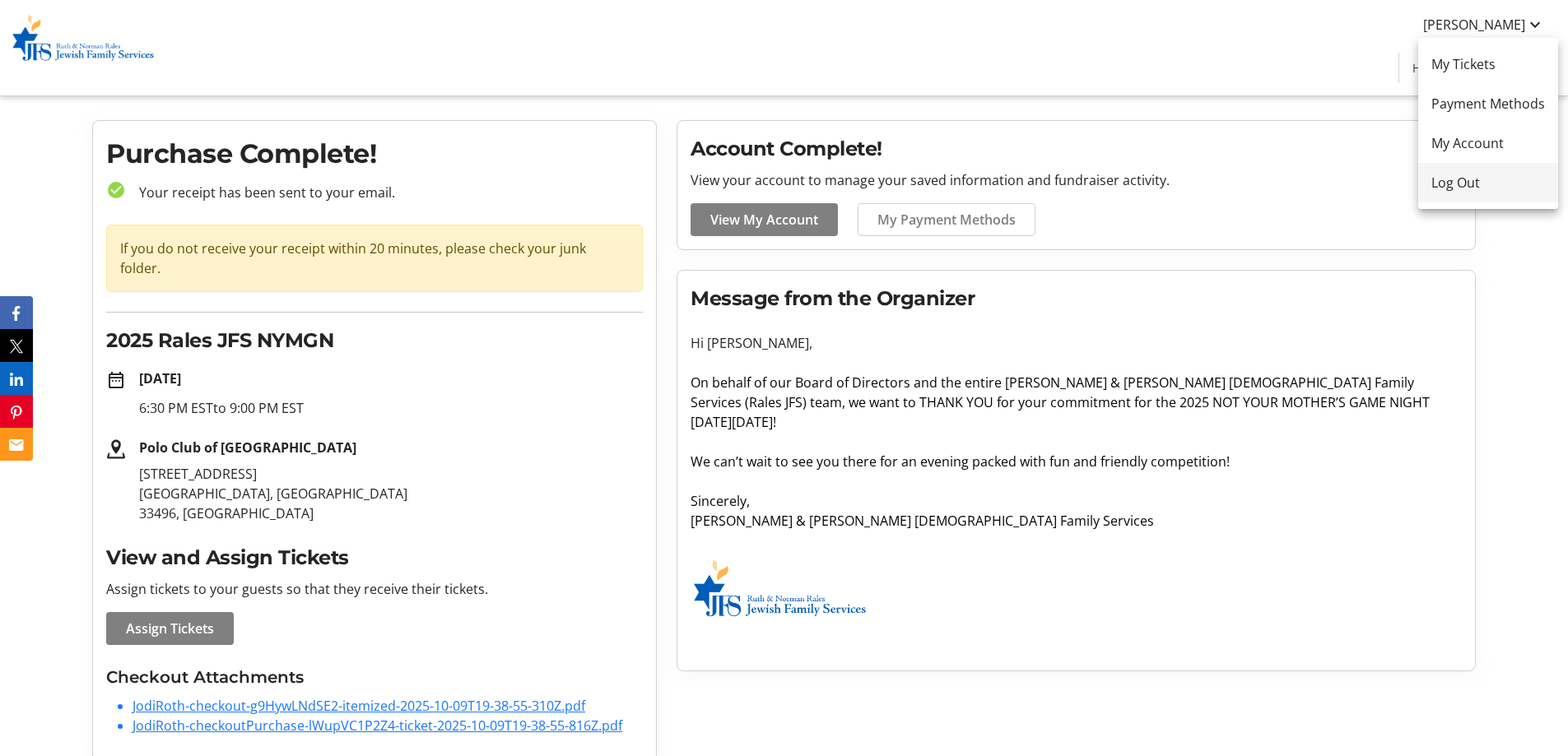
click at [1461, 175] on span "Log Out" at bounding box center [1488, 183] width 113 height 20
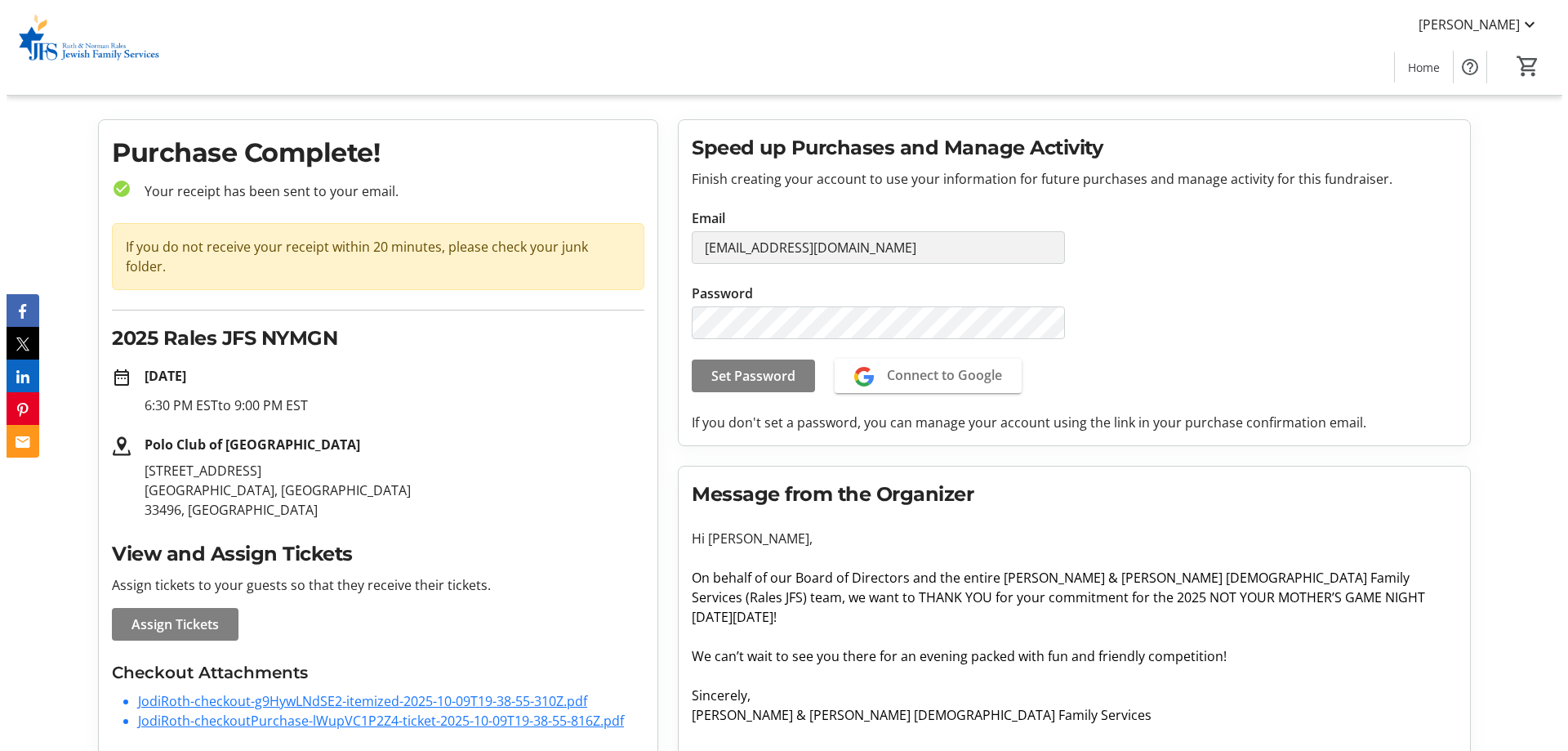
scroll to position [0, 0]
